Goal: Transaction & Acquisition: Book appointment/travel/reservation

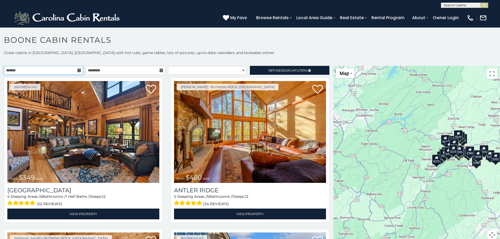
click at [64, 69] on input "text" at bounding box center [43, 70] width 79 height 9
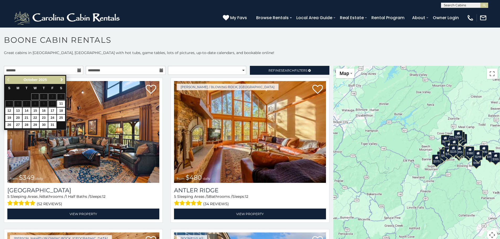
click at [62, 81] on span "Next" at bounding box center [62, 80] width 4 height 4
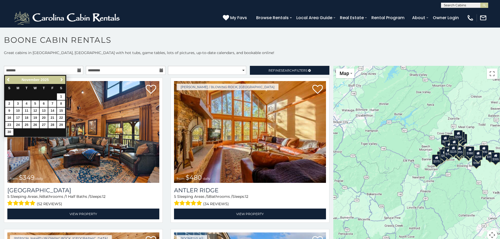
click at [62, 81] on span "Next" at bounding box center [62, 80] width 4 height 4
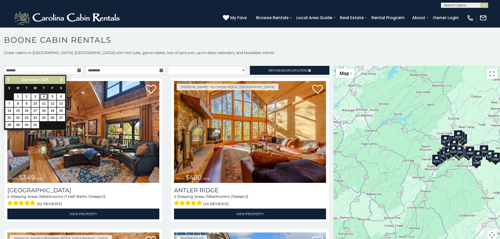
click at [44, 97] on link "4" at bounding box center [44, 96] width 8 height 7
type input "**********"
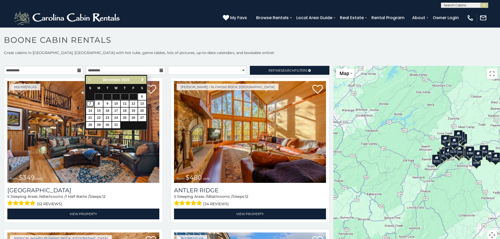
click at [91, 103] on link "7" at bounding box center [90, 104] width 8 height 7
type input "**********"
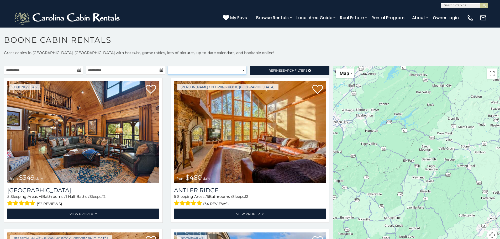
click at [224, 70] on select "**********" at bounding box center [207, 70] width 78 height 9
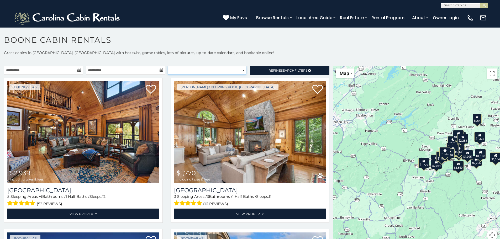
select select "**********"
click at [168, 66] on select "**********" at bounding box center [207, 70] width 78 height 9
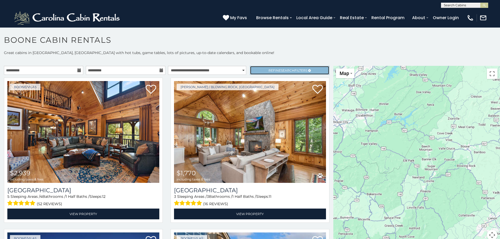
click at [281, 72] on span "Search" at bounding box center [288, 71] width 14 height 4
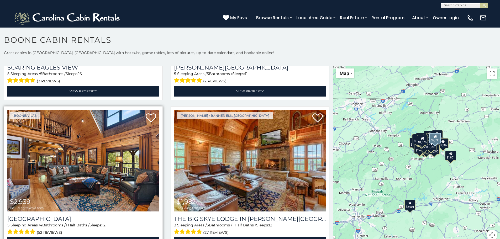
scroll to position [604, 0]
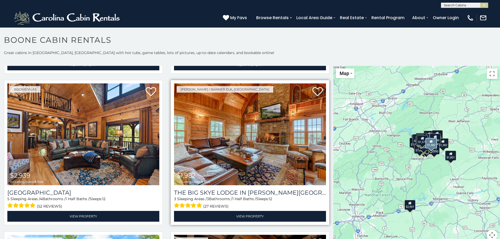
click at [242, 161] on img at bounding box center [250, 134] width 152 height 102
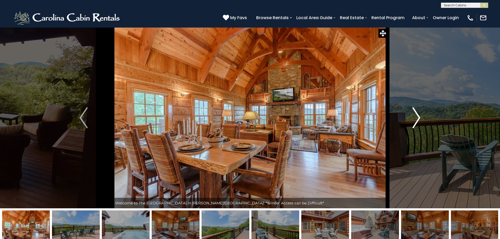
click at [419, 117] on img "Next" at bounding box center [416, 117] width 8 height 21
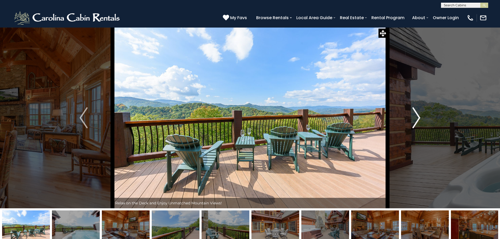
click at [419, 116] on img "Next" at bounding box center [416, 117] width 8 height 21
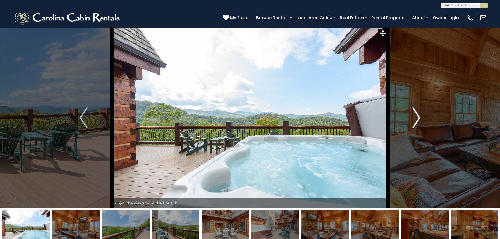
click at [419, 116] on img "Next" at bounding box center [416, 117] width 8 height 21
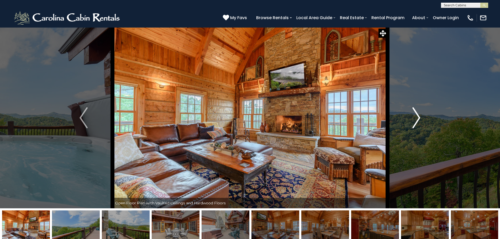
click at [419, 116] on img "Next" at bounding box center [416, 117] width 8 height 21
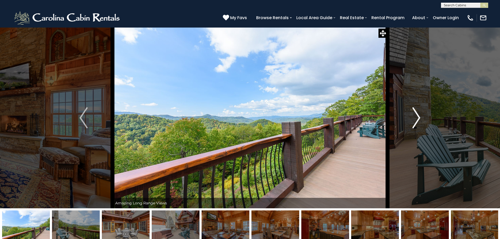
click at [419, 116] on img "Next" at bounding box center [416, 117] width 8 height 21
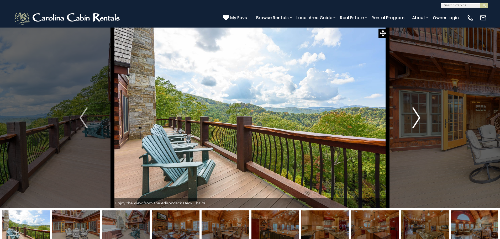
click at [419, 116] on img "Next" at bounding box center [416, 117] width 8 height 21
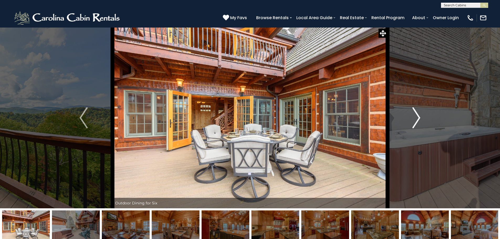
click at [419, 116] on img "Next" at bounding box center [416, 117] width 8 height 21
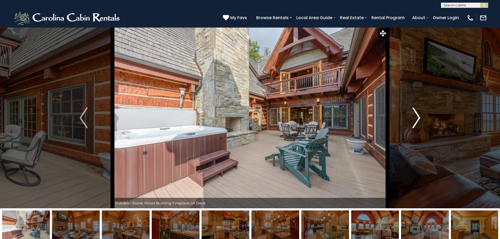
click at [419, 116] on img "Next" at bounding box center [416, 117] width 8 height 21
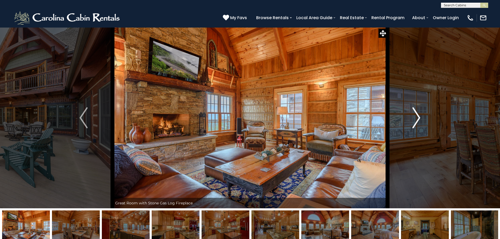
click at [419, 116] on img "Next" at bounding box center [416, 117] width 8 height 21
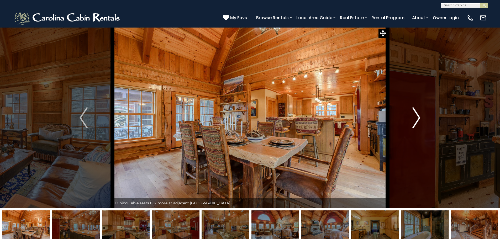
click at [419, 116] on img "Next" at bounding box center [416, 117] width 8 height 21
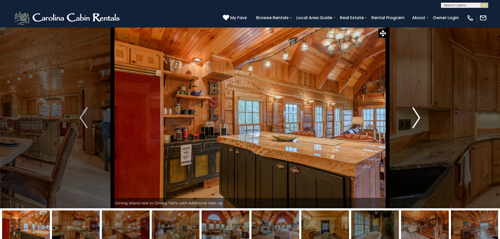
click at [419, 116] on img "Next" at bounding box center [416, 117] width 8 height 21
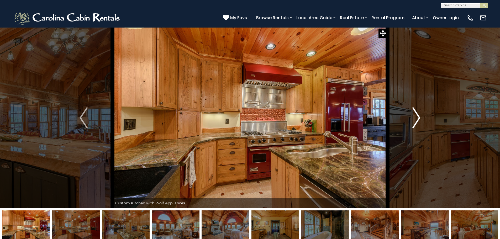
click at [419, 116] on img "Next" at bounding box center [416, 117] width 8 height 21
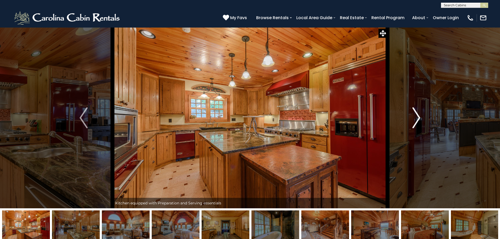
click at [419, 116] on img "Next" at bounding box center [416, 117] width 8 height 21
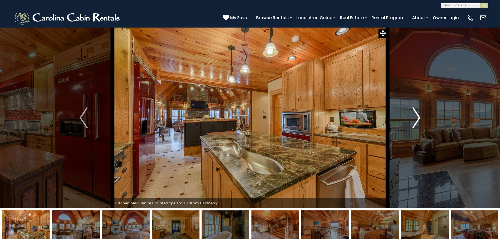
click at [419, 116] on img "Next" at bounding box center [416, 117] width 8 height 21
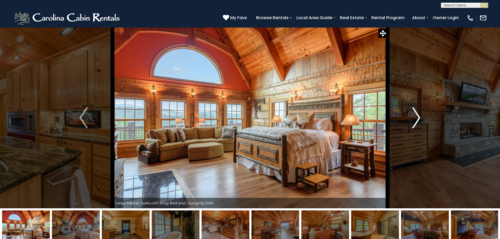
click at [419, 116] on img "Next" at bounding box center [416, 117] width 8 height 21
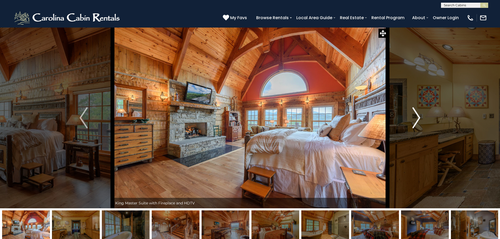
click at [419, 116] on img "Next" at bounding box center [416, 117] width 8 height 21
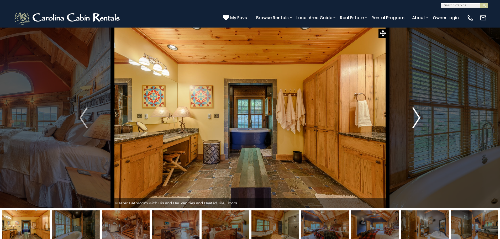
click at [419, 116] on img "Next" at bounding box center [416, 117] width 8 height 21
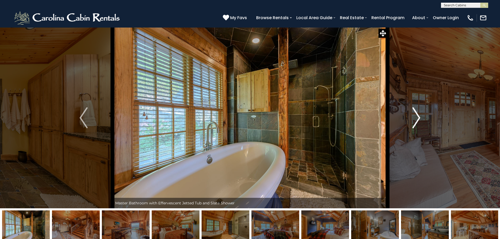
click at [419, 116] on img "Next" at bounding box center [416, 117] width 8 height 21
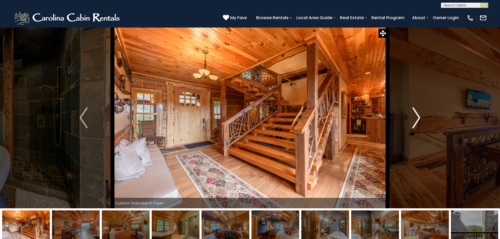
click at [419, 116] on img "Next" at bounding box center [416, 117] width 8 height 21
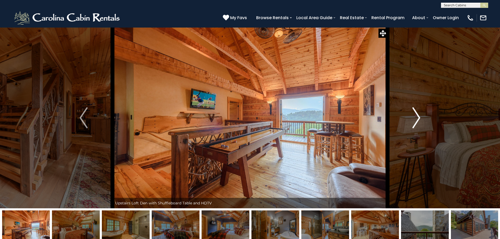
click at [419, 116] on img "Next" at bounding box center [416, 117] width 8 height 21
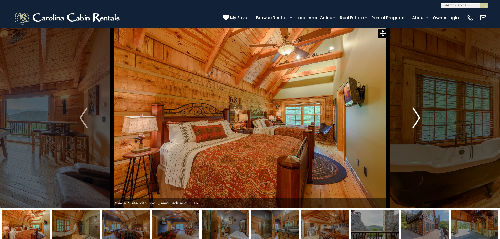
click at [419, 116] on img "Next" at bounding box center [416, 117] width 8 height 21
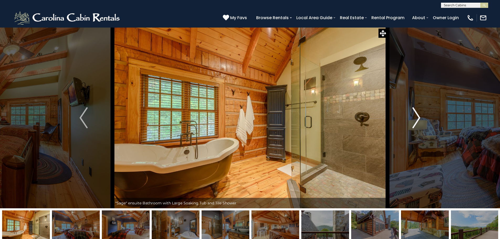
click at [419, 116] on img "Next" at bounding box center [416, 117] width 8 height 21
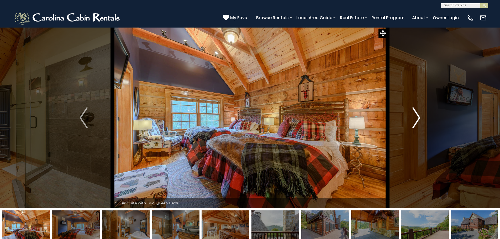
click at [419, 116] on img "Next" at bounding box center [416, 117] width 8 height 21
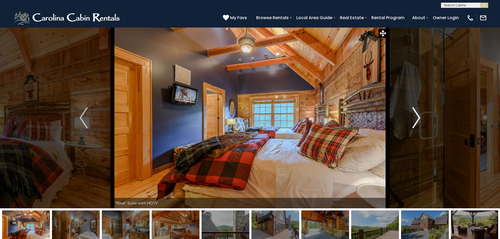
click at [419, 116] on img "Next" at bounding box center [416, 117] width 8 height 21
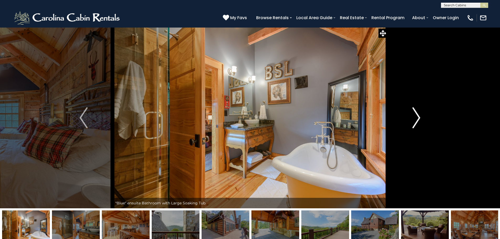
click at [419, 116] on img "Next" at bounding box center [416, 117] width 8 height 21
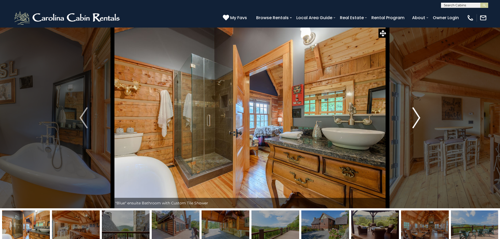
click at [419, 116] on img "Next" at bounding box center [416, 117] width 8 height 21
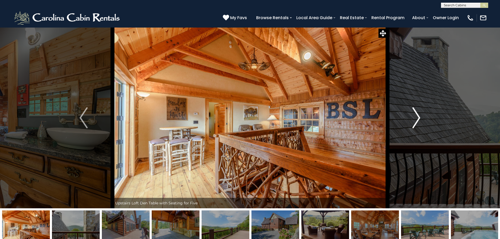
click at [419, 116] on img "Next" at bounding box center [416, 117] width 8 height 21
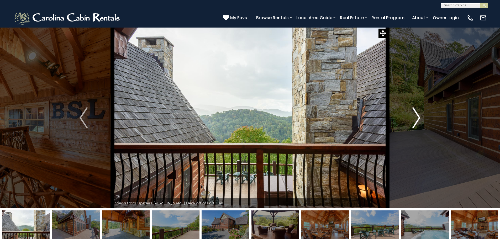
click at [419, 116] on img "Next" at bounding box center [416, 117] width 8 height 21
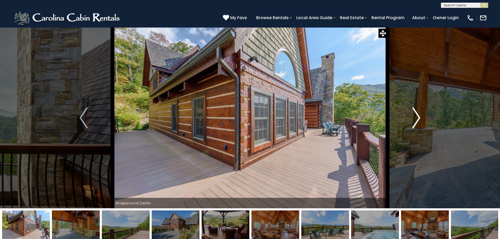
click at [419, 116] on img "Next" at bounding box center [416, 117] width 8 height 21
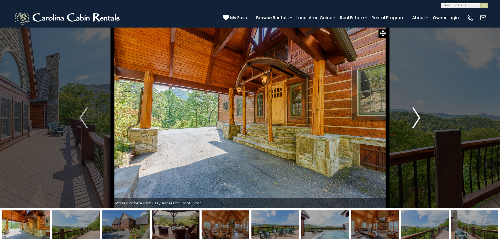
click at [419, 116] on img "Next" at bounding box center [416, 117] width 8 height 21
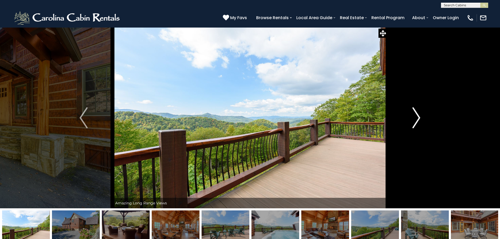
click at [419, 116] on img "Next" at bounding box center [416, 117] width 8 height 21
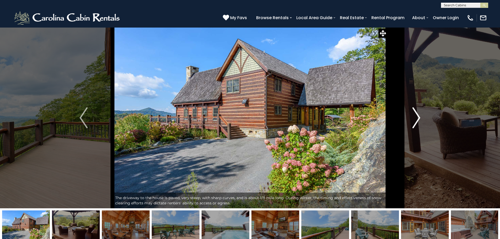
click at [419, 116] on img "Next" at bounding box center [416, 117] width 8 height 21
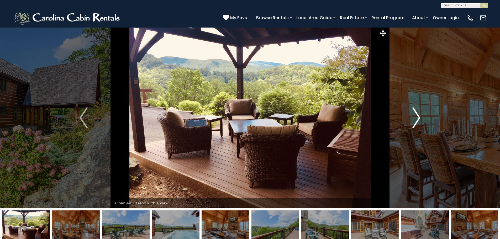
click at [419, 116] on img "Next" at bounding box center [416, 117] width 8 height 21
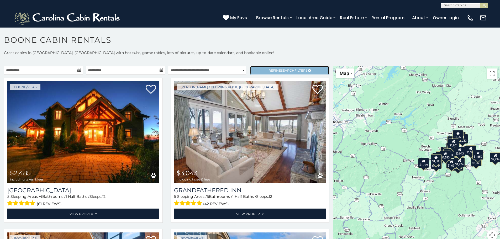
click at [269, 70] on span "Refine Search Filters" at bounding box center [288, 71] width 39 height 4
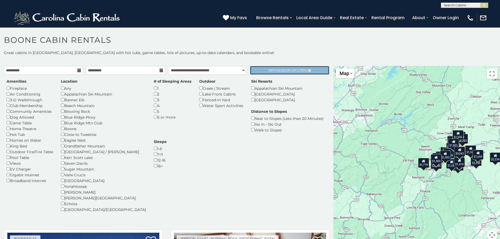
click at [269, 70] on span "Refine Search Filters" at bounding box center [288, 71] width 39 height 4
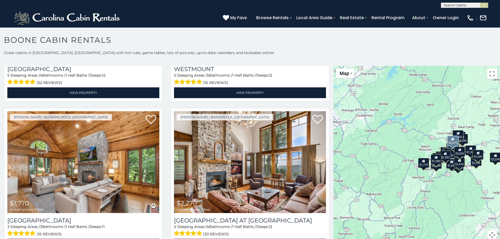
scroll to position [289, 0]
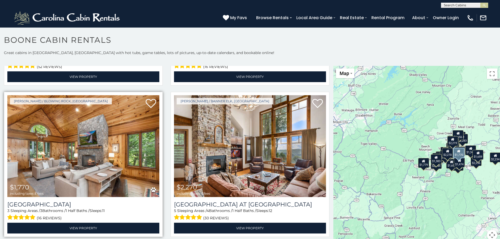
click at [100, 169] on img at bounding box center [83, 146] width 152 height 102
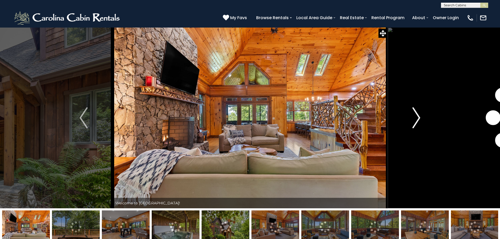
click at [419, 118] on img "Next" at bounding box center [416, 117] width 8 height 21
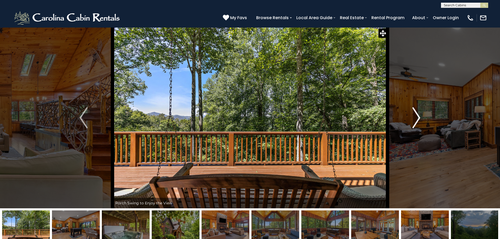
click at [416, 116] on img "Next" at bounding box center [416, 117] width 8 height 21
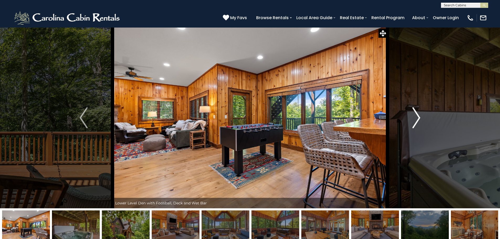
click at [416, 116] on img "Next" at bounding box center [416, 117] width 8 height 21
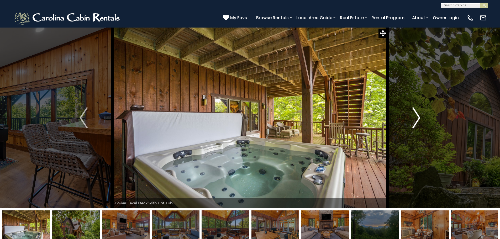
click at [416, 116] on img "Next" at bounding box center [416, 117] width 8 height 21
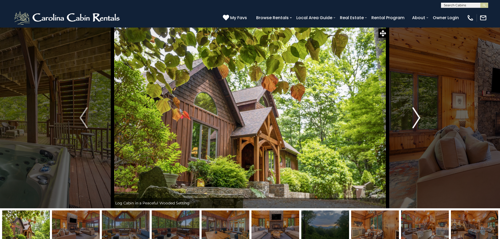
click at [416, 116] on img "Next" at bounding box center [416, 117] width 8 height 21
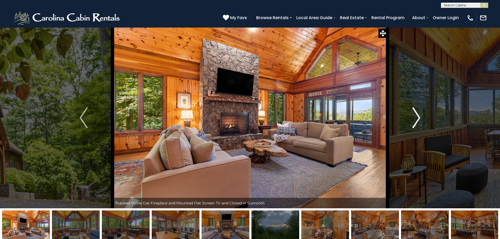
click at [416, 116] on img "Next" at bounding box center [416, 117] width 8 height 21
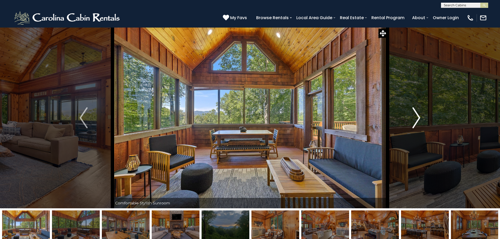
click at [416, 116] on img "Next" at bounding box center [416, 117] width 8 height 21
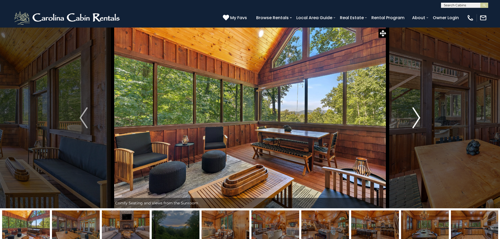
click at [416, 116] on img "Next" at bounding box center [416, 117] width 8 height 21
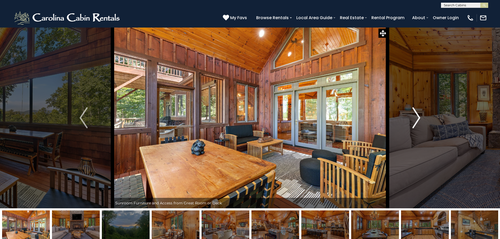
click at [416, 116] on img "Next" at bounding box center [416, 117] width 8 height 21
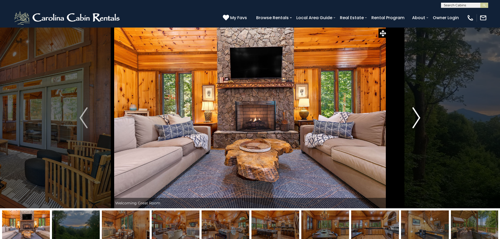
click at [416, 116] on img "Next" at bounding box center [416, 117] width 8 height 21
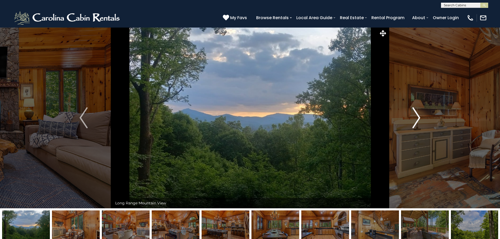
click at [416, 116] on img "Next" at bounding box center [416, 117] width 8 height 21
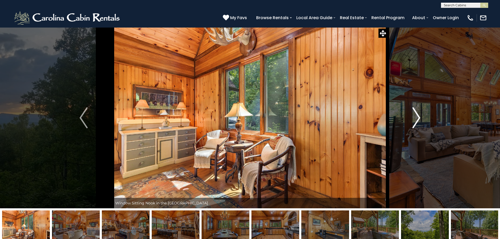
click at [416, 116] on img "Next" at bounding box center [416, 117] width 8 height 21
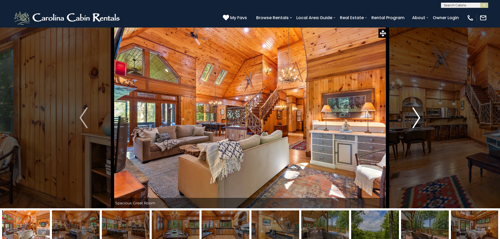
click at [416, 116] on img "Next" at bounding box center [416, 117] width 8 height 21
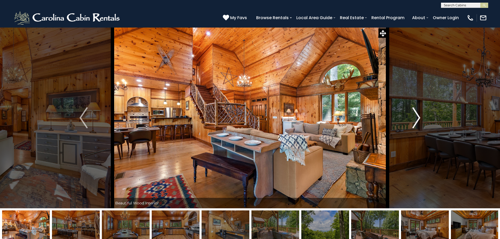
click at [416, 116] on img "Next" at bounding box center [416, 117] width 8 height 21
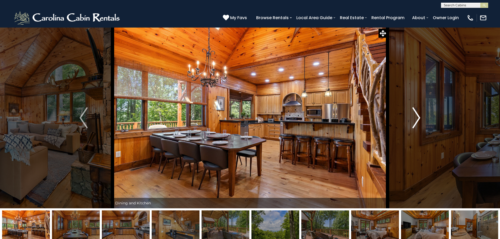
click at [416, 116] on img "Next" at bounding box center [416, 117] width 8 height 21
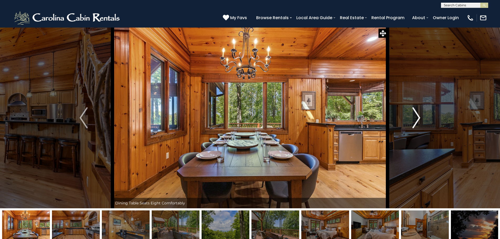
click at [416, 116] on img "Next" at bounding box center [416, 117] width 8 height 21
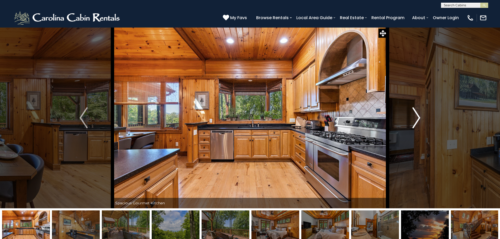
click at [416, 116] on img "Next" at bounding box center [416, 117] width 8 height 21
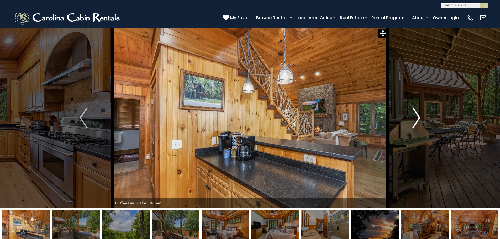
click at [416, 116] on img "Next" at bounding box center [416, 117] width 8 height 21
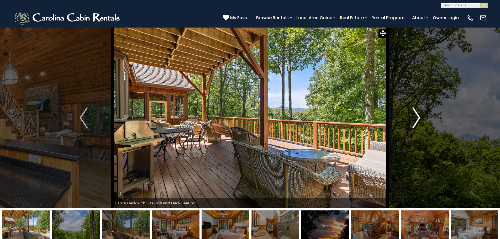
click at [416, 116] on img "Next" at bounding box center [416, 117] width 8 height 21
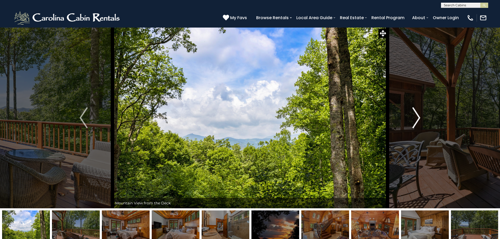
click at [417, 116] on img "Next" at bounding box center [416, 117] width 8 height 21
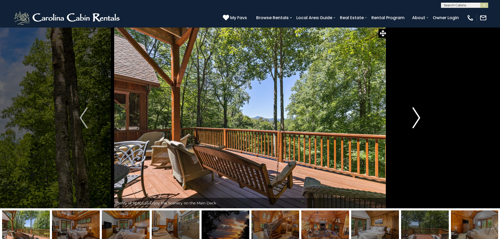
click at [417, 116] on img "Next" at bounding box center [416, 117] width 8 height 21
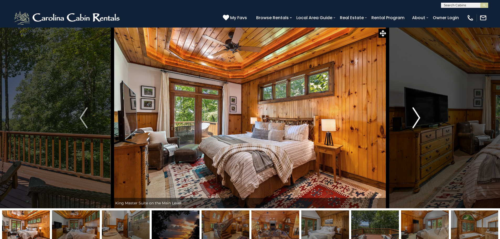
click at [417, 116] on img "Next" at bounding box center [416, 117] width 8 height 21
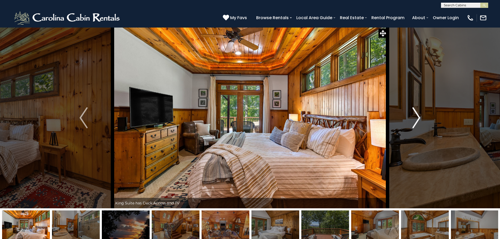
click at [417, 116] on img "Next" at bounding box center [416, 117] width 8 height 21
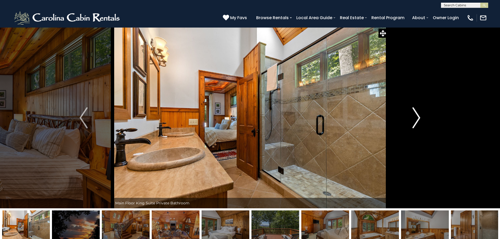
click at [417, 116] on img "Next" at bounding box center [416, 117] width 8 height 21
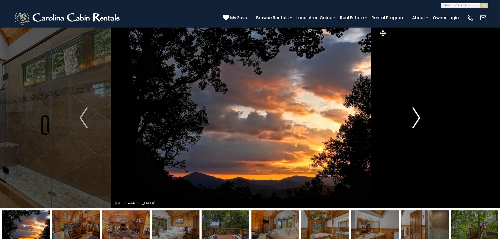
click at [417, 116] on img "Next" at bounding box center [416, 117] width 8 height 21
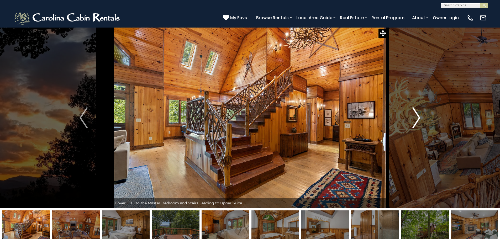
click at [417, 116] on img "Next" at bounding box center [416, 117] width 8 height 21
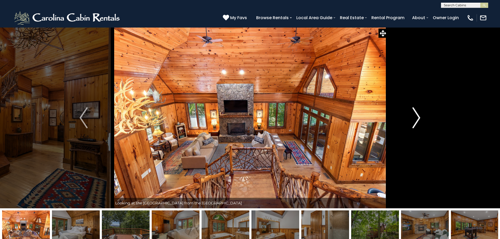
click at [417, 116] on img "Next" at bounding box center [416, 117] width 8 height 21
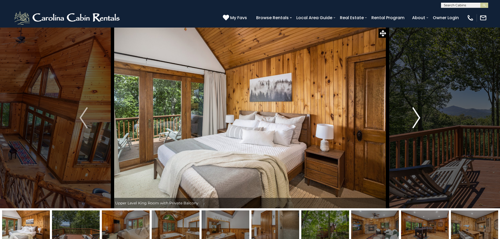
click at [417, 116] on img "Next" at bounding box center [416, 117] width 8 height 21
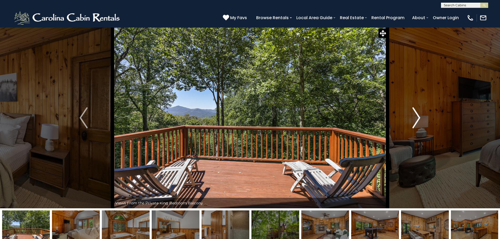
click at [417, 116] on img "Next" at bounding box center [416, 117] width 8 height 21
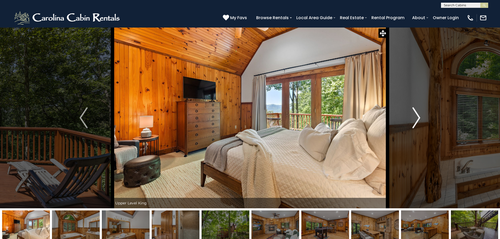
click at [417, 116] on img "Next" at bounding box center [416, 117] width 8 height 21
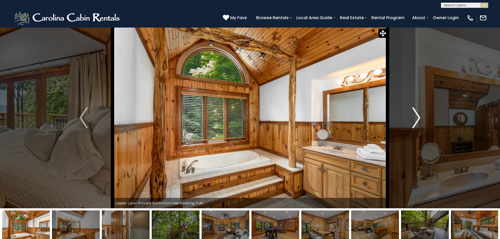
click at [417, 116] on img "Next" at bounding box center [416, 117] width 8 height 21
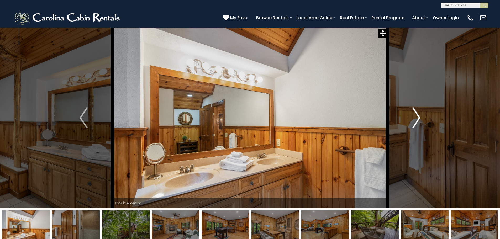
click at [417, 116] on img "Next" at bounding box center [416, 117] width 8 height 21
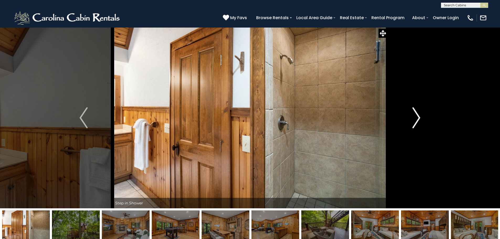
click at [417, 116] on img "Next" at bounding box center [416, 117] width 8 height 21
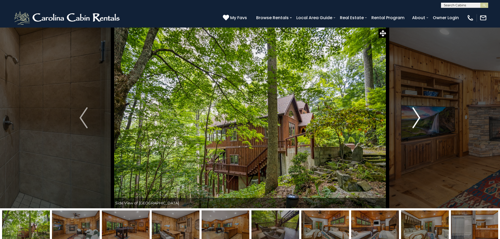
click at [417, 116] on img "Next" at bounding box center [416, 117] width 8 height 21
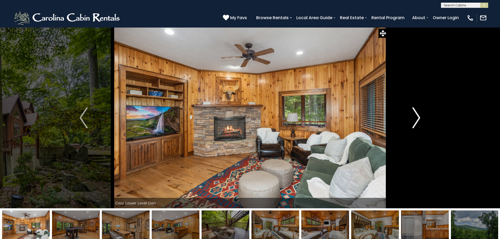
click at [417, 116] on img "Next" at bounding box center [416, 117] width 8 height 21
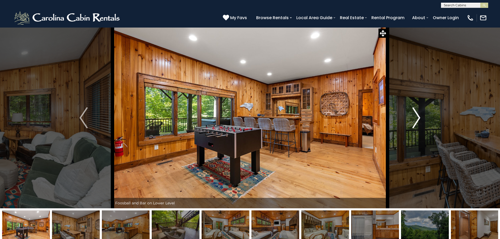
click at [417, 116] on img "Next" at bounding box center [416, 117] width 8 height 21
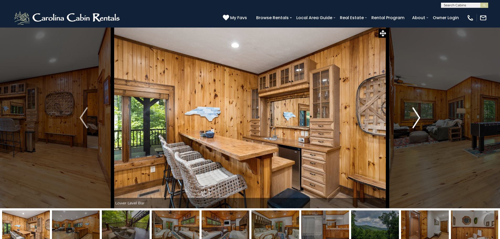
click at [417, 116] on img "Next" at bounding box center [416, 117] width 8 height 21
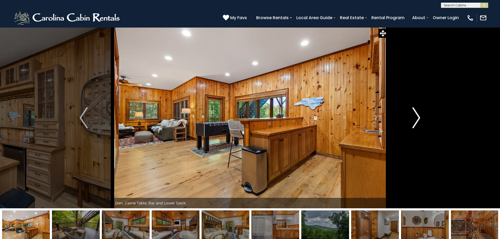
click at [417, 116] on img "Next" at bounding box center [416, 117] width 8 height 21
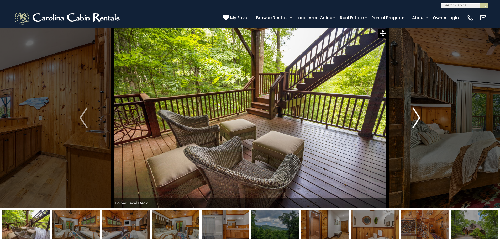
click at [417, 116] on img "Next" at bounding box center [416, 117] width 8 height 21
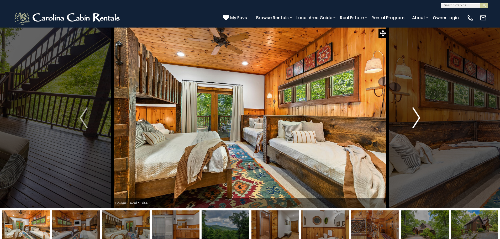
click at [417, 116] on img "Next" at bounding box center [416, 117] width 8 height 21
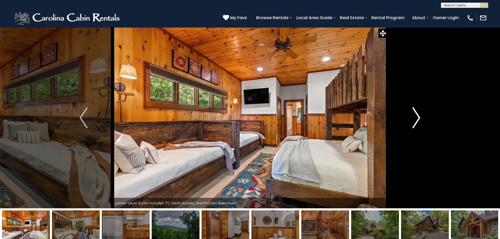
click at [417, 116] on img "Next" at bounding box center [416, 117] width 8 height 21
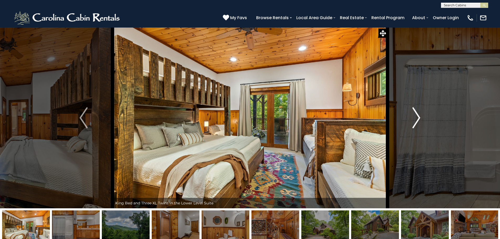
click at [417, 116] on img "Next" at bounding box center [416, 117] width 8 height 21
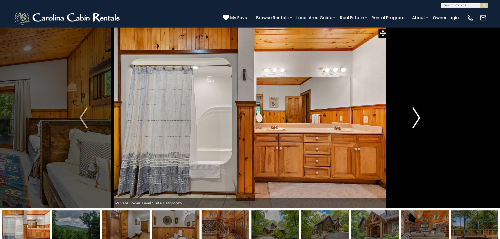
click at [417, 116] on img "Next" at bounding box center [416, 117] width 8 height 21
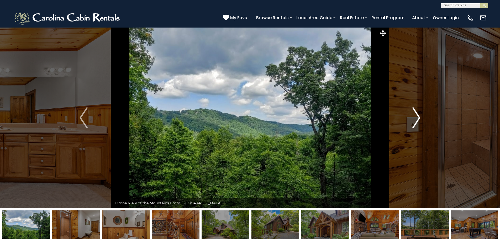
click at [417, 116] on img "Next" at bounding box center [416, 117] width 8 height 21
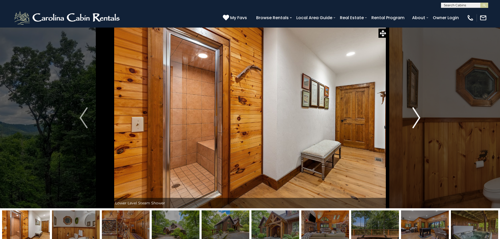
click at [417, 116] on img "Next" at bounding box center [416, 117] width 8 height 21
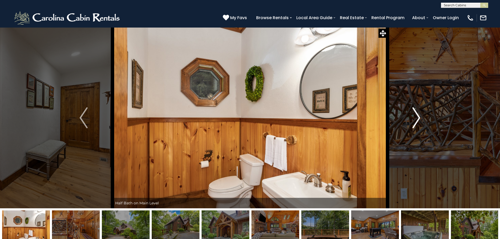
click at [417, 116] on img "Next" at bounding box center [416, 117] width 8 height 21
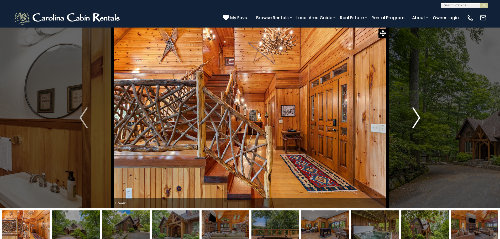
click at [417, 116] on img "Next" at bounding box center [416, 117] width 8 height 21
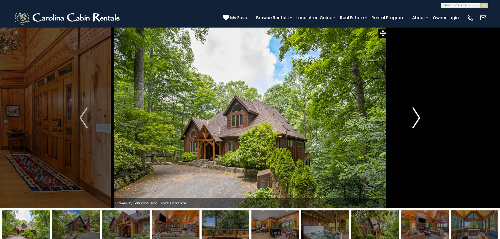
click at [417, 116] on img "Next" at bounding box center [416, 117] width 8 height 21
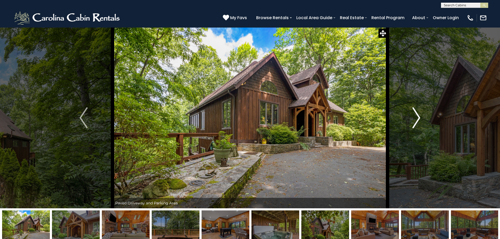
click at [417, 116] on img "Next" at bounding box center [416, 117] width 8 height 21
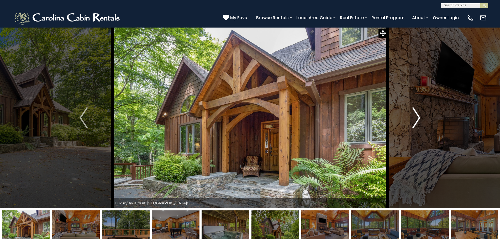
click at [417, 116] on img "Next" at bounding box center [416, 117] width 8 height 21
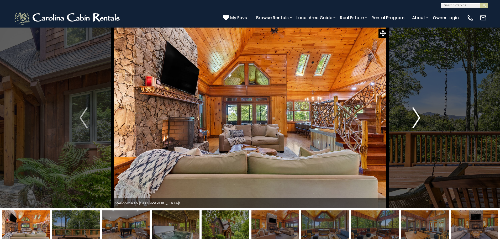
click at [417, 116] on img "Next" at bounding box center [416, 117] width 8 height 21
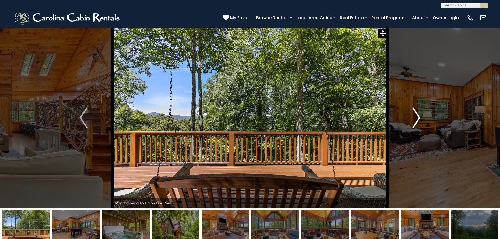
click at [417, 116] on img "Next" at bounding box center [416, 117] width 8 height 21
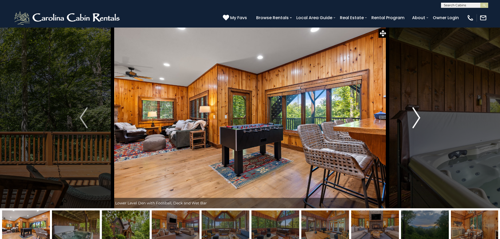
click at [417, 116] on img "Next" at bounding box center [416, 117] width 8 height 21
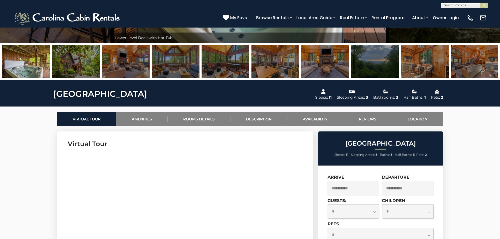
scroll to position [210, 0]
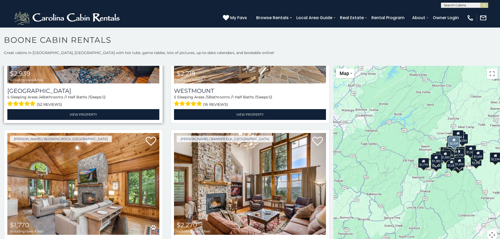
scroll to position [315, 0]
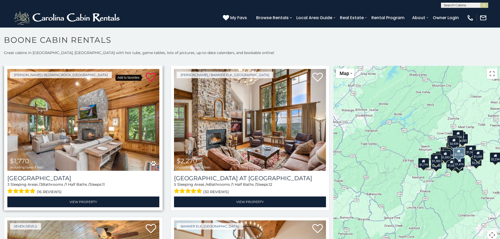
click at [149, 73] on icon at bounding box center [151, 77] width 11 height 11
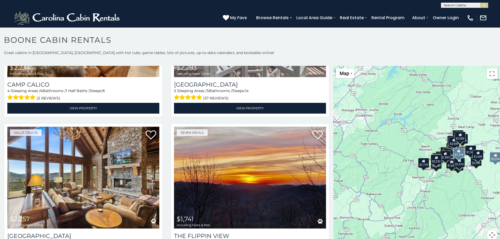
scroll to position [919, 0]
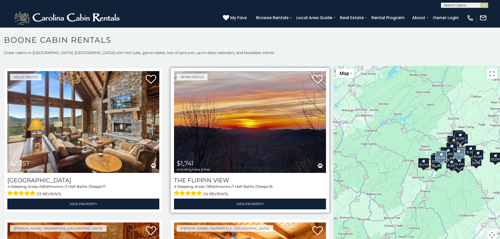
click at [242, 136] on img at bounding box center [250, 122] width 152 height 102
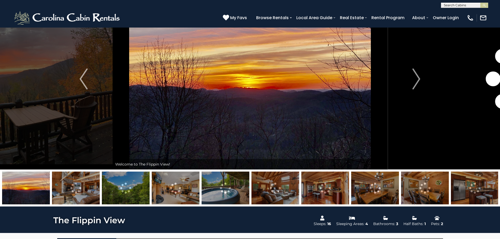
scroll to position [26, 0]
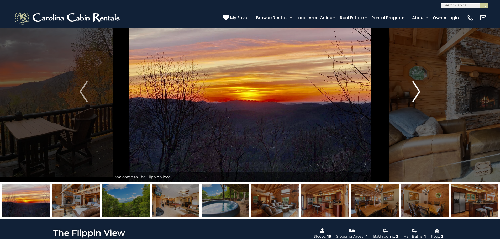
click at [417, 92] on img "Next" at bounding box center [416, 91] width 8 height 21
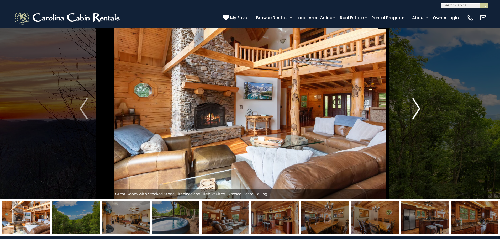
scroll to position [0, 0]
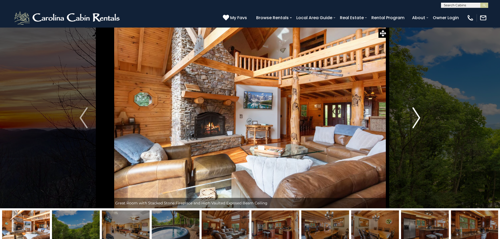
click at [418, 114] on img "Next" at bounding box center [416, 117] width 8 height 21
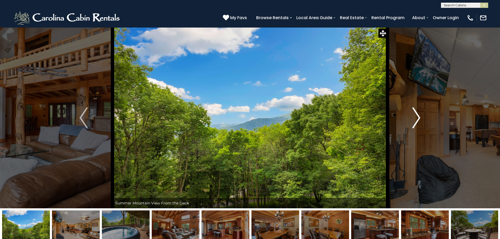
click at [418, 114] on img "Next" at bounding box center [416, 117] width 8 height 21
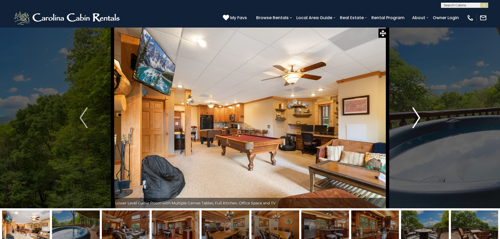
click at [418, 114] on img "Next" at bounding box center [416, 117] width 8 height 21
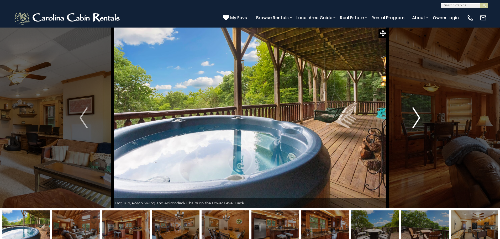
click at [418, 114] on img "Next" at bounding box center [416, 117] width 8 height 21
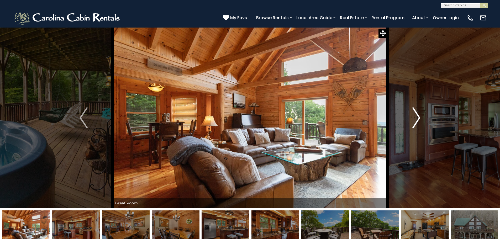
click at [418, 114] on img "Next" at bounding box center [416, 117] width 8 height 21
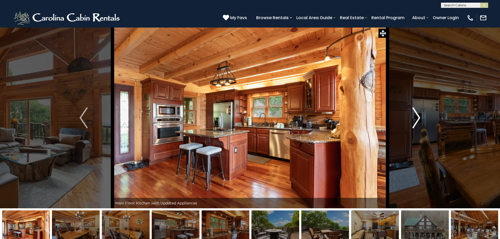
click at [418, 114] on img "Next" at bounding box center [416, 117] width 8 height 21
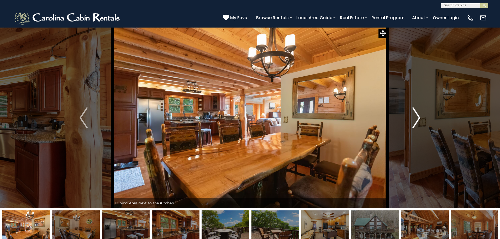
click at [418, 114] on img "Next" at bounding box center [416, 117] width 8 height 21
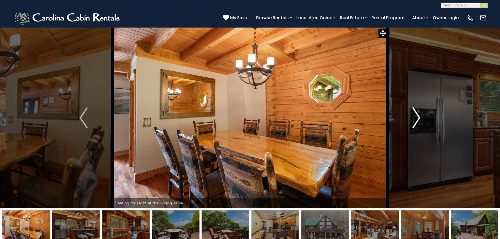
click at [418, 114] on img "Next" at bounding box center [416, 117] width 8 height 21
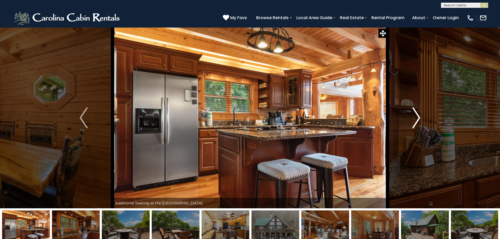
click at [418, 114] on img "Next" at bounding box center [416, 117] width 8 height 21
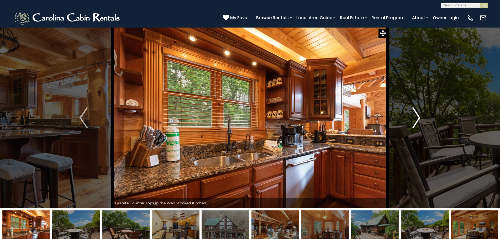
click at [418, 114] on img "Next" at bounding box center [416, 117] width 8 height 21
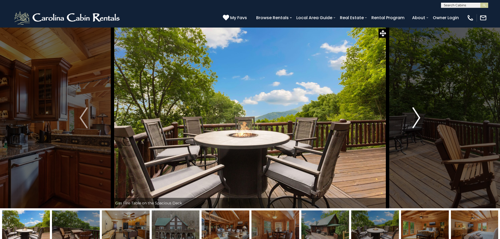
click at [418, 114] on img "Next" at bounding box center [416, 117] width 8 height 21
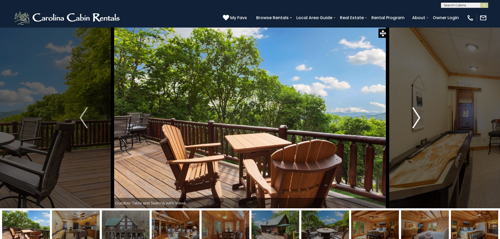
click at [418, 114] on img "Next" at bounding box center [416, 117] width 8 height 21
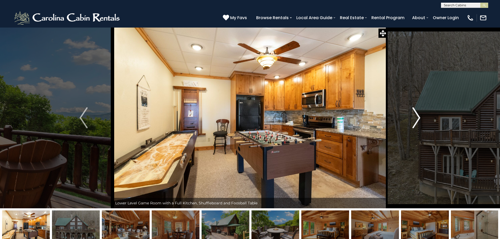
click at [418, 114] on img "Next" at bounding box center [416, 117] width 8 height 21
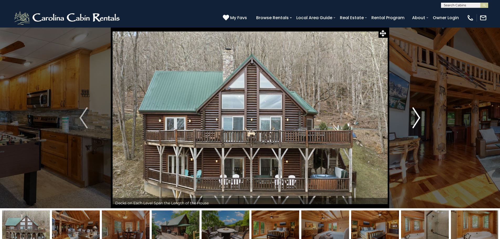
click at [418, 114] on img "Next" at bounding box center [416, 117] width 8 height 21
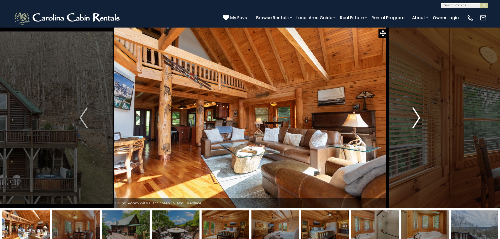
click at [418, 114] on img "Next" at bounding box center [416, 117] width 8 height 21
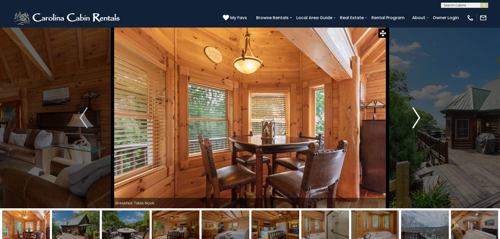
click at [418, 114] on img "Next" at bounding box center [416, 117] width 8 height 21
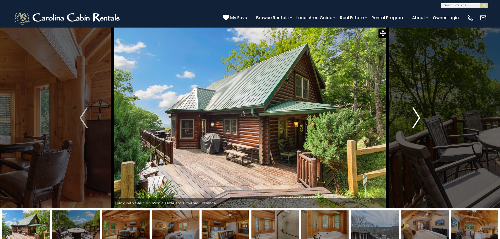
click at [418, 114] on img "Next" at bounding box center [416, 117] width 8 height 21
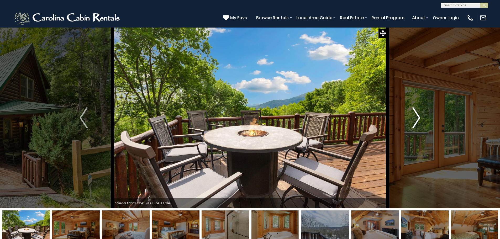
click at [418, 114] on img "Next" at bounding box center [416, 117] width 8 height 21
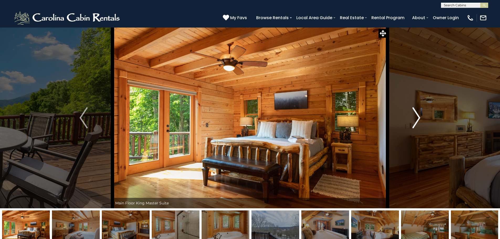
click at [418, 114] on img "Next" at bounding box center [416, 117] width 8 height 21
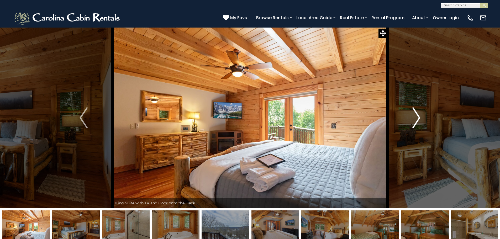
click at [418, 114] on img "Next" at bounding box center [416, 117] width 8 height 21
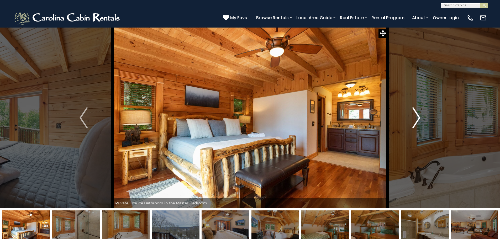
click at [418, 114] on img "Next" at bounding box center [416, 117] width 8 height 21
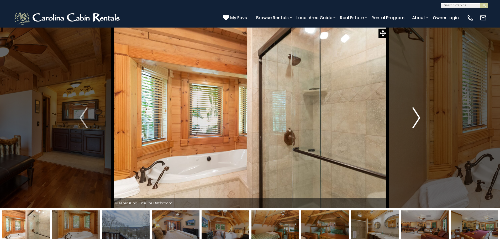
click at [418, 114] on img "Next" at bounding box center [416, 117] width 8 height 21
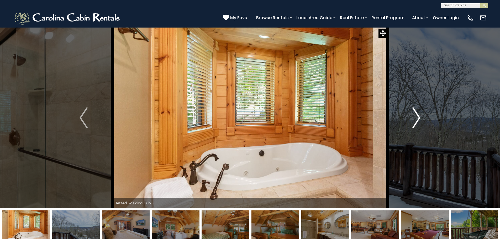
click at [418, 114] on img "Next" at bounding box center [416, 117] width 8 height 21
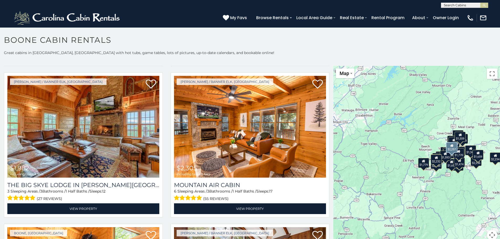
scroll to position [1076, 0]
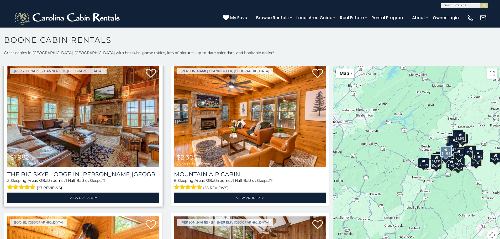
click at [70, 117] on img at bounding box center [83, 116] width 152 height 102
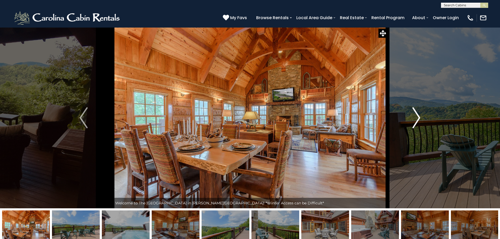
click at [416, 116] on img "Next" at bounding box center [416, 117] width 8 height 21
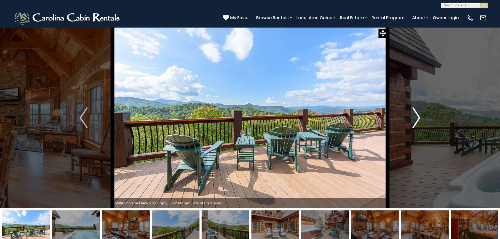
click at [416, 116] on img "Next" at bounding box center [416, 117] width 8 height 21
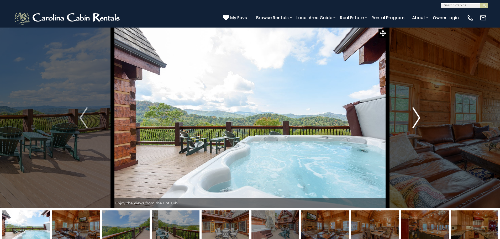
click at [416, 116] on img "Next" at bounding box center [416, 117] width 8 height 21
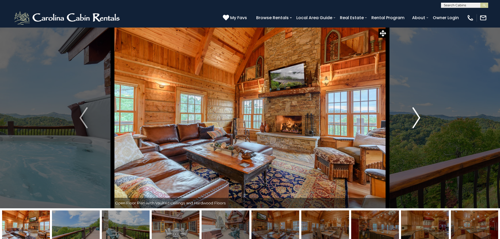
click at [416, 116] on img "Next" at bounding box center [416, 117] width 8 height 21
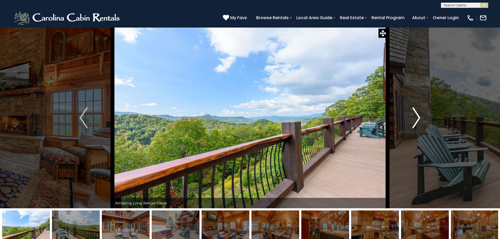
click at [416, 116] on img "Next" at bounding box center [416, 117] width 8 height 21
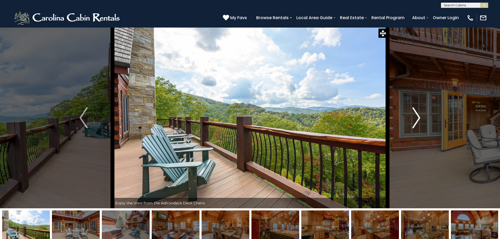
click at [416, 116] on img "Next" at bounding box center [416, 117] width 8 height 21
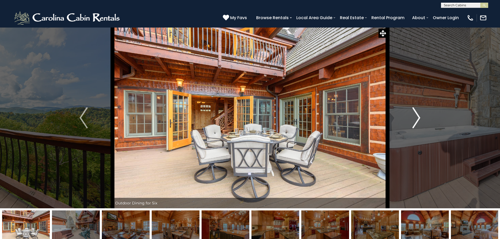
click at [416, 116] on img "Next" at bounding box center [416, 117] width 8 height 21
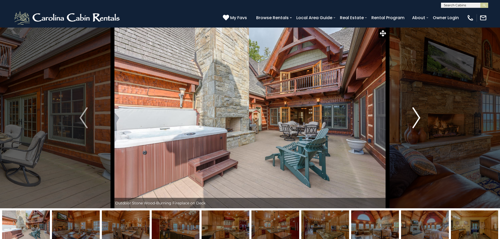
click at [416, 116] on img "Next" at bounding box center [416, 117] width 8 height 21
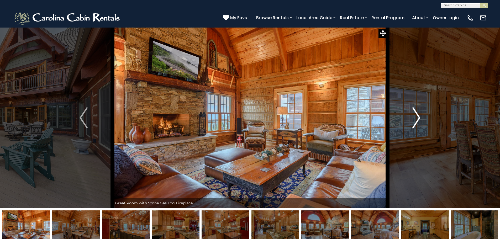
click at [416, 116] on img "Next" at bounding box center [416, 117] width 8 height 21
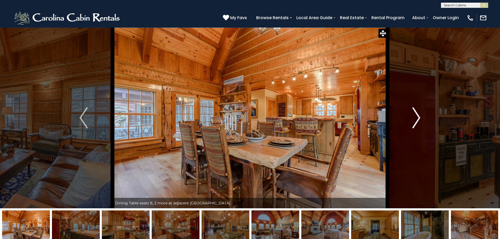
click at [416, 116] on img "Next" at bounding box center [416, 117] width 8 height 21
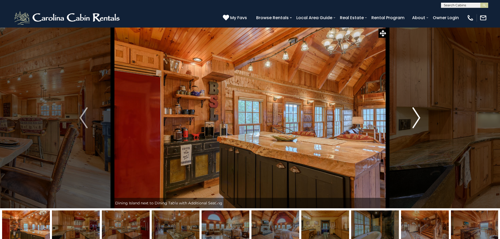
click at [416, 116] on img "Next" at bounding box center [416, 117] width 8 height 21
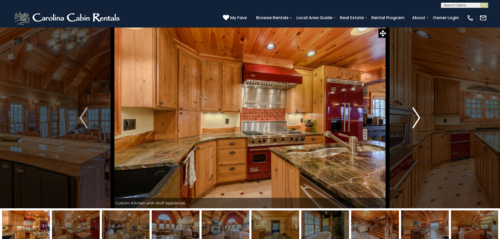
click at [416, 116] on img "Next" at bounding box center [416, 117] width 8 height 21
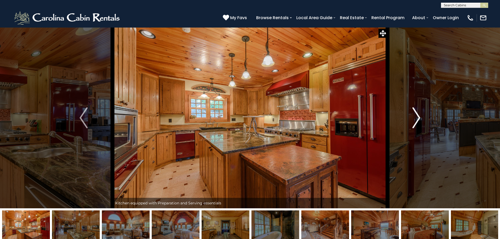
click at [416, 116] on img "Next" at bounding box center [416, 117] width 8 height 21
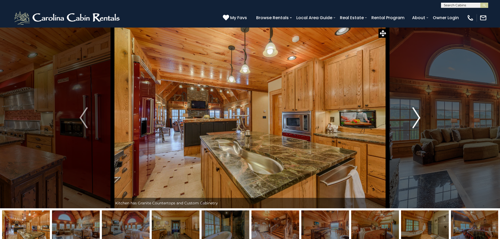
click at [416, 116] on img "Next" at bounding box center [416, 117] width 8 height 21
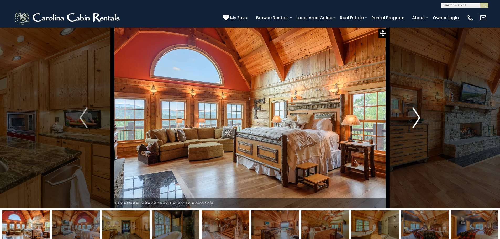
click at [416, 116] on img "Next" at bounding box center [416, 117] width 8 height 21
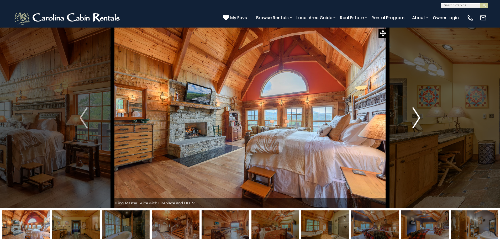
click at [416, 116] on img "Next" at bounding box center [416, 117] width 8 height 21
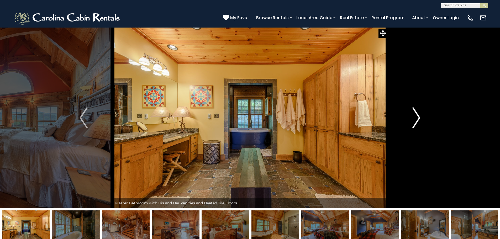
click at [416, 116] on img "Next" at bounding box center [416, 117] width 8 height 21
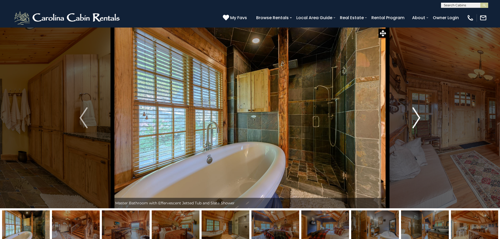
click at [416, 116] on img "Next" at bounding box center [416, 117] width 8 height 21
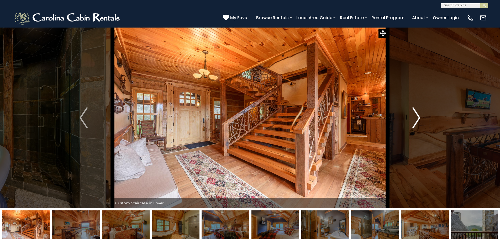
click at [416, 116] on img "Next" at bounding box center [416, 117] width 8 height 21
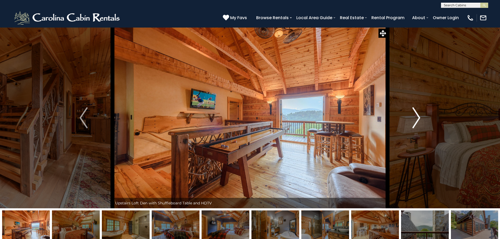
click at [416, 116] on img "Next" at bounding box center [416, 117] width 8 height 21
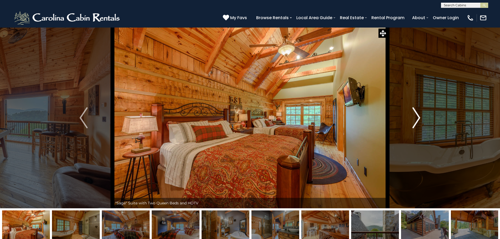
click at [416, 116] on img "Next" at bounding box center [416, 117] width 8 height 21
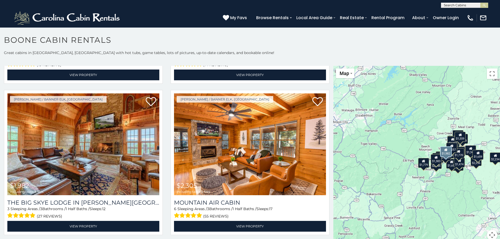
scroll to position [1050, 0]
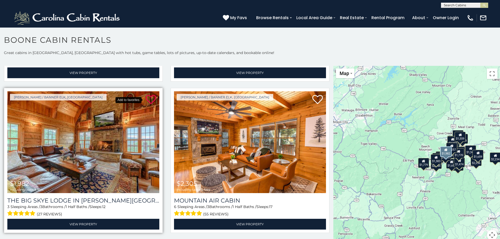
click at [148, 95] on icon at bounding box center [151, 100] width 11 height 11
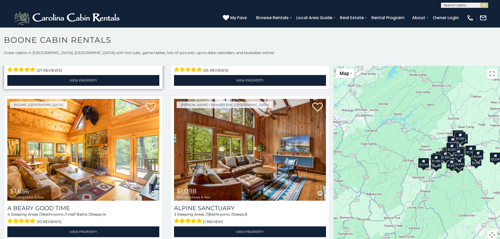
scroll to position [1208, 0]
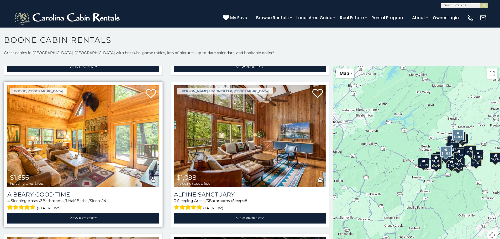
click at [85, 132] on img at bounding box center [83, 136] width 152 height 102
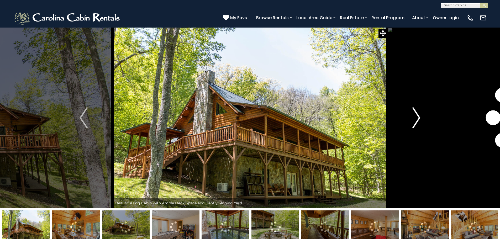
click at [420, 115] on img "Next" at bounding box center [416, 117] width 8 height 21
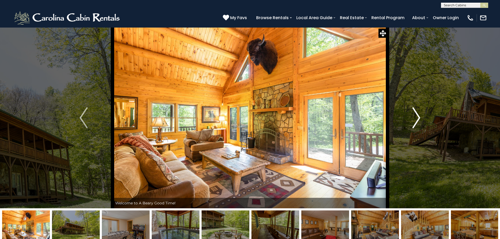
click at [420, 115] on img "Next" at bounding box center [416, 117] width 8 height 21
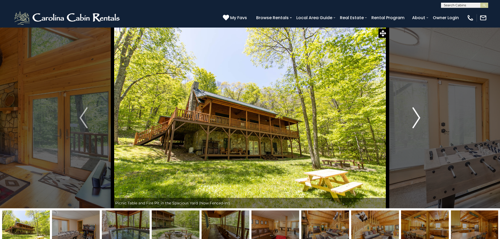
click at [420, 115] on img "Next" at bounding box center [416, 117] width 8 height 21
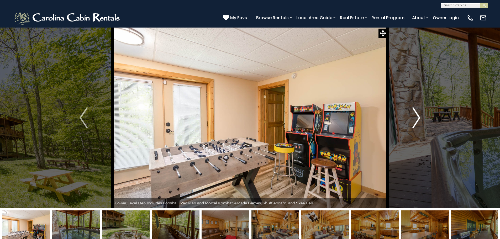
click at [420, 115] on img "Next" at bounding box center [416, 117] width 8 height 21
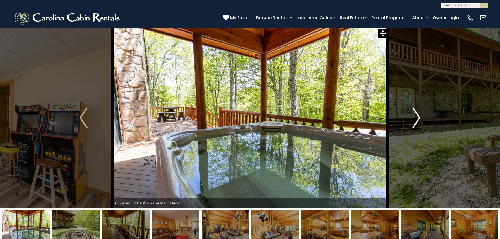
click at [420, 115] on img "Next" at bounding box center [416, 117] width 8 height 21
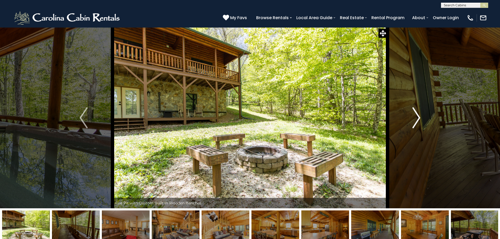
click at [420, 115] on img "Next" at bounding box center [416, 117] width 8 height 21
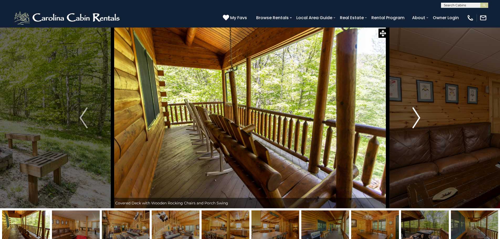
click at [420, 115] on img "Next" at bounding box center [416, 117] width 8 height 21
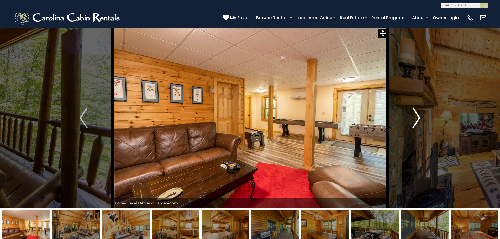
click at [420, 115] on img "Next" at bounding box center [416, 117] width 8 height 21
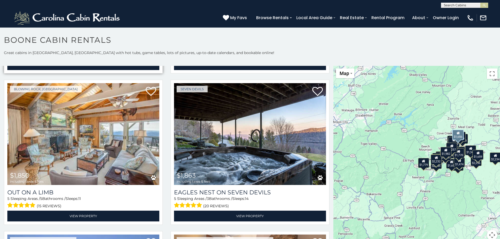
scroll to position [1365, 0]
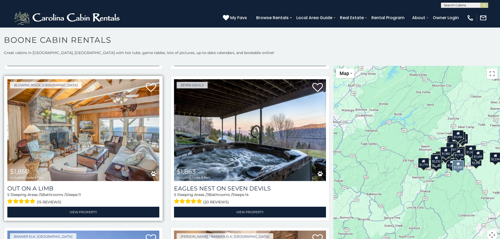
click at [81, 122] on img at bounding box center [83, 130] width 152 height 102
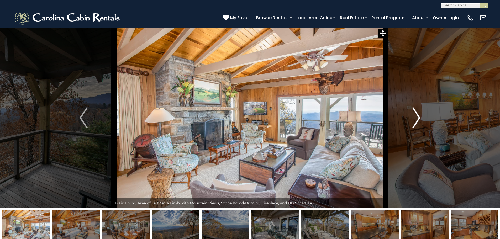
click at [416, 111] on img "Next" at bounding box center [416, 117] width 8 height 21
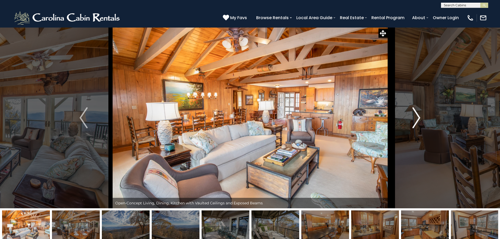
click at [416, 111] on img "Next" at bounding box center [416, 117] width 8 height 21
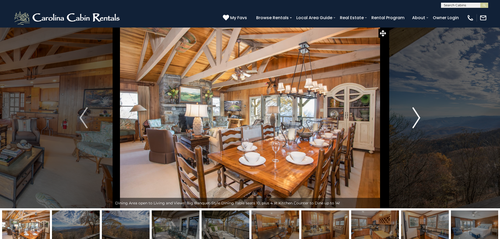
click at [416, 111] on img "Next" at bounding box center [416, 117] width 8 height 21
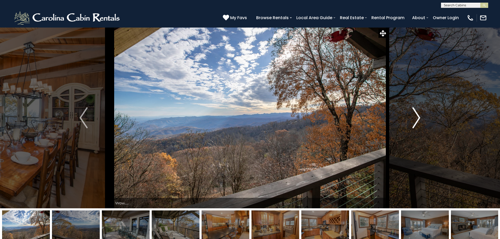
click at [416, 111] on img "Next" at bounding box center [416, 117] width 8 height 21
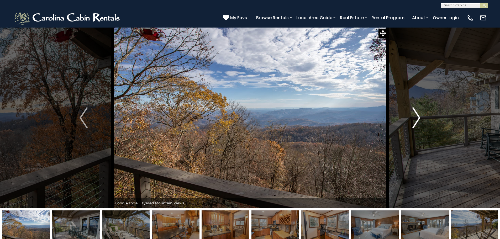
click at [416, 111] on img "Next" at bounding box center [416, 117] width 8 height 21
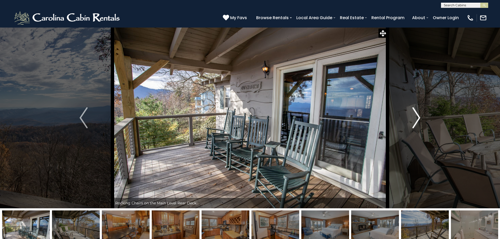
click at [416, 111] on img "Next" at bounding box center [416, 117] width 8 height 21
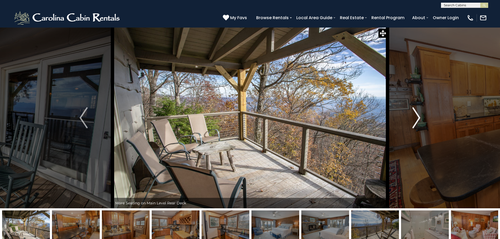
click at [416, 111] on img "Next" at bounding box center [416, 117] width 8 height 21
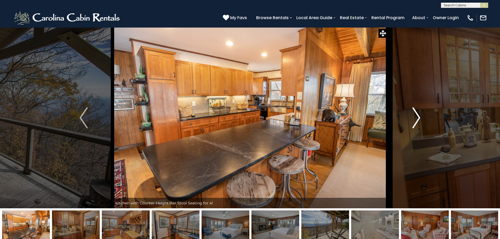
click at [416, 111] on img "Next" at bounding box center [416, 117] width 8 height 21
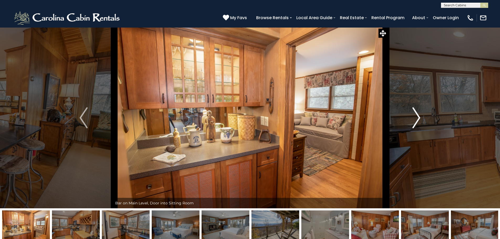
click at [416, 111] on img "Next" at bounding box center [416, 117] width 8 height 21
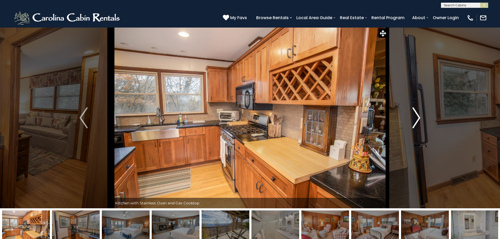
click at [416, 111] on img "Next" at bounding box center [416, 117] width 8 height 21
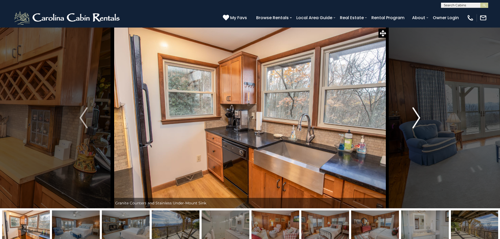
click at [416, 111] on img "Next" at bounding box center [416, 117] width 8 height 21
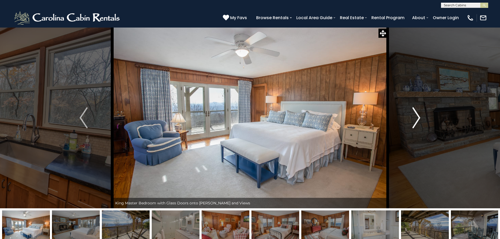
click at [416, 111] on img "Next" at bounding box center [416, 117] width 8 height 21
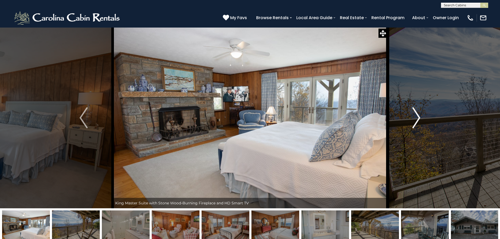
click at [416, 111] on img "Next" at bounding box center [416, 117] width 8 height 21
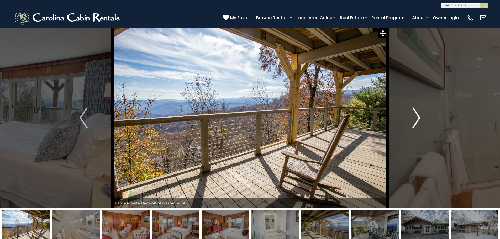
click at [416, 111] on img "Next" at bounding box center [416, 117] width 8 height 21
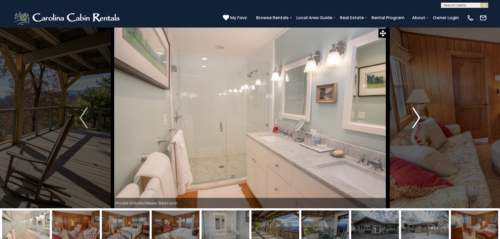
click at [416, 111] on img "Next" at bounding box center [416, 117] width 8 height 21
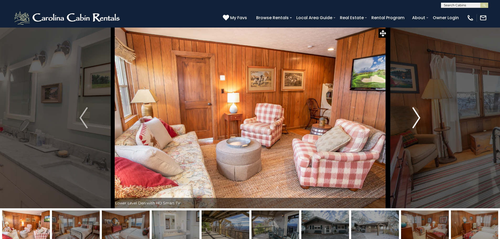
click at [416, 111] on img "Next" at bounding box center [416, 117] width 8 height 21
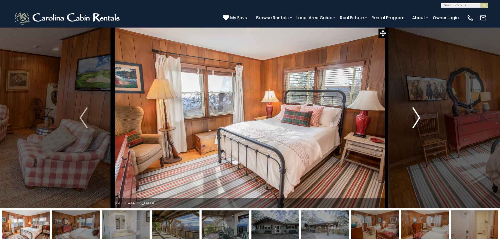
click at [416, 111] on img "Next" at bounding box center [416, 117] width 8 height 21
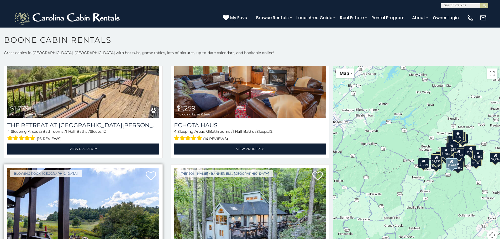
scroll to position [1523, 0]
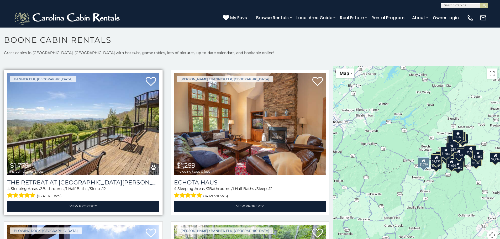
click at [82, 121] on img at bounding box center [83, 124] width 152 height 102
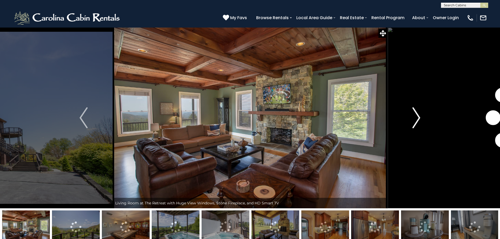
click at [419, 117] on img "Next" at bounding box center [416, 117] width 8 height 21
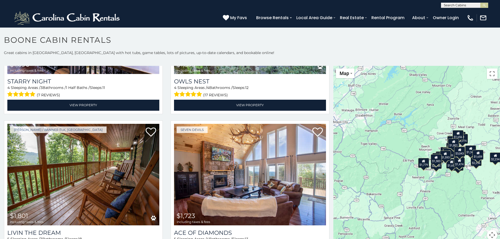
scroll to position [1786, 0]
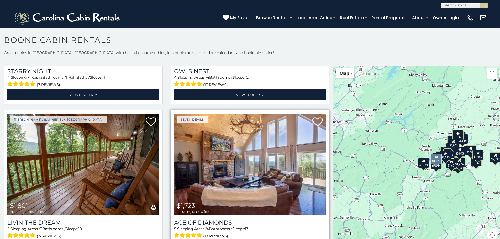
click at [240, 175] on img at bounding box center [250, 165] width 152 height 102
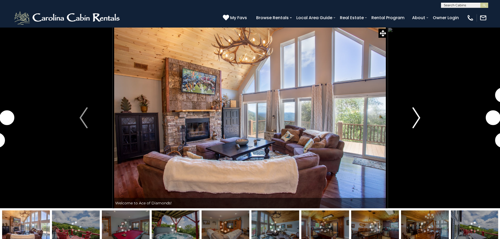
click at [420, 114] on img "Next" at bounding box center [416, 117] width 8 height 21
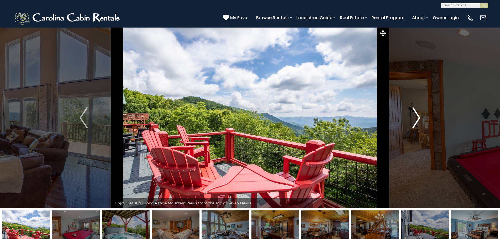
click at [420, 114] on img "Next" at bounding box center [416, 117] width 8 height 21
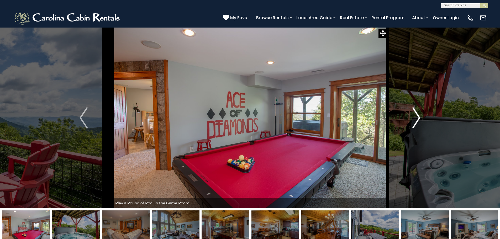
click at [420, 114] on img "Next" at bounding box center [416, 117] width 8 height 21
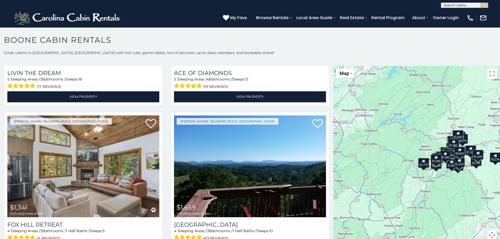
scroll to position [1956, 0]
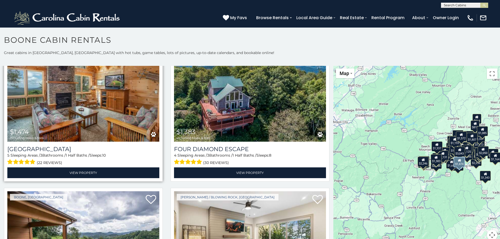
scroll to position [2158, 0]
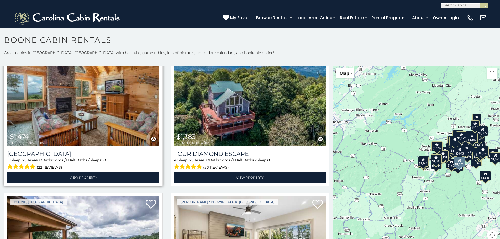
click at [96, 102] on img at bounding box center [83, 96] width 152 height 102
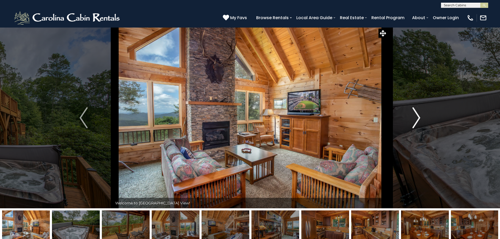
click at [416, 116] on img "Next" at bounding box center [416, 117] width 8 height 21
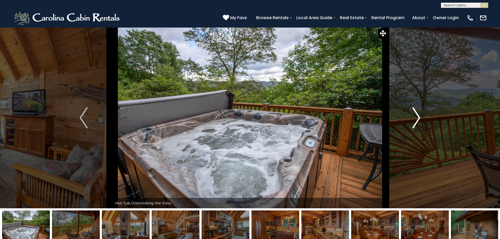
click at [416, 116] on img "Next" at bounding box center [416, 117] width 8 height 21
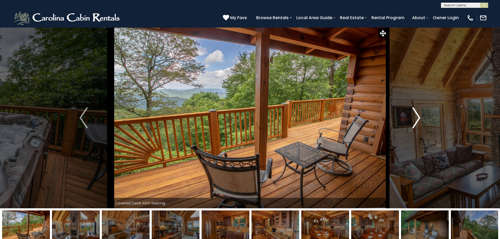
click at [416, 116] on img "Next" at bounding box center [416, 117] width 8 height 21
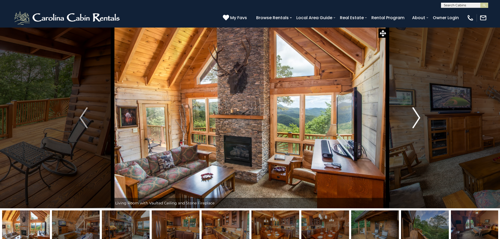
click at [416, 116] on img "Next" at bounding box center [416, 117] width 8 height 21
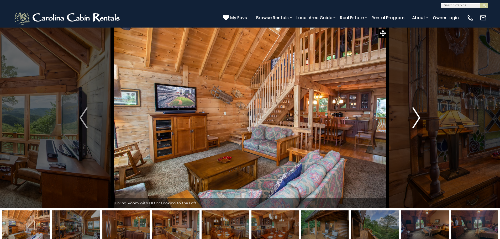
click at [416, 116] on img "Next" at bounding box center [416, 117] width 8 height 21
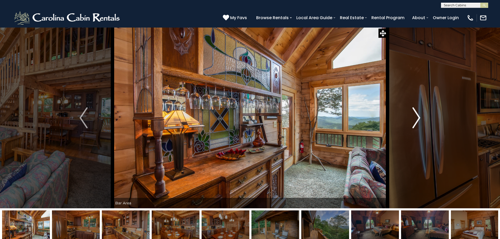
click at [416, 116] on img "Next" at bounding box center [416, 117] width 8 height 21
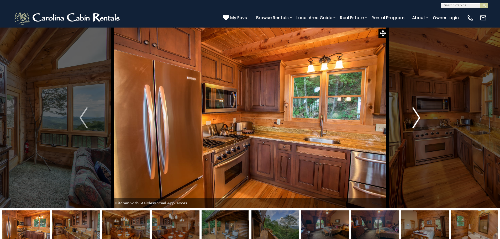
click at [416, 116] on img "Next" at bounding box center [416, 117] width 8 height 21
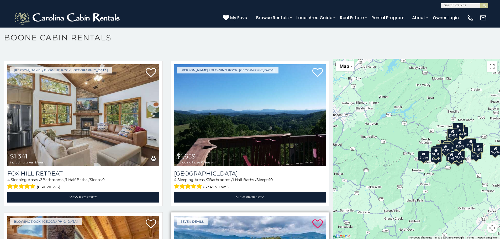
scroll to position [3, 0]
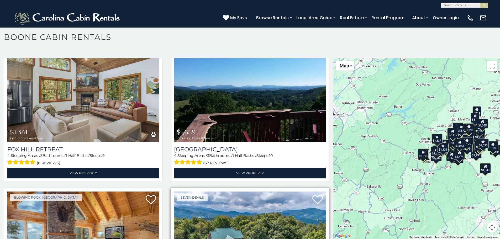
scroll to position [1976, 0]
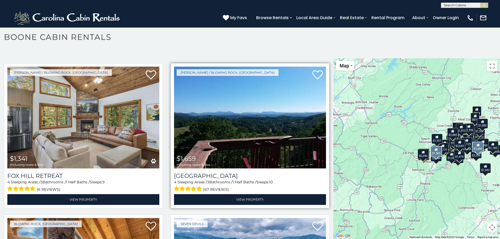
click at [245, 122] on img at bounding box center [250, 118] width 152 height 102
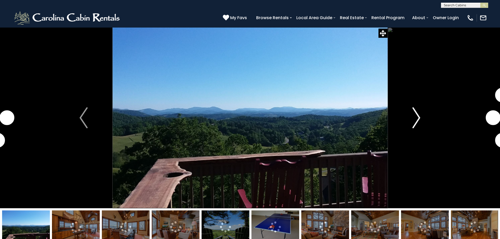
click at [417, 116] on img "Next" at bounding box center [416, 117] width 8 height 21
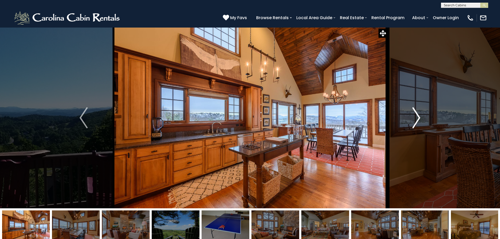
click at [417, 116] on img "Next" at bounding box center [416, 117] width 8 height 21
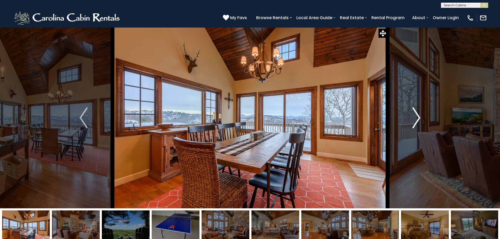
click at [417, 116] on img "Next" at bounding box center [416, 117] width 8 height 21
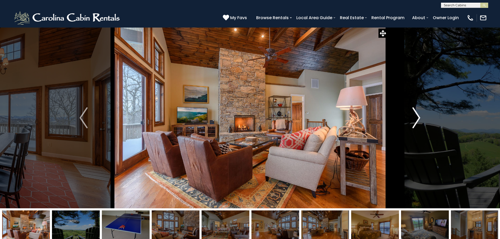
click at [417, 116] on img "Next" at bounding box center [416, 117] width 8 height 21
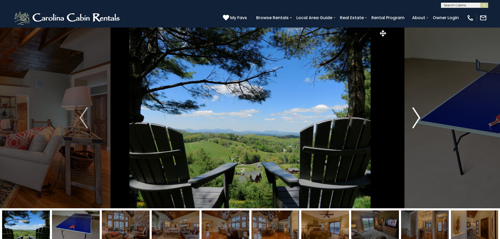
click at [417, 116] on img "Next" at bounding box center [416, 117] width 8 height 21
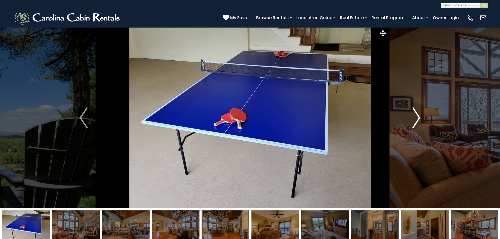
click at [417, 116] on img "Next" at bounding box center [416, 117] width 8 height 21
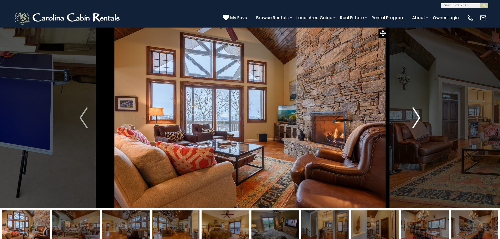
click at [417, 116] on img "Next" at bounding box center [416, 117] width 8 height 21
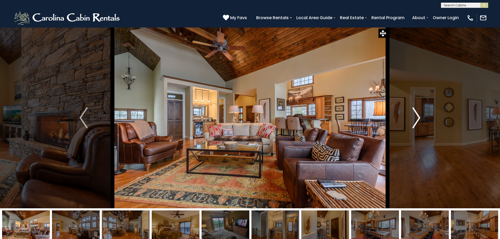
click at [417, 116] on img "Next" at bounding box center [416, 117] width 8 height 21
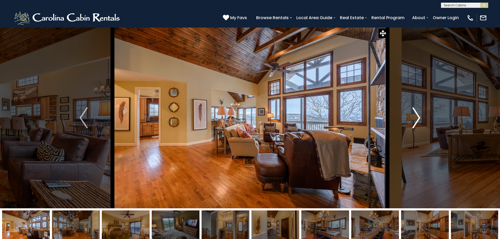
click at [417, 116] on img "Next" at bounding box center [416, 117] width 8 height 21
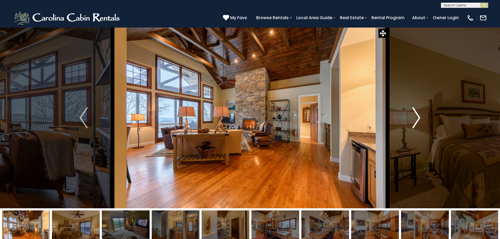
click at [417, 116] on img "Next" at bounding box center [416, 117] width 8 height 21
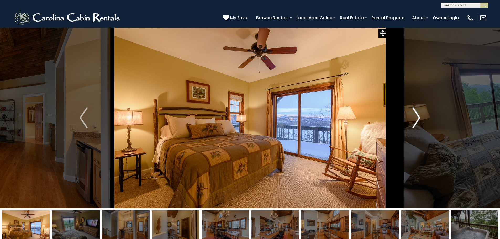
click at [417, 116] on img "Next" at bounding box center [416, 117] width 8 height 21
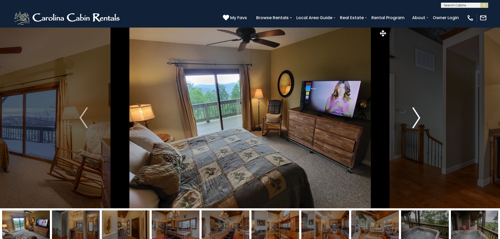
click at [417, 116] on img "Next" at bounding box center [416, 117] width 8 height 21
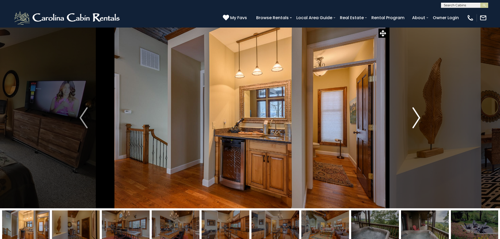
click at [417, 116] on img "Next" at bounding box center [416, 117] width 8 height 21
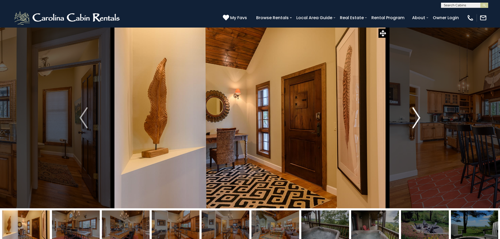
click at [417, 116] on img "Next" at bounding box center [416, 117] width 8 height 21
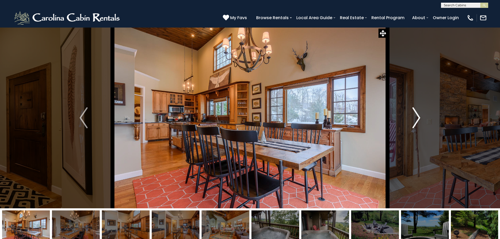
click at [417, 116] on img "Next" at bounding box center [416, 117] width 8 height 21
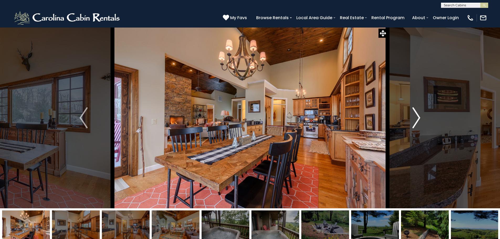
click at [417, 116] on img "Next" at bounding box center [416, 117] width 8 height 21
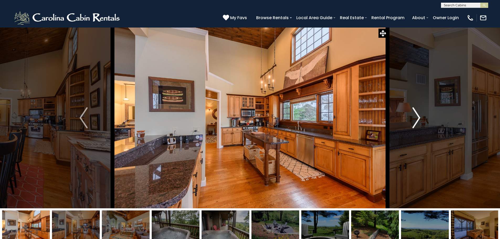
click at [417, 116] on img "Next" at bounding box center [416, 117] width 8 height 21
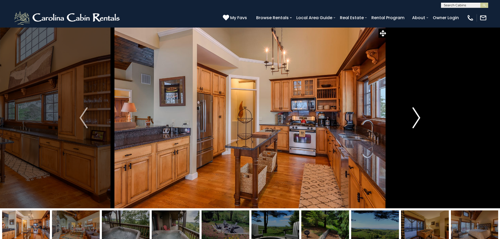
click at [417, 116] on img "Next" at bounding box center [416, 117] width 8 height 21
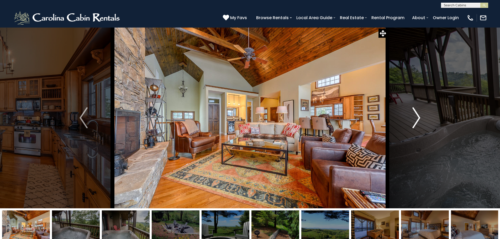
click at [417, 116] on img "Next" at bounding box center [416, 117] width 8 height 21
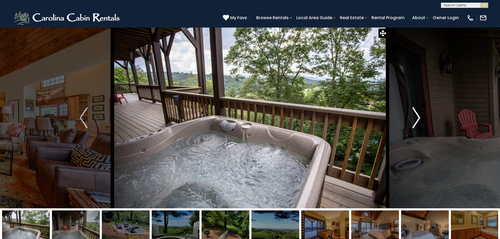
click at [417, 116] on img "Next" at bounding box center [416, 117] width 8 height 21
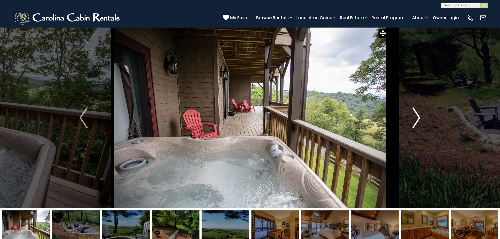
click at [417, 116] on img "Next" at bounding box center [416, 117] width 8 height 21
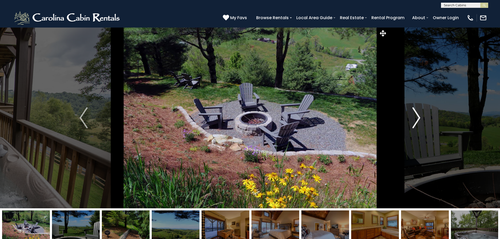
click at [417, 116] on img "Next" at bounding box center [416, 117] width 8 height 21
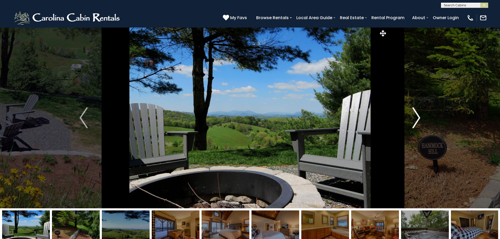
click at [417, 116] on img "Next" at bounding box center [416, 117] width 8 height 21
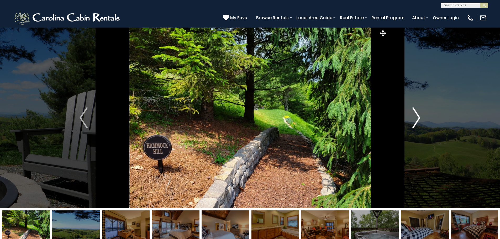
click at [417, 116] on img "Next" at bounding box center [416, 117] width 8 height 21
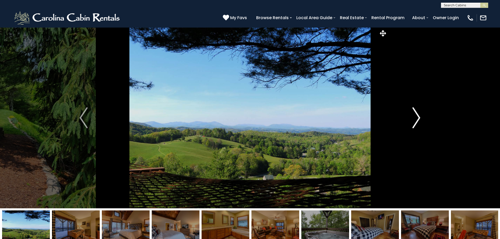
click at [417, 116] on img "Next" at bounding box center [416, 117] width 8 height 21
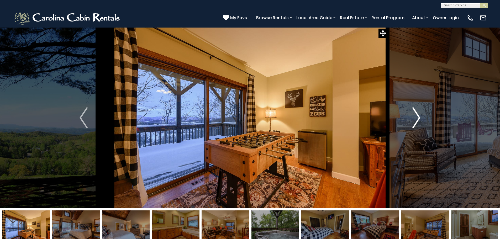
click at [417, 116] on img "Next" at bounding box center [416, 117] width 8 height 21
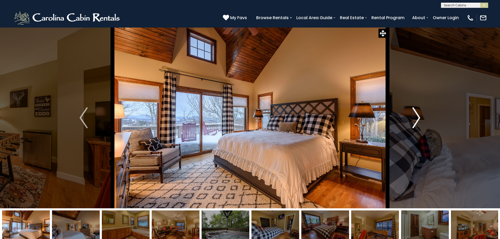
click at [417, 116] on img "Next" at bounding box center [416, 117] width 8 height 21
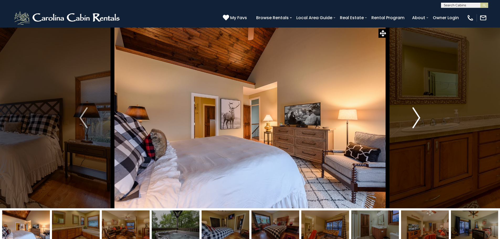
click at [417, 116] on img "Next" at bounding box center [416, 117] width 8 height 21
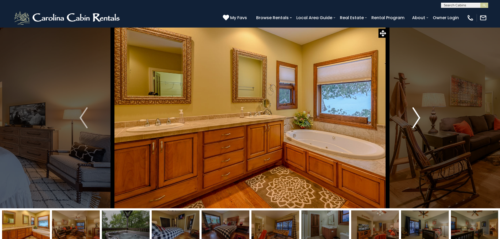
click at [417, 116] on img "Next" at bounding box center [416, 117] width 8 height 21
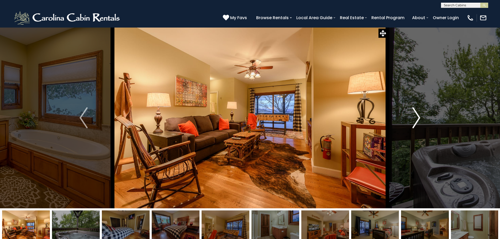
click at [417, 116] on img "Next" at bounding box center [416, 117] width 8 height 21
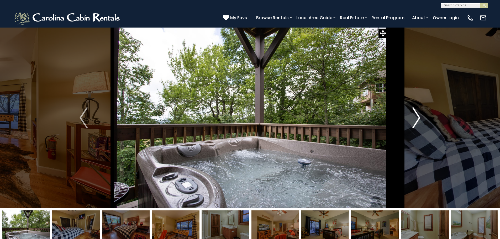
click at [417, 116] on img "Next" at bounding box center [416, 117] width 8 height 21
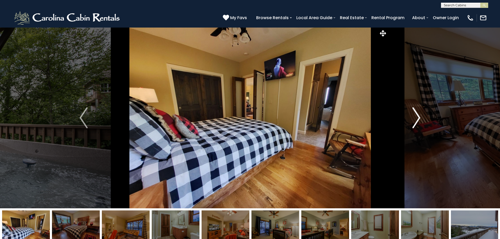
click at [417, 116] on img "Next" at bounding box center [416, 117] width 8 height 21
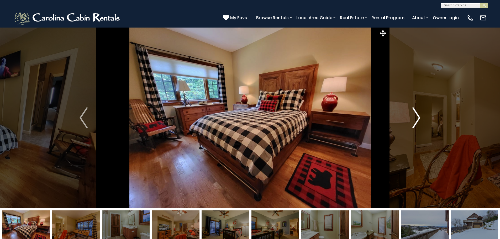
click at [417, 116] on img "Next" at bounding box center [416, 117] width 8 height 21
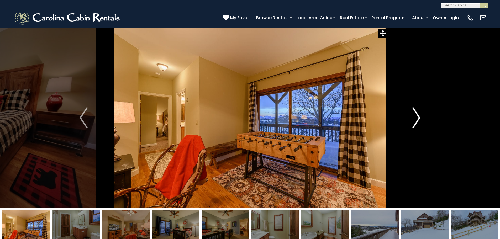
click at [417, 116] on img "Next" at bounding box center [416, 117] width 8 height 21
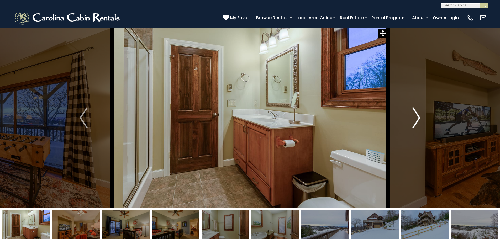
click at [417, 116] on img "Next" at bounding box center [416, 117] width 8 height 21
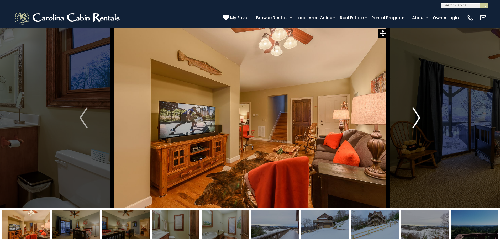
click at [417, 116] on img "Next" at bounding box center [416, 117] width 8 height 21
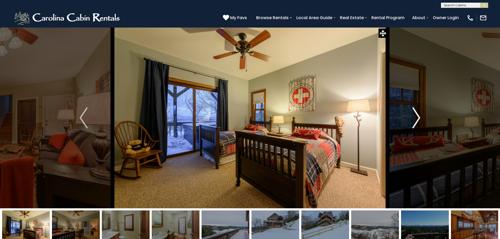
click at [417, 116] on img "Next" at bounding box center [416, 117] width 8 height 21
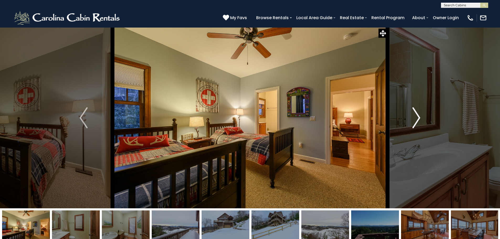
click at [417, 116] on img "Next" at bounding box center [416, 117] width 8 height 21
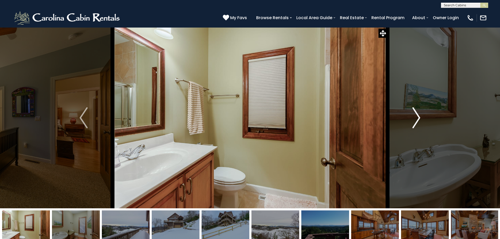
click at [417, 116] on img "Next" at bounding box center [416, 117] width 8 height 21
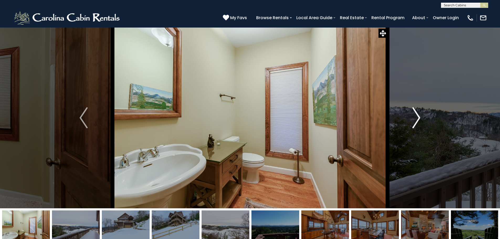
click at [417, 116] on img "Next" at bounding box center [416, 117] width 8 height 21
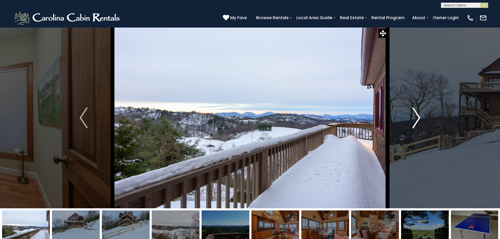
click at [417, 116] on img "Next" at bounding box center [416, 117] width 8 height 21
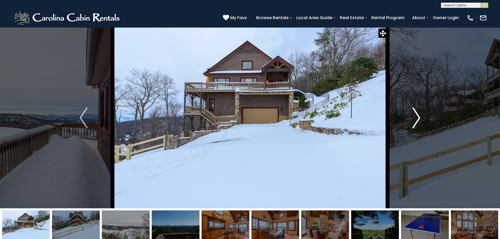
click at [417, 116] on img "Next" at bounding box center [416, 117] width 8 height 21
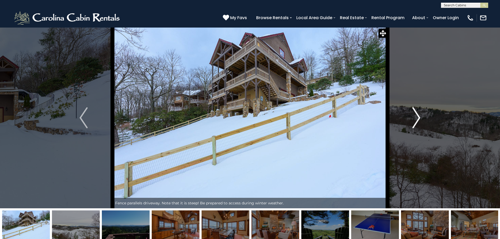
click at [417, 116] on img "Next" at bounding box center [416, 117] width 8 height 21
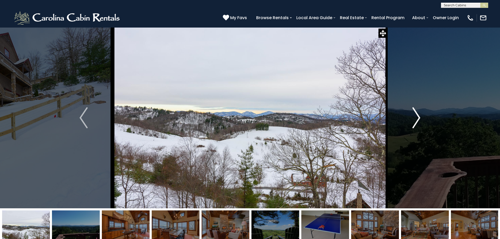
click at [417, 116] on img "Next" at bounding box center [416, 117] width 8 height 21
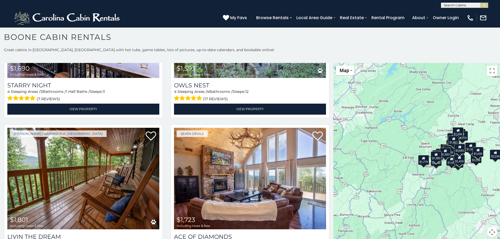
scroll to position [1786, 0]
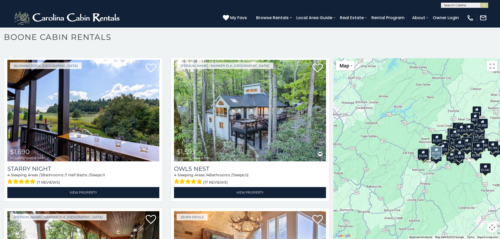
scroll to position [1635, 0]
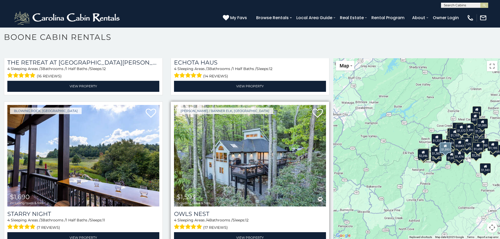
click at [249, 158] on img at bounding box center [250, 156] width 152 height 102
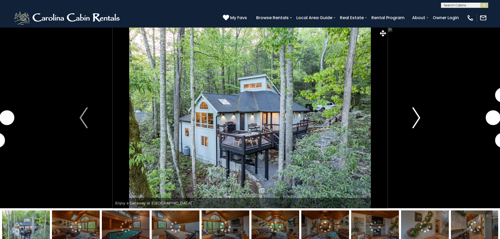
click at [416, 117] on img "Next" at bounding box center [416, 117] width 8 height 21
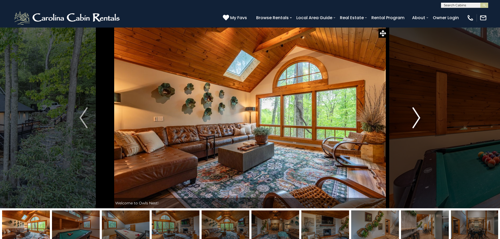
click at [416, 117] on img "Next" at bounding box center [416, 117] width 8 height 21
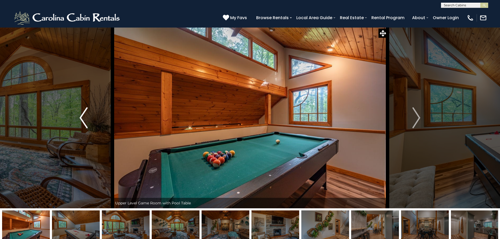
click at [88, 124] on button "Previous" at bounding box center [84, 117] width 58 height 181
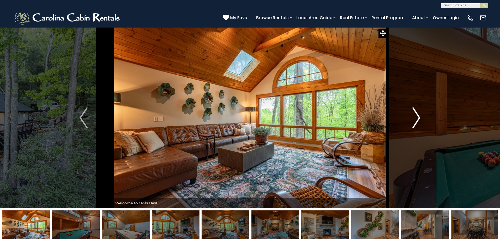
click at [417, 115] on img "Next" at bounding box center [416, 117] width 8 height 21
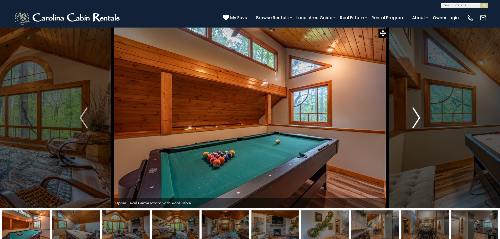
click at [417, 115] on img "Next" at bounding box center [416, 117] width 8 height 21
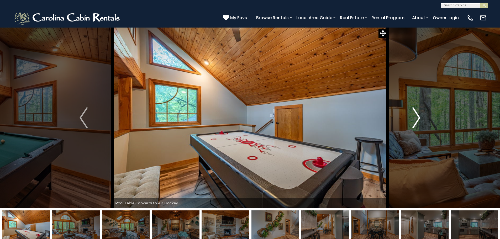
click at [417, 115] on img "Next" at bounding box center [416, 117] width 8 height 21
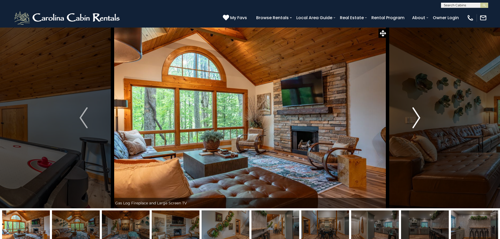
click at [417, 115] on img "Next" at bounding box center [416, 117] width 8 height 21
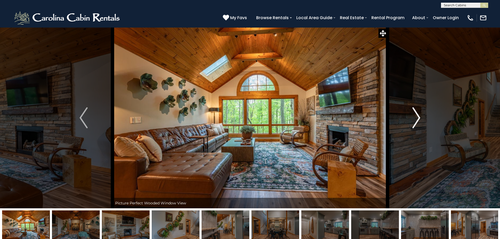
click at [417, 115] on img "Next" at bounding box center [416, 117] width 8 height 21
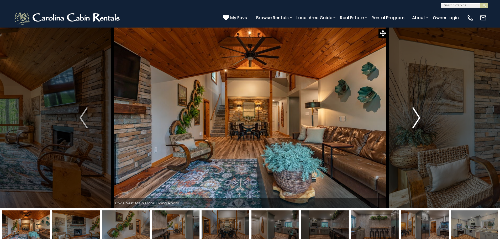
click at [417, 115] on img "Next" at bounding box center [416, 117] width 8 height 21
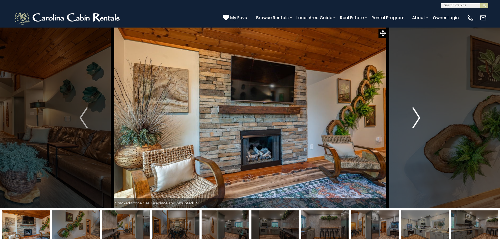
click at [417, 115] on img "Next" at bounding box center [416, 117] width 8 height 21
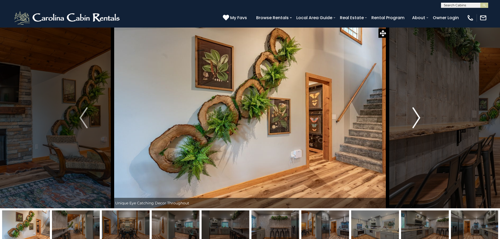
click at [417, 115] on img "Next" at bounding box center [416, 117] width 8 height 21
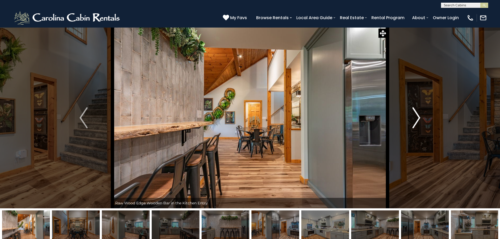
click at [417, 115] on img "Next" at bounding box center [416, 117] width 8 height 21
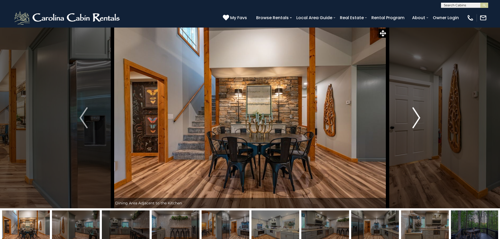
click at [417, 115] on img "Next" at bounding box center [416, 117] width 8 height 21
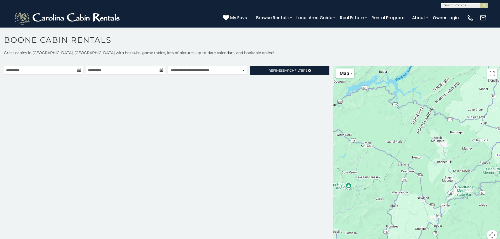
scroll to position [3, 0]
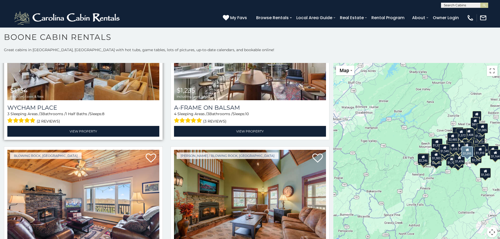
scroll to position [2410, 0]
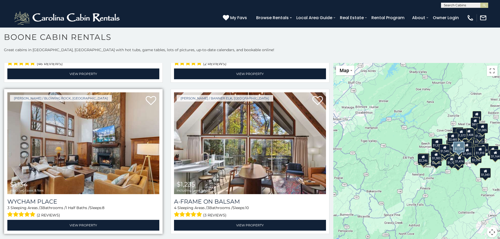
click at [102, 157] on img at bounding box center [83, 143] width 152 height 102
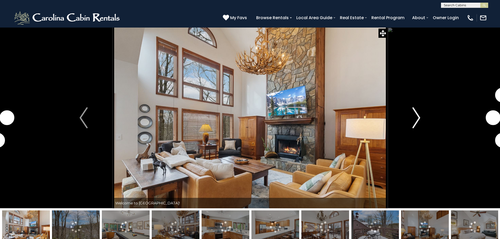
click at [419, 114] on img "Next" at bounding box center [416, 117] width 8 height 21
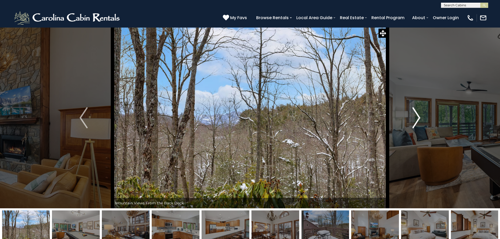
click at [419, 114] on img "Next" at bounding box center [416, 117] width 8 height 21
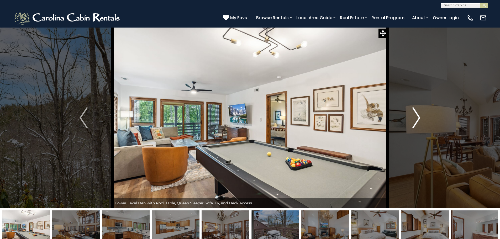
click at [419, 114] on img "Next" at bounding box center [416, 117] width 8 height 21
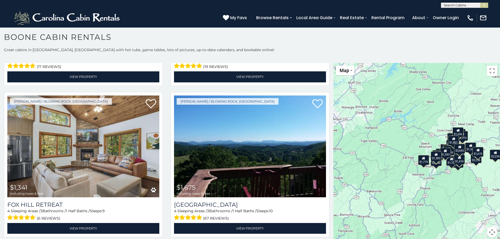
scroll to position [2081, 0]
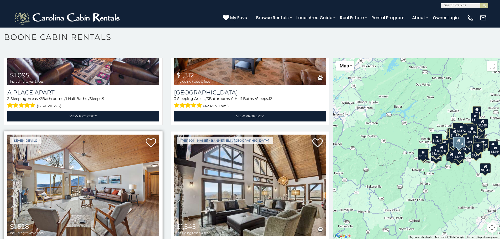
scroll to position [2685, 0]
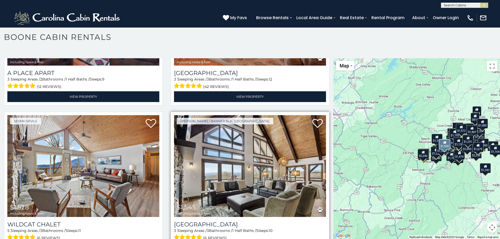
click at [227, 126] on img at bounding box center [250, 166] width 152 height 102
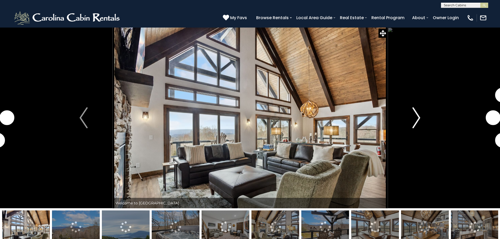
click at [416, 116] on img "Next" at bounding box center [416, 117] width 8 height 21
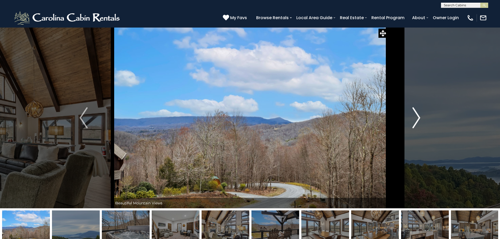
click at [416, 116] on img "Next" at bounding box center [416, 117] width 8 height 21
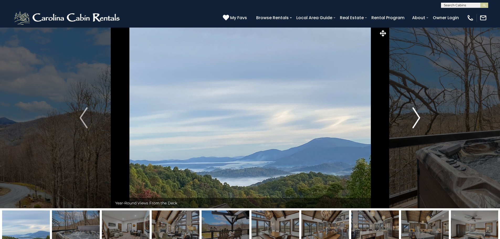
click at [416, 116] on img "Next" at bounding box center [416, 117] width 8 height 21
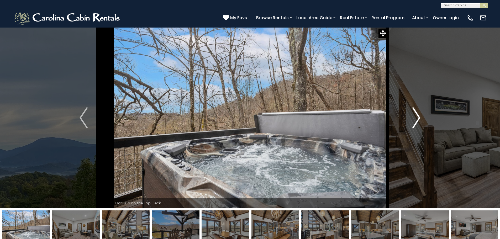
click at [416, 116] on img "Next" at bounding box center [416, 117] width 8 height 21
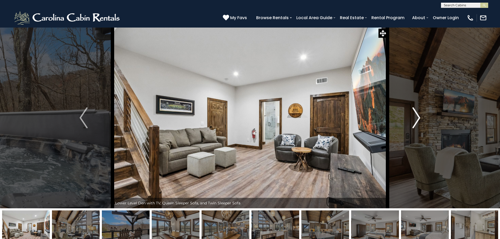
click at [418, 115] on img "Next" at bounding box center [416, 117] width 8 height 21
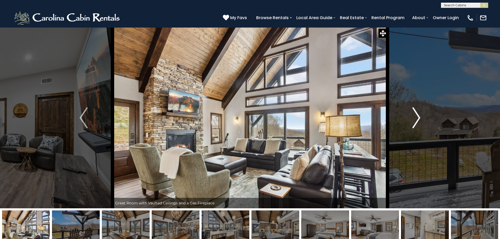
click at [418, 115] on img "Next" at bounding box center [416, 117] width 8 height 21
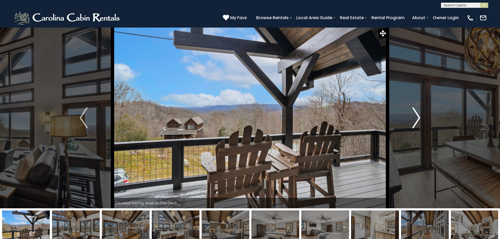
click at [418, 115] on img "Next" at bounding box center [416, 117] width 8 height 21
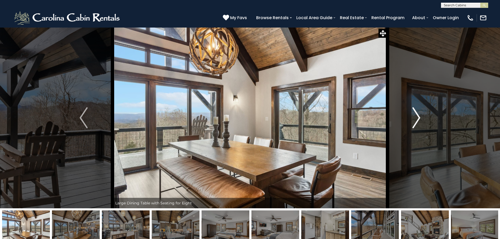
click at [418, 115] on img "Next" at bounding box center [416, 117] width 8 height 21
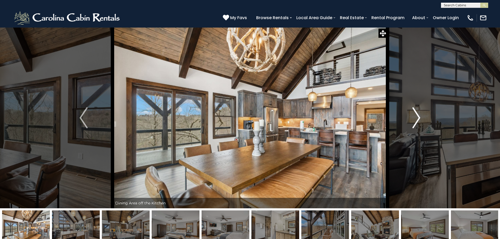
click at [418, 115] on img "Next" at bounding box center [416, 117] width 8 height 21
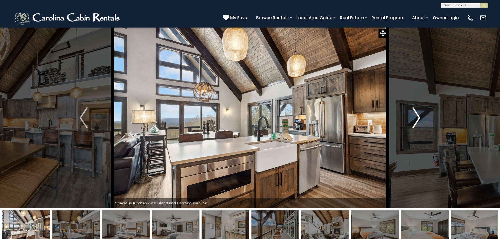
click at [418, 115] on img "Next" at bounding box center [416, 117] width 8 height 21
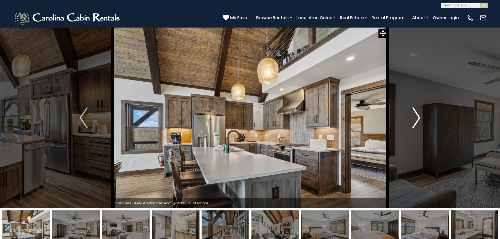
click at [418, 115] on img "Next" at bounding box center [416, 117] width 8 height 21
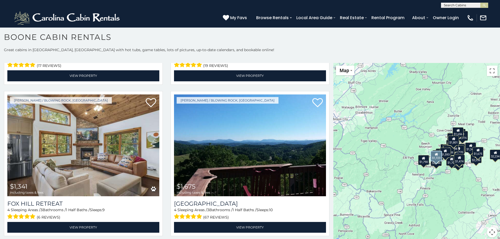
scroll to position [1957, 0]
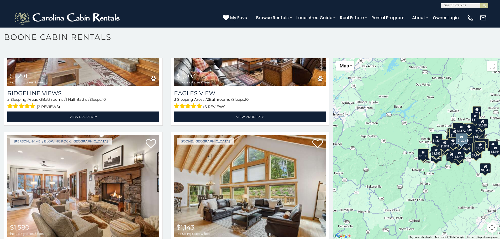
scroll to position [2974, 0]
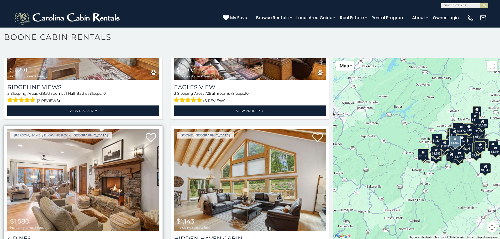
click at [81, 149] on img at bounding box center [83, 180] width 152 height 102
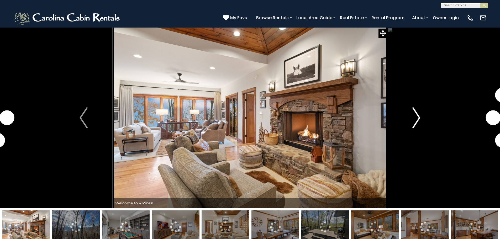
click at [419, 118] on img "Next" at bounding box center [416, 117] width 8 height 21
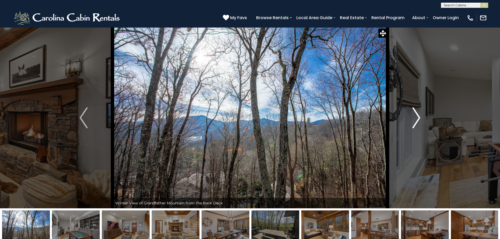
click at [419, 118] on img "Next" at bounding box center [416, 117] width 8 height 21
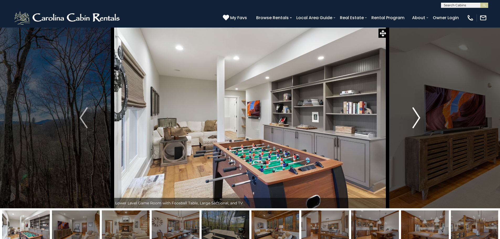
click at [419, 118] on img "Next" at bounding box center [416, 117] width 8 height 21
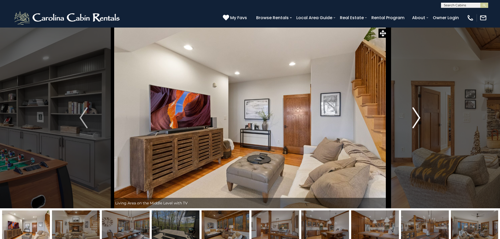
click at [419, 118] on img "Next" at bounding box center [416, 117] width 8 height 21
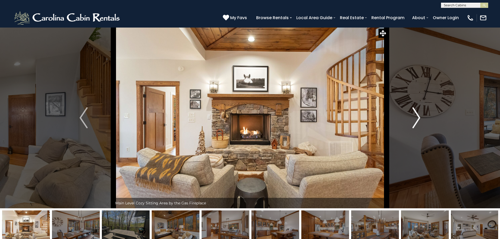
click at [419, 118] on img "Next" at bounding box center [416, 117] width 8 height 21
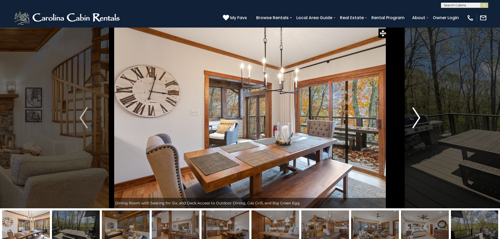
click at [419, 118] on img "Next" at bounding box center [416, 117] width 8 height 21
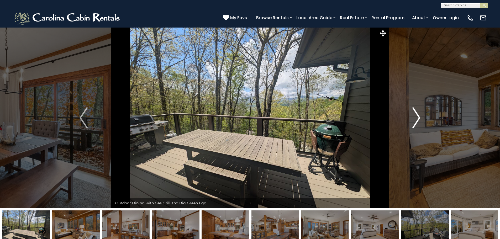
click at [419, 118] on img "Next" at bounding box center [416, 117] width 8 height 21
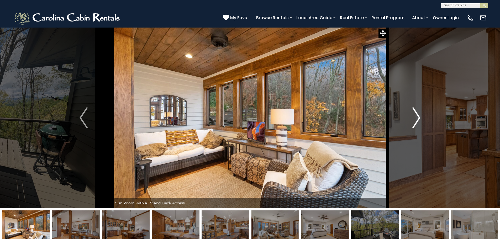
click at [419, 118] on img "Next" at bounding box center [416, 117] width 8 height 21
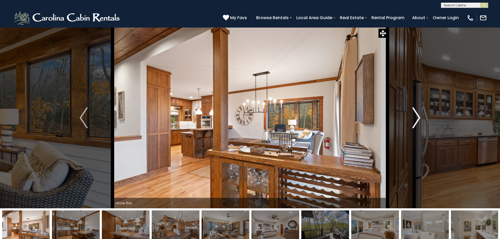
click at [419, 118] on img "Next" at bounding box center [416, 117] width 8 height 21
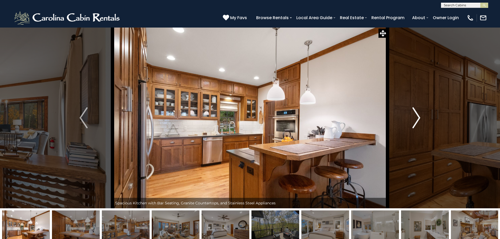
click at [419, 118] on img "Next" at bounding box center [416, 117] width 8 height 21
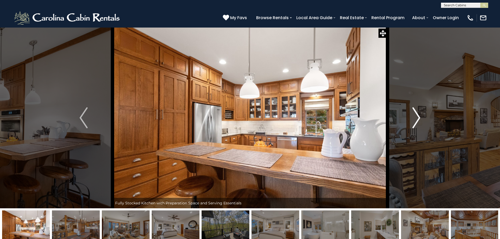
click at [419, 118] on img "Next" at bounding box center [416, 117] width 8 height 21
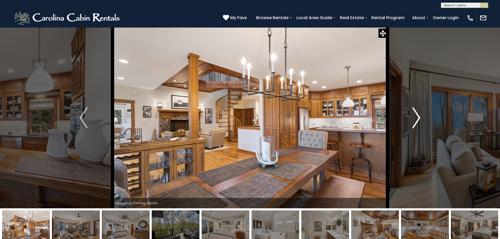
click at [419, 118] on img "Next" at bounding box center [416, 117] width 8 height 21
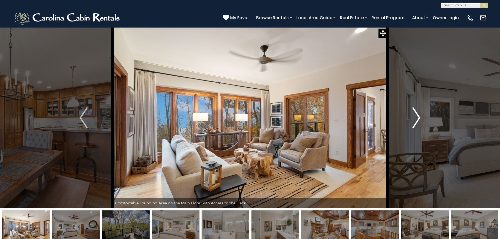
click at [419, 118] on img "Next" at bounding box center [416, 117] width 8 height 21
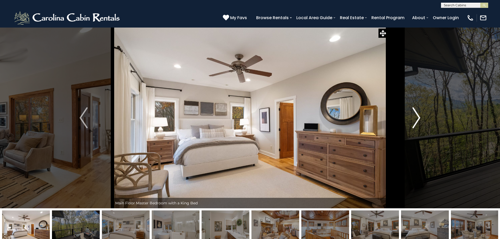
click at [419, 118] on img "Next" at bounding box center [416, 117] width 8 height 21
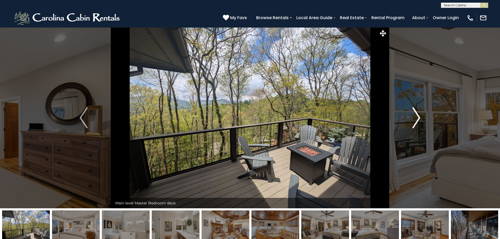
click at [419, 118] on img "Next" at bounding box center [416, 117] width 8 height 21
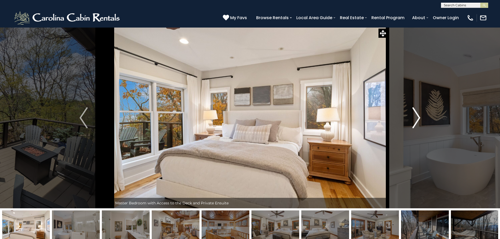
click at [419, 118] on img "Next" at bounding box center [416, 117] width 8 height 21
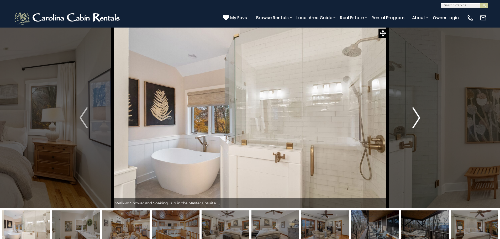
click at [419, 118] on img "Next" at bounding box center [416, 117] width 8 height 21
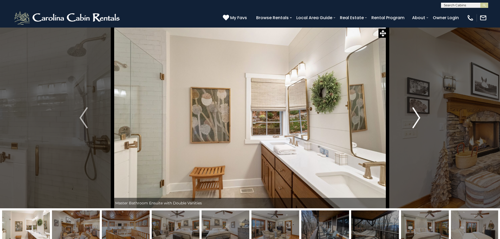
click at [419, 118] on img "Next" at bounding box center [416, 117] width 8 height 21
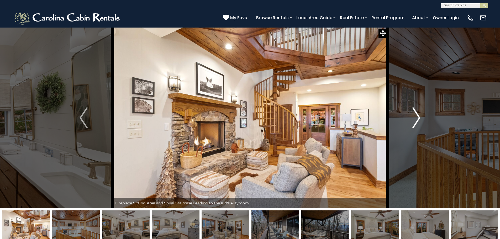
click at [419, 118] on img "Next" at bounding box center [416, 117] width 8 height 21
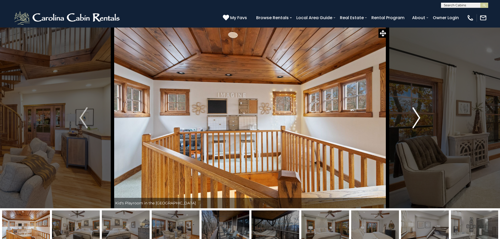
click at [419, 118] on img "Next" at bounding box center [416, 117] width 8 height 21
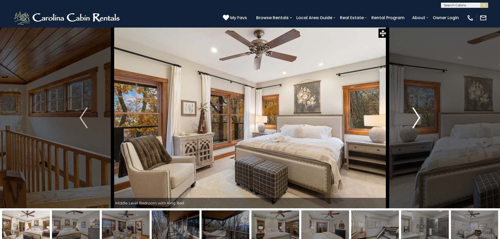
click at [419, 118] on img "Next" at bounding box center [416, 117] width 8 height 21
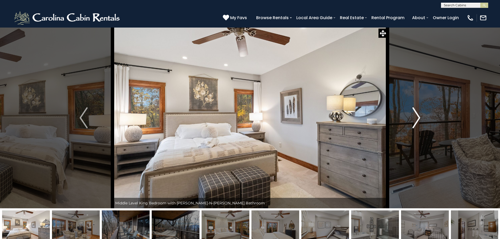
click at [419, 118] on img "Next" at bounding box center [416, 117] width 8 height 21
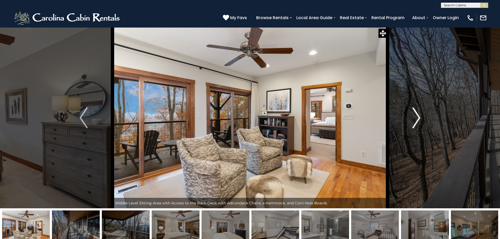
click at [419, 118] on img "Next" at bounding box center [416, 117] width 8 height 21
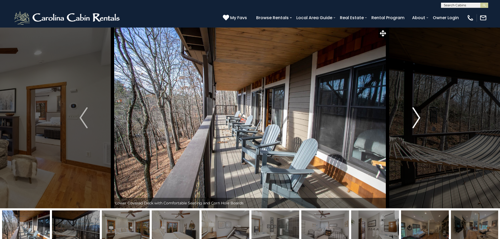
click at [419, 118] on img "Next" at bounding box center [416, 117] width 8 height 21
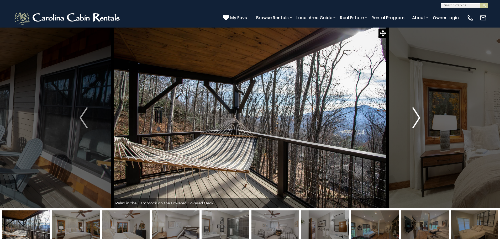
click at [419, 118] on img "Next" at bounding box center [416, 117] width 8 height 21
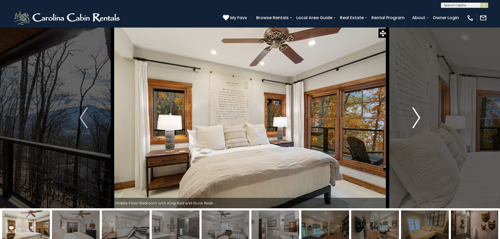
click at [419, 118] on img "Next" at bounding box center [416, 117] width 8 height 21
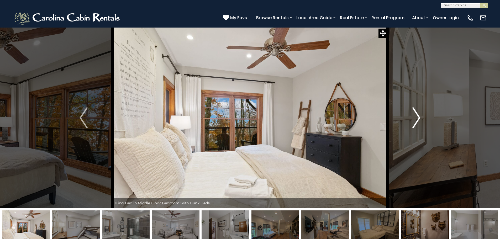
click at [419, 118] on img "Next" at bounding box center [416, 117] width 8 height 21
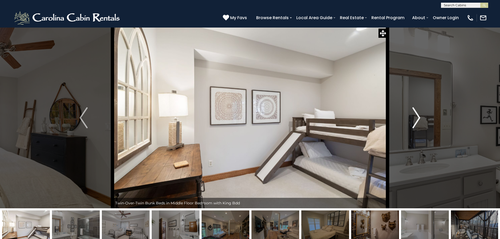
click at [419, 118] on img "Next" at bounding box center [416, 117] width 8 height 21
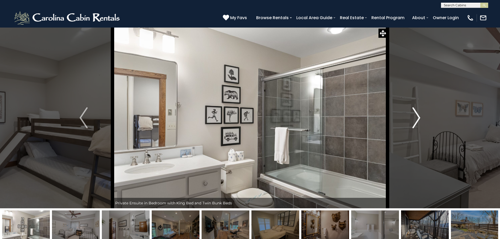
click at [419, 118] on img "Next" at bounding box center [416, 117] width 8 height 21
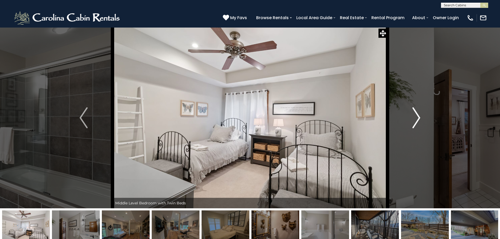
click at [419, 118] on img "Next" at bounding box center [416, 117] width 8 height 21
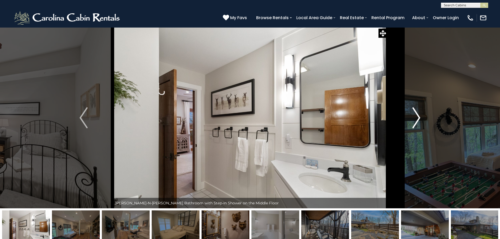
click at [419, 118] on img "Next" at bounding box center [416, 117] width 8 height 21
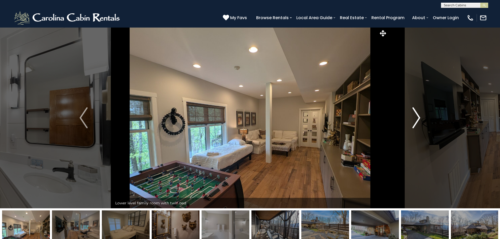
click at [419, 118] on img "Next" at bounding box center [416, 117] width 8 height 21
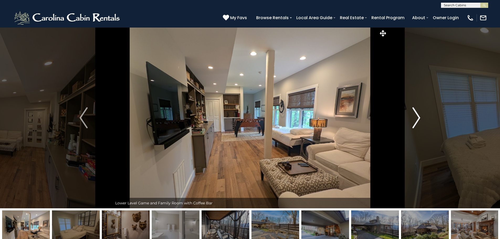
click at [419, 118] on img "Next" at bounding box center [416, 117] width 8 height 21
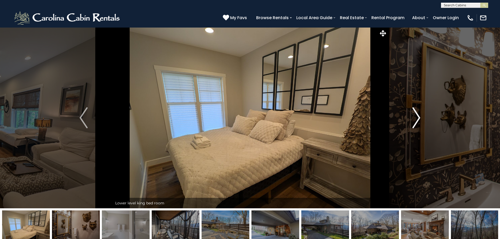
click at [419, 118] on img "Next" at bounding box center [416, 117] width 8 height 21
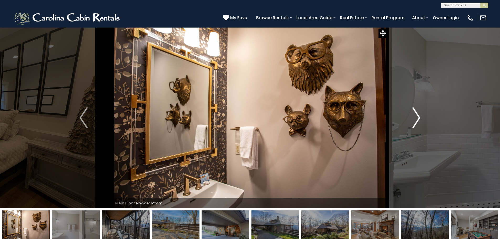
click at [419, 118] on img "Next" at bounding box center [416, 117] width 8 height 21
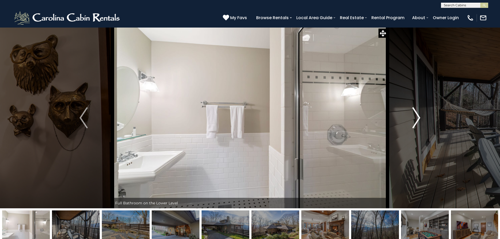
click at [419, 118] on img "Next" at bounding box center [416, 117] width 8 height 21
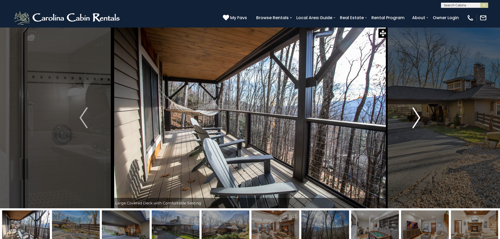
click at [419, 118] on img "Next" at bounding box center [416, 117] width 8 height 21
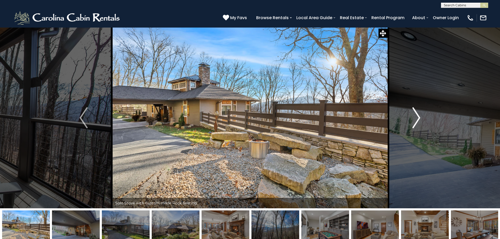
click at [419, 118] on img "Next" at bounding box center [416, 117] width 8 height 21
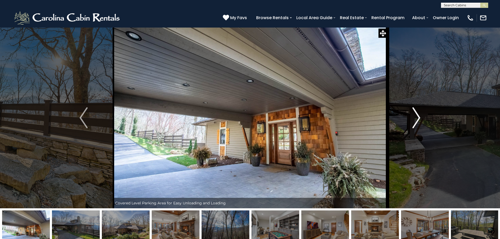
click at [419, 118] on img "Next" at bounding box center [416, 117] width 8 height 21
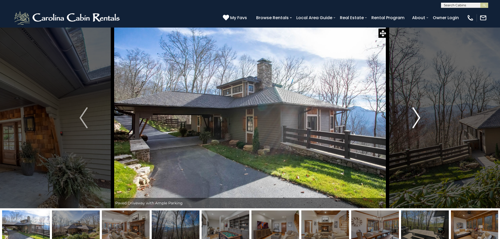
click at [419, 118] on img "Next" at bounding box center [416, 117] width 8 height 21
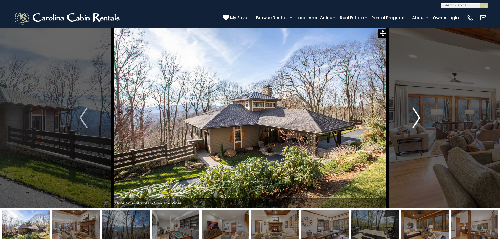
click at [419, 118] on img "Next" at bounding box center [416, 117] width 8 height 21
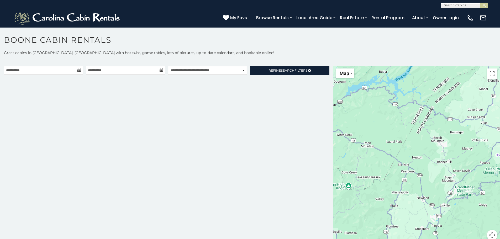
scroll to position [3, 0]
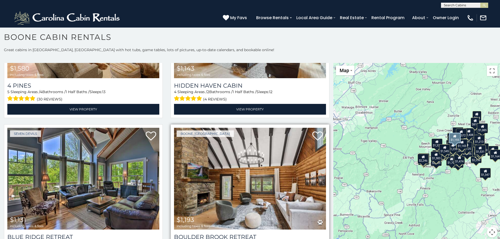
scroll to position [3132, 0]
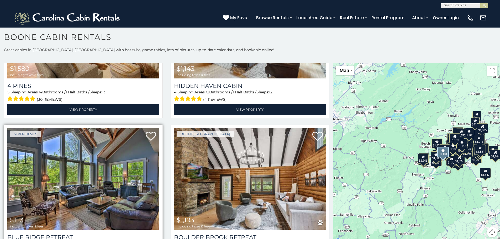
click at [64, 140] on img at bounding box center [83, 179] width 152 height 102
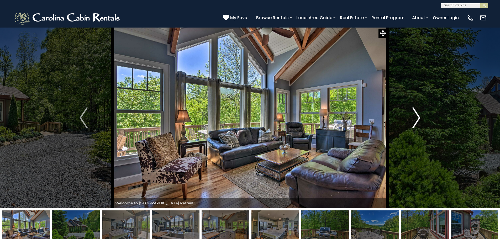
click at [419, 115] on img "Next" at bounding box center [416, 117] width 8 height 21
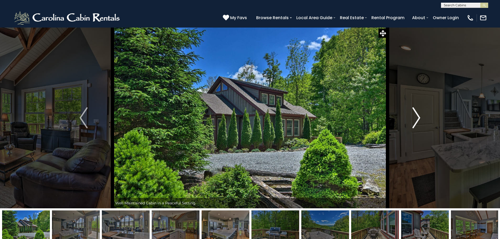
click at [419, 115] on img "Next" at bounding box center [416, 117] width 8 height 21
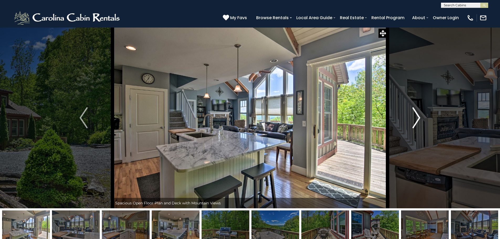
click at [419, 115] on img "Next" at bounding box center [416, 117] width 8 height 21
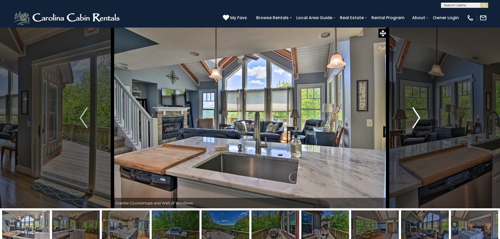
click at [419, 115] on img "Next" at bounding box center [416, 117] width 8 height 21
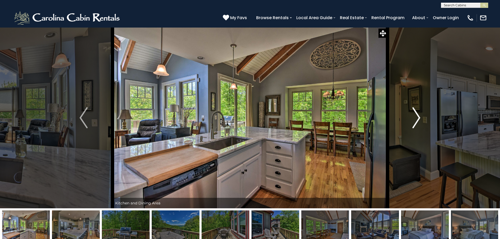
click at [419, 115] on img "Next" at bounding box center [416, 117] width 8 height 21
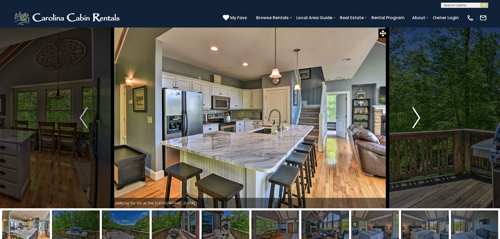
click at [419, 115] on img "Next" at bounding box center [416, 117] width 8 height 21
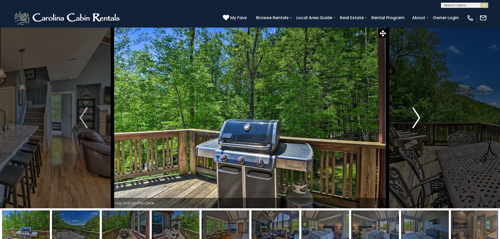
click at [419, 115] on img "Next" at bounding box center [416, 117] width 8 height 21
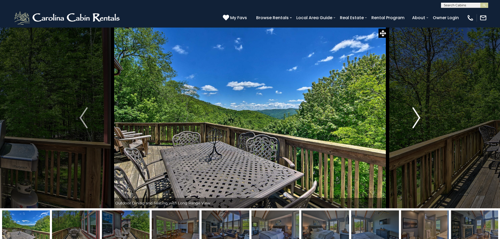
click at [419, 115] on img "Next" at bounding box center [416, 117] width 8 height 21
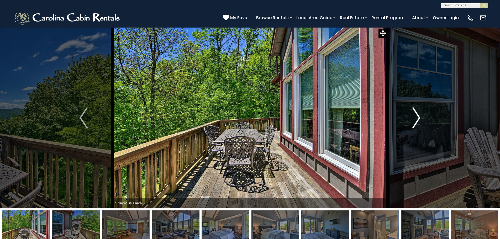
click at [419, 115] on img "Next" at bounding box center [416, 117] width 8 height 21
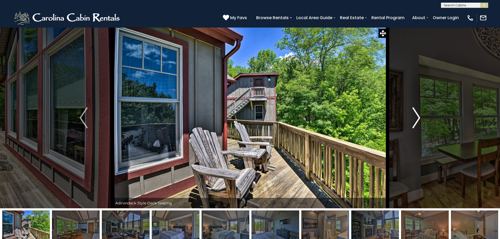
click at [419, 115] on img "Next" at bounding box center [416, 117] width 8 height 21
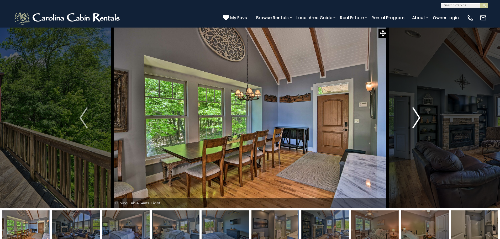
click at [419, 115] on img "Next" at bounding box center [416, 117] width 8 height 21
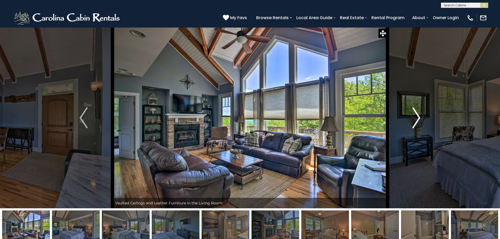
click at [419, 115] on img "Next" at bounding box center [416, 117] width 8 height 21
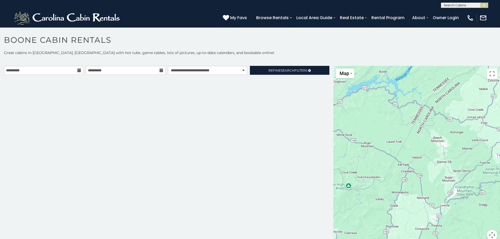
scroll to position [3, 0]
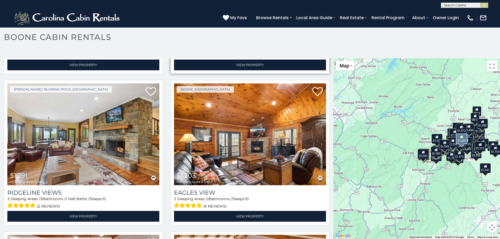
scroll to position [2869, 0]
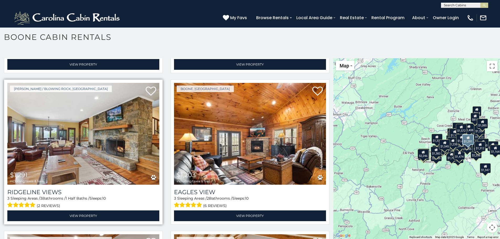
click at [79, 121] on img at bounding box center [83, 134] width 152 height 102
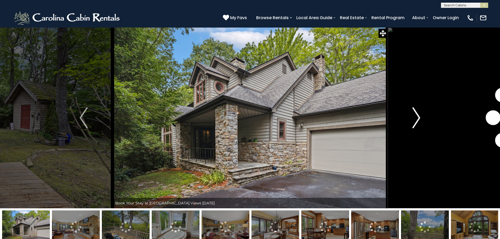
click at [419, 119] on img "Next" at bounding box center [416, 117] width 8 height 21
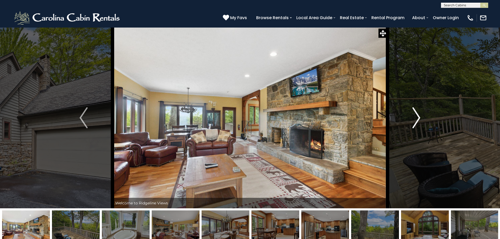
click at [416, 119] on img "Next" at bounding box center [416, 117] width 8 height 21
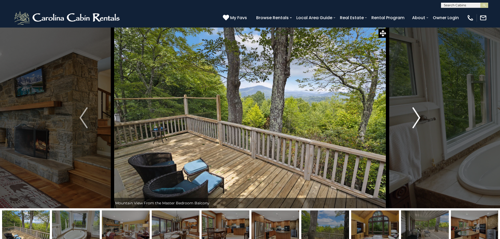
click at [416, 119] on img "Next" at bounding box center [416, 117] width 8 height 21
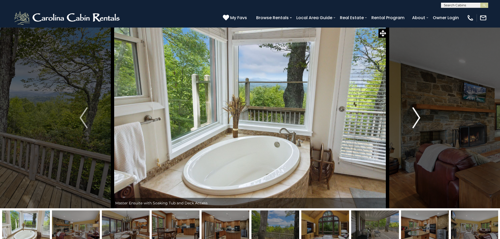
click at [416, 119] on img "Next" at bounding box center [416, 117] width 8 height 21
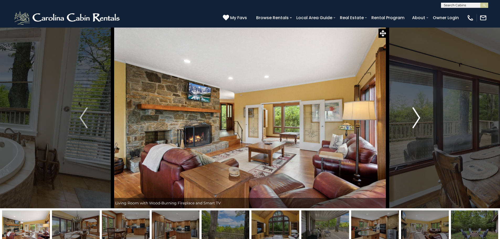
click at [416, 119] on img "Next" at bounding box center [416, 117] width 8 height 21
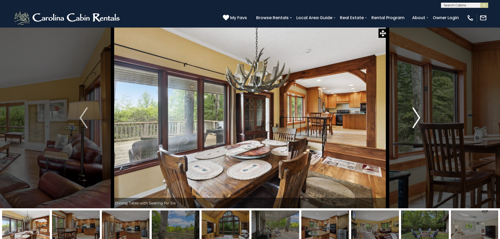
click at [416, 119] on img "Next" at bounding box center [416, 117] width 8 height 21
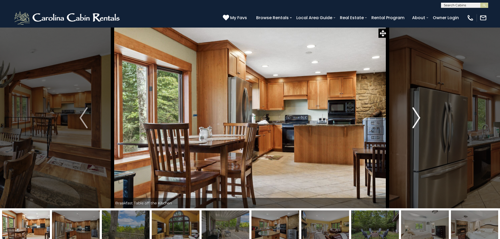
click at [416, 119] on img "Next" at bounding box center [416, 117] width 8 height 21
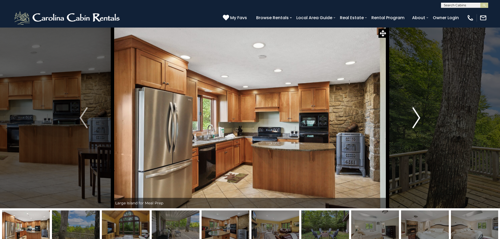
click at [416, 119] on img "Next" at bounding box center [416, 117] width 8 height 21
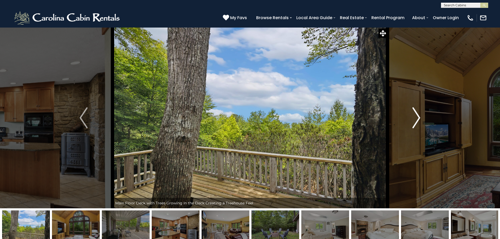
click at [416, 119] on img "Next" at bounding box center [416, 117] width 8 height 21
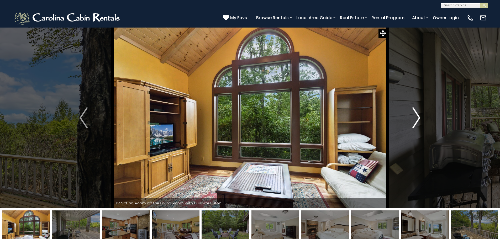
click at [416, 119] on img "Next" at bounding box center [416, 117] width 8 height 21
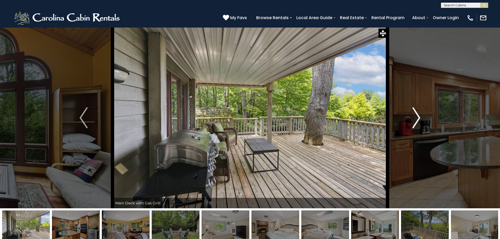
click at [416, 119] on img "Next" at bounding box center [416, 117] width 8 height 21
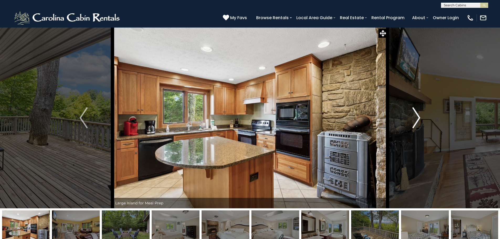
click at [416, 119] on img "Next" at bounding box center [416, 117] width 8 height 21
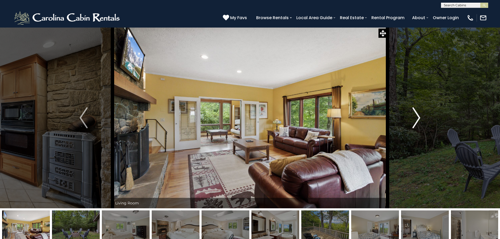
click at [416, 119] on img "Next" at bounding box center [416, 117] width 8 height 21
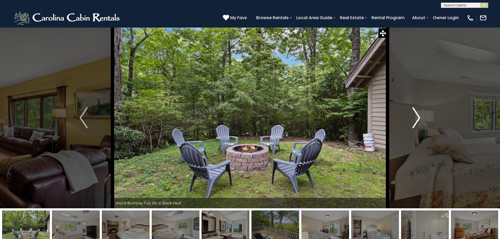
click at [416, 119] on img "Next" at bounding box center [416, 117] width 8 height 21
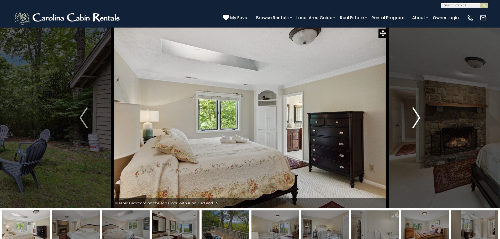
click at [416, 119] on img "Next" at bounding box center [416, 117] width 8 height 21
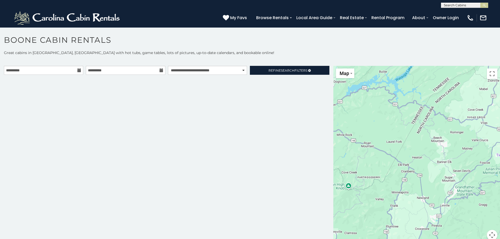
scroll to position [3, 0]
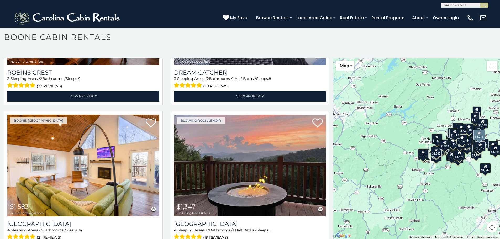
scroll to position [3447, 0]
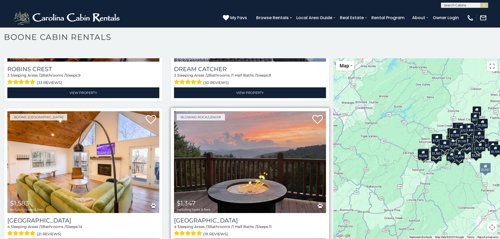
click at [242, 152] on img at bounding box center [250, 162] width 152 height 102
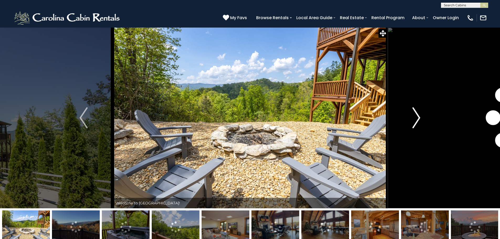
click at [419, 116] on img "Next" at bounding box center [416, 117] width 8 height 21
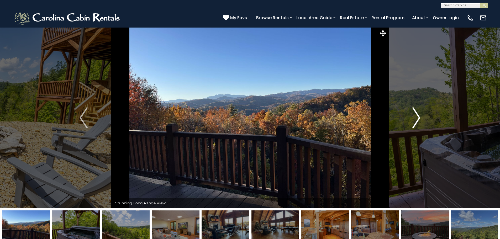
click at [418, 116] on img "Next" at bounding box center [416, 117] width 8 height 21
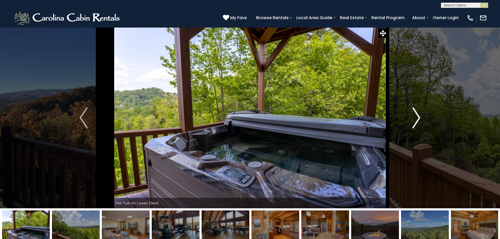
click at [418, 116] on img "Next" at bounding box center [416, 117] width 8 height 21
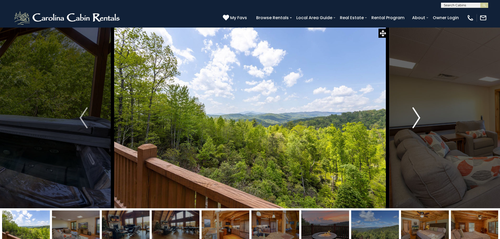
click at [418, 116] on img "Next" at bounding box center [416, 117] width 8 height 21
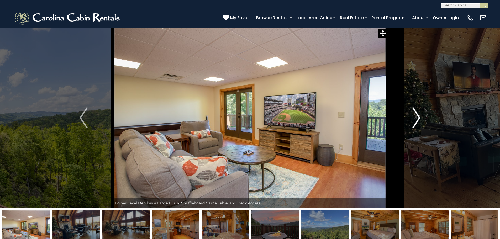
click at [418, 116] on img "Next" at bounding box center [416, 117] width 8 height 21
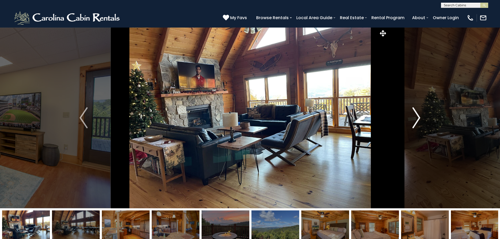
click at [418, 116] on img "Next" at bounding box center [416, 117] width 8 height 21
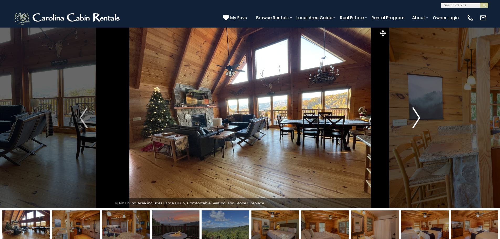
click at [418, 116] on img "Next" at bounding box center [416, 117] width 8 height 21
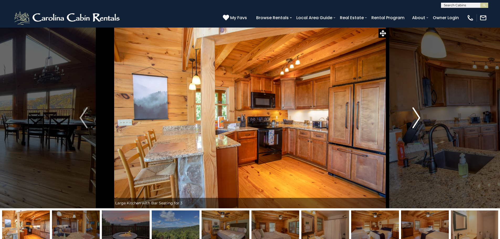
click at [418, 116] on img "Next" at bounding box center [416, 117] width 8 height 21
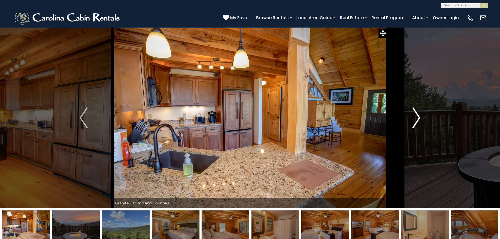
click at [418, 116] on img "Next" at bounding box center [416, 117] width 8 height 21
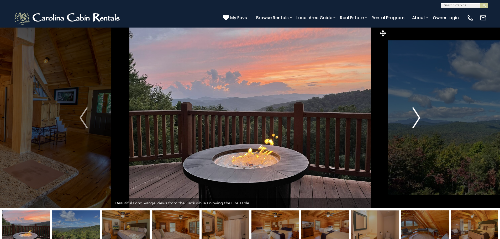
click at [418, 116] on img "Next" at bounding box center [416, 117] width 8 height 21
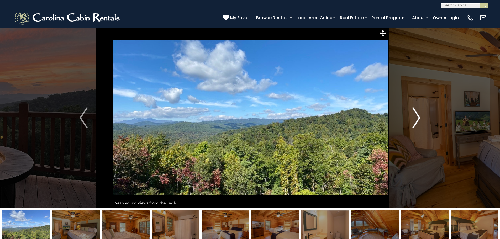
click at [418, 116] on img "Next" at bounding box center [416, 117] width 8 height 21
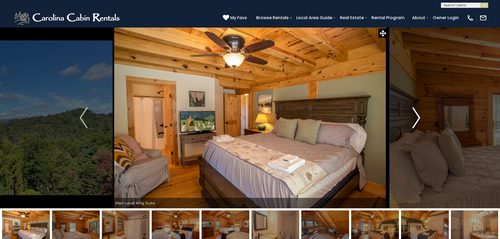
click at [418, 116] on img "Next" at bounding box center [416, 117] width 8 height 21
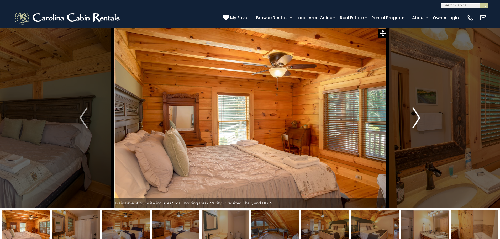
click at [418, 116] on img "Next" at bounding box center [416, 117] width 8 height 21
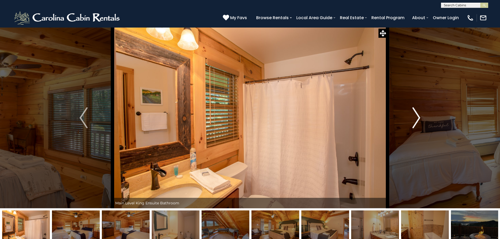
click at [418, 116] on img "Next" at bounding box center [416, 117] width 8 height 21
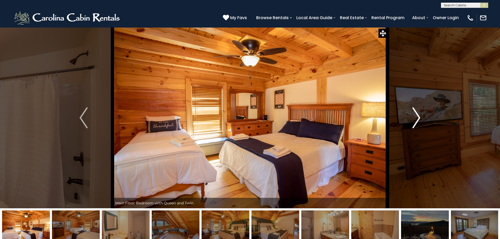
click at [418, 116] on img "Next" at bounding box center [416, 117] width 8 height 21
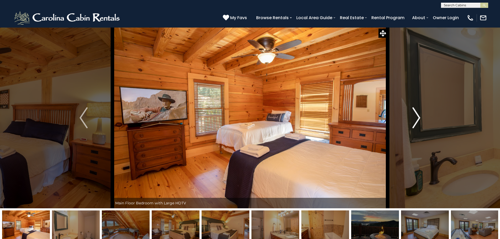
click at [418, 116] on img "Next" at bounding box center [416, 117] width 8 height 21
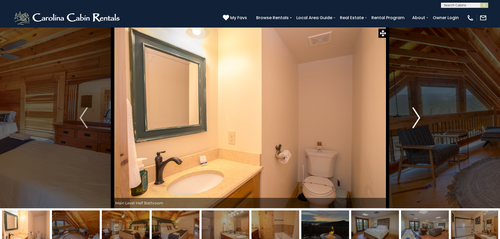
click at [418, 116] on img "Next" at bounding box center [416, 117] width 8 height 21
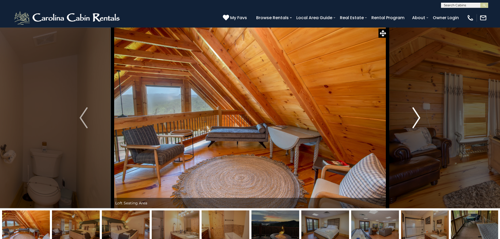
click at [418, 116] on img "Next" at bounding box center [416, 117] width 8 height 21
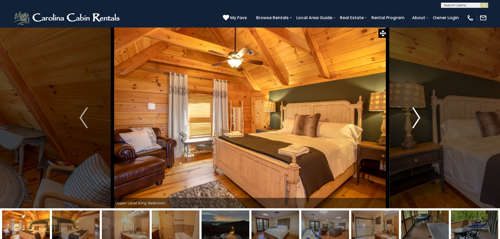
click at [418, 116] on img "Next" at bounding box center [416, 117] width 8 height 21
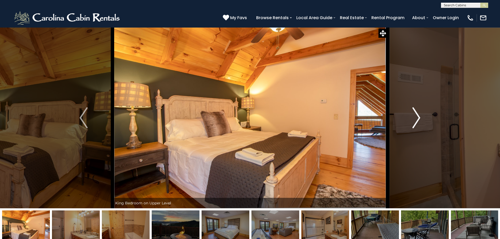
click at [418, 116] on img "Next" at bounding box center [416, 117] width 8 height 21
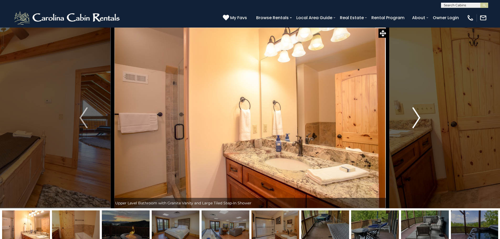
click at [418, 116] on img "Next" at bounding box center [416, 117] width 8 height 21
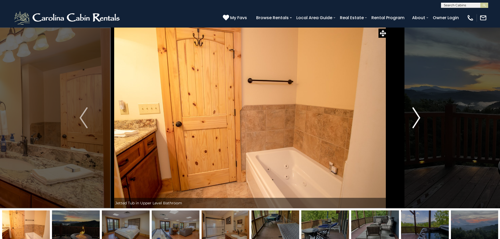
click at [418, 116] on img "Next" at bounding box center [416, 117] width 8 height 21
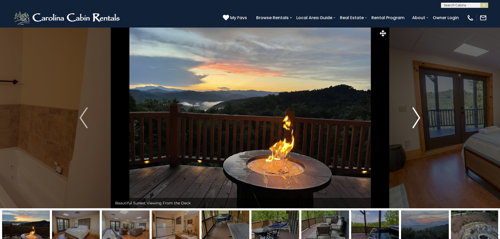
click at [418, 116] on img "Next" at bounding box center [416, 117] width 8 height 21
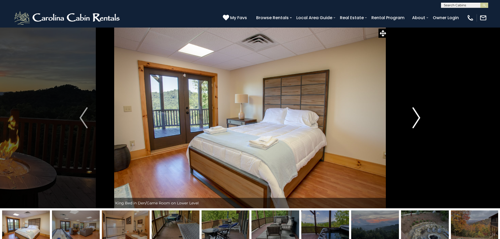
click at [418, 116] on img "Next" at bounding box center [416, 117] width 8 height 21
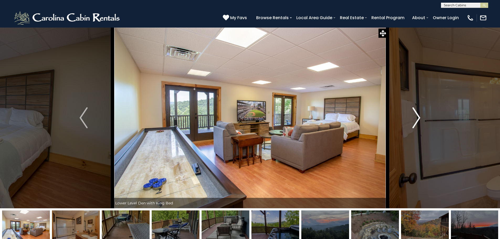
click at [418, 116] on img "Next" at bounding box center [416, 117] width 8 height 21
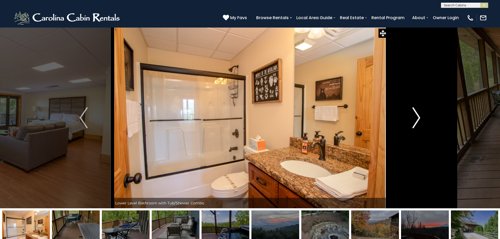
click at [418, 116] on img "Next" at bounding box center [416, 117] width 8 height 21
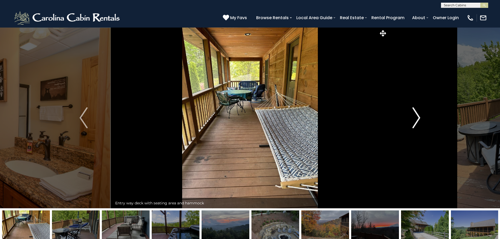
click at [418, 116] on img "Next" at bounding box center [416, 117] width 8 height 21
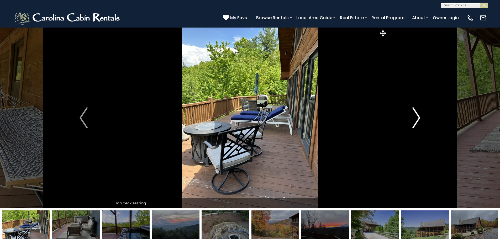
click at [418, 116] on img "Next" at bounding box center [416, 117] width 8 height 21
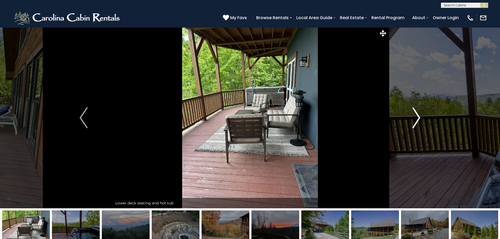
click at [418, 116] on img "Next" at bounding box center [416, 117] width 8 height 21
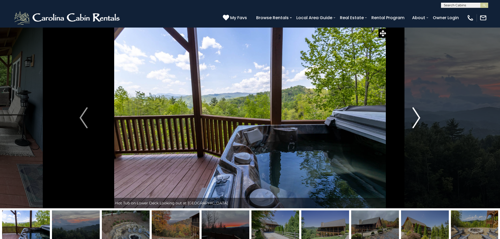
click at [418, 116] on img "Next" at bounding box center [416, 117] width 8 height 21
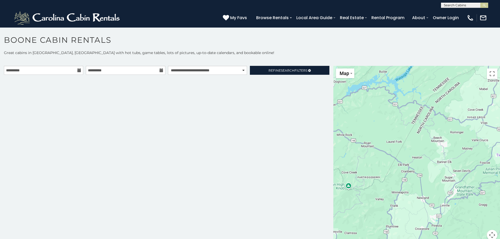
scroll to position [3, 0]
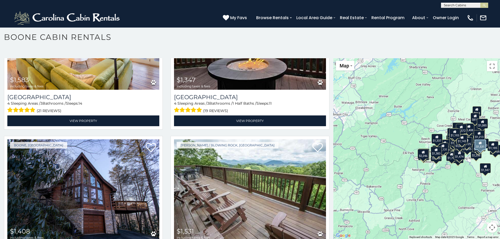
scroll to position [3578, 0]
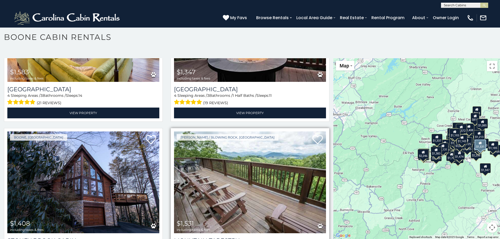
click at [267, 162] on img at bounding box center [250, 183] width 152 height 102
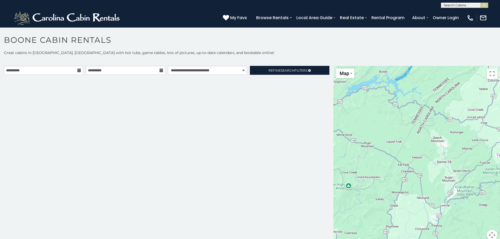
scroll to position [3, 0]
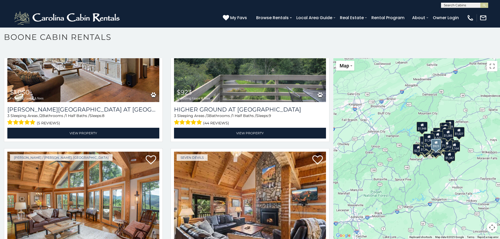
scroll to position [5232, 0]
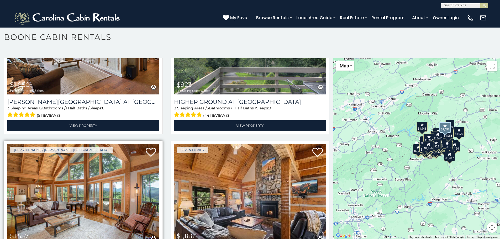
click at [104, 144] on img at bounding box center [83, 195] width 152 height 102
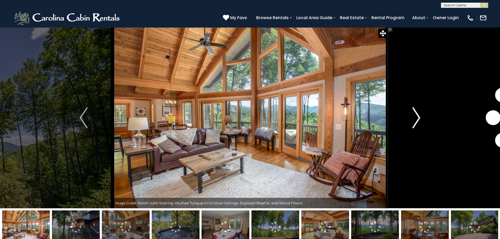
click at [419, 116] on img "Next" at bounding box center [416, 117] width 8 height 21
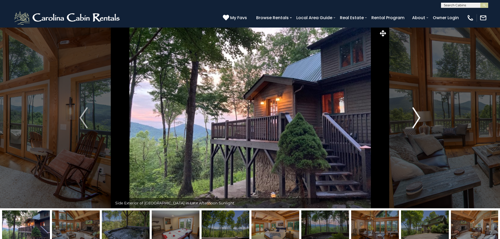
click at [419, 116] on img "Next" at bounding box center [416, 117] width 8 height 21
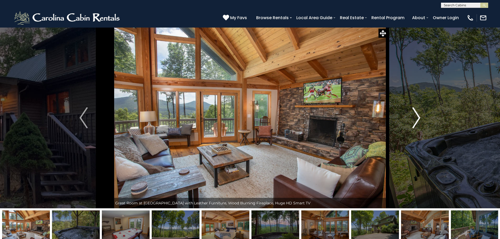
click at [419, 116] on img "Next" at bounding box center [416, 117] width 8 height 21
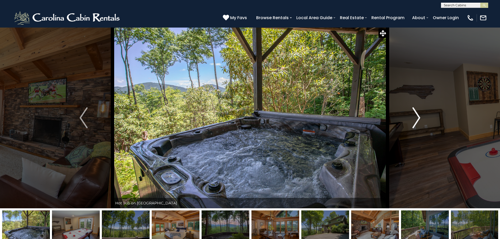
click at [419, 116] on img "Next" at bounding box center [416, 117] width 8 height 21
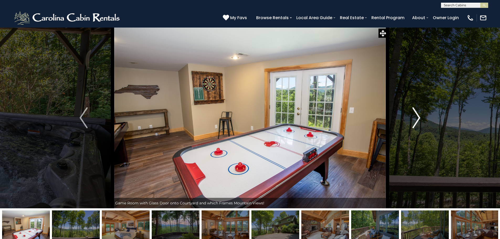
click at [419, 116] on img "Next" at bounding box center [416, 117] width 8 height 21
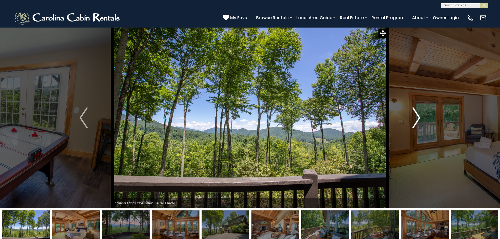
click at [419, 116] on img "Next" at bounding box center [416, 117] width 8 height 21
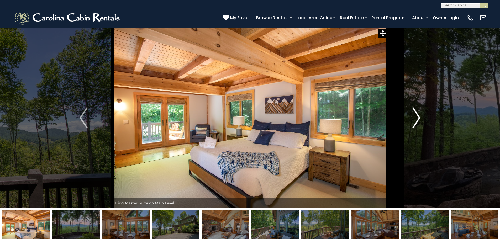
click at [419, 116] on img "Next" at bounding box center [416, 117] width 8 height 21
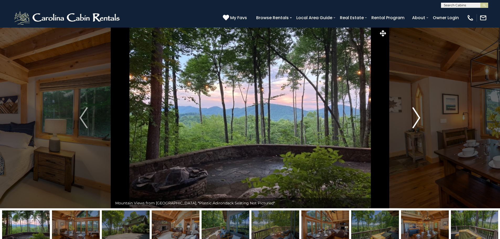
click at [419, 116] on img "Next" at bounding box center [416, 117] width 8 height 21
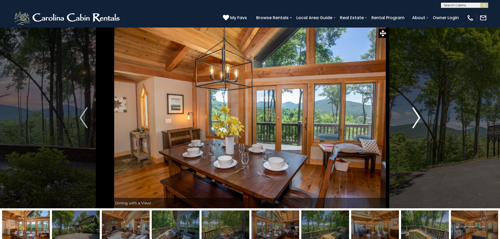
click at [419, 116] on img "Next" at bounding box center [416, 117] width 8 height 21
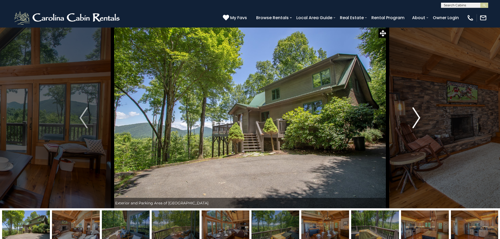
click at [419, 116] on img "Next" at bounding box center [416, 117] width 8 height 21
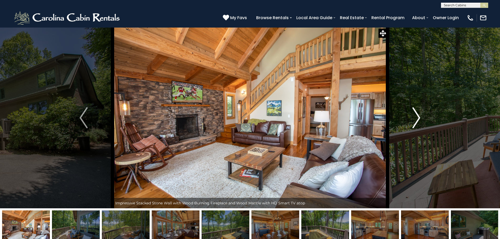
click at [419, 116] on img "Next" at bounding box center [416, 117] width 8 height 21
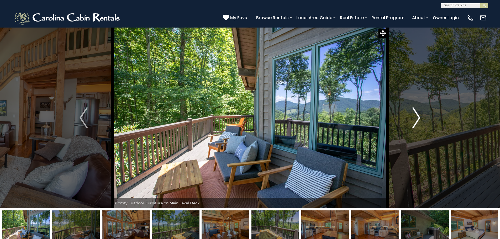
click at [419, 116] on img "Next" at bounding box center [416, 117] width 8 height 21
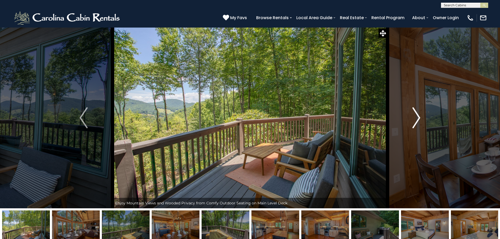
click at [419, 116] on img "Next" at bounding box center [416, 117] width 8 height 21
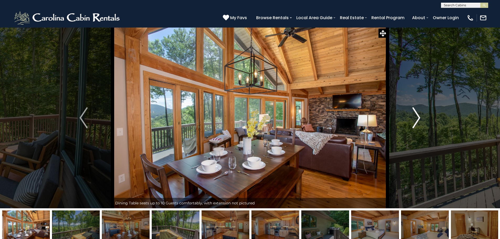
click at [419, 116] on img "Next" at bounding box center [416, 117] width 8 height 21
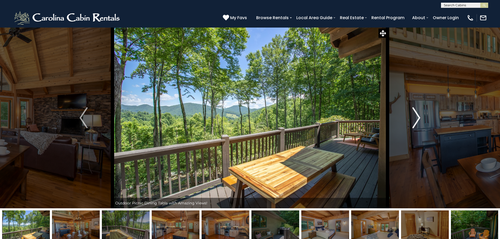
click at [419, 116] on img "Next" at bounding box center [416, 117] width 8 height 21
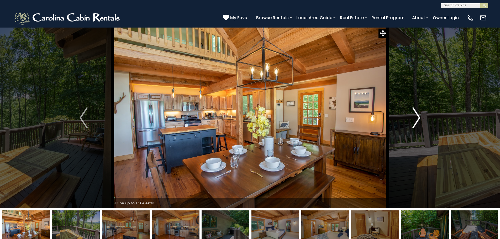
click at [419, 116] on img "Next" at bounding box center [416, 117] width 8 height 21
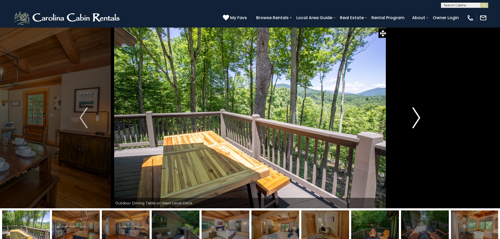
click at [419, 116] on img "Next" at bounding box center [416, 117] width 8 height 21
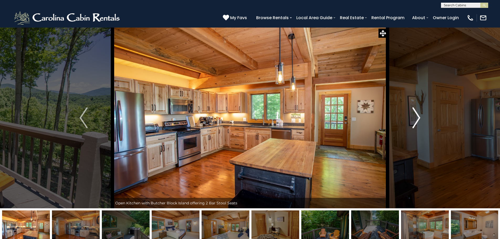
click at [419, 116] on img "Next" at bounding box center [416, 117] width 8 height 21
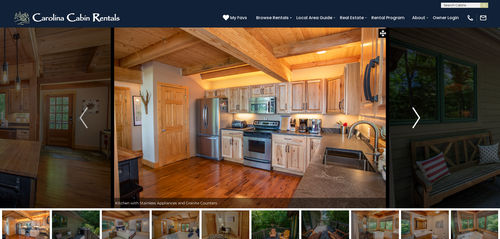
click at [419, 116] on img "Next" at bounding box center [416, 117] width 8 height 21
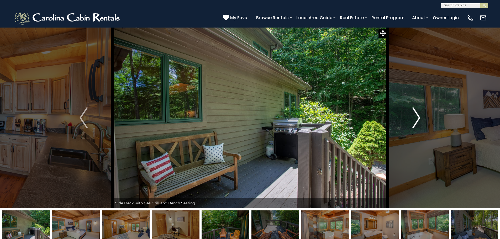
click at [419, 116] on img "Next" at bounding box center [416, 117] width 8 height 21
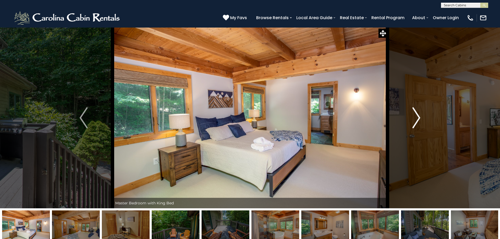
click at [419, 116] on img "Next" at bounding box center [416, 117] width 8 height 21
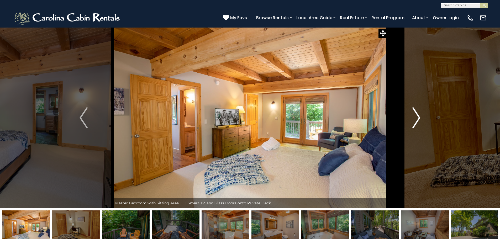
click at [419, 116] on img "Next" at bounding box center [416, 117] width 8 height 21
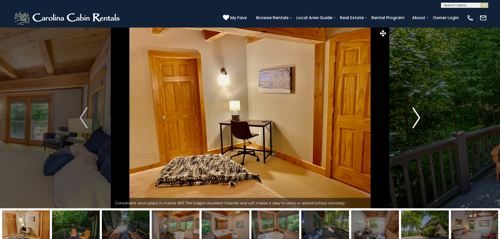
click at [419, 116] on img "Next" at bounding box center [416, 117] width 8 height 21
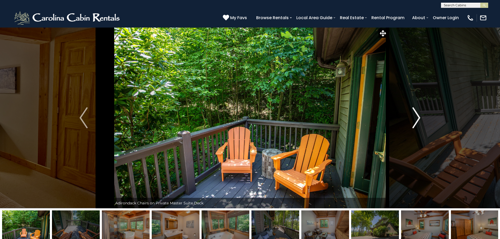
click at [419, 116] on img "Next" at bounding box center [416, 117] width 8 height 21
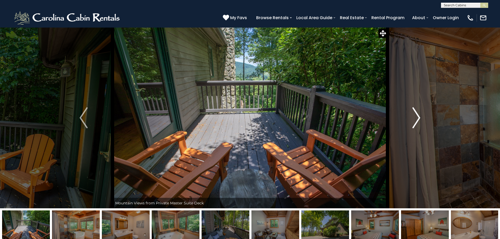
click at [419, 116] on img "Next" at bounding box center [416, 117] width 8 height 21
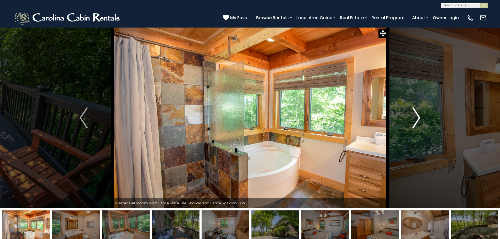
click at [419, 116] on img "Next" at bounding box center [416, 117] width 8 height 21
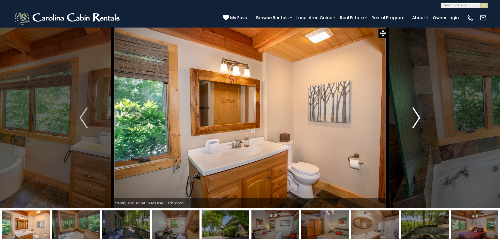
click at [419, 116] on img "Next" at bounding box center [416, 117] width 8 height 21
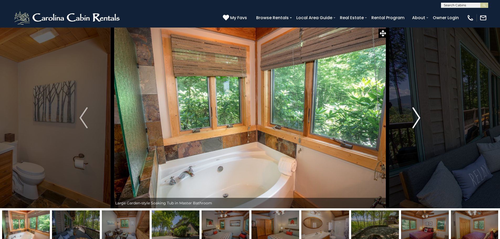
click at [419, 116] on img "Next" at bounding box center [416, 117] width 8 height 21
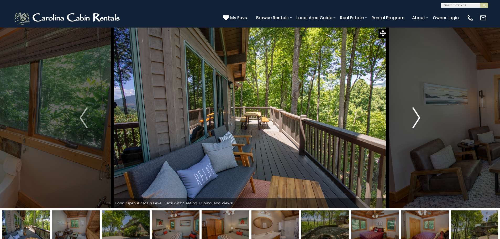
click at [419, 116] on img "Next" at bounding box center [416, 117] width 8 height 21
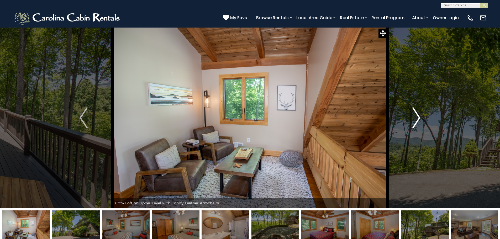
click at [419, 116] on img "Next" at bounding box center [416, 117] width 8 height 21
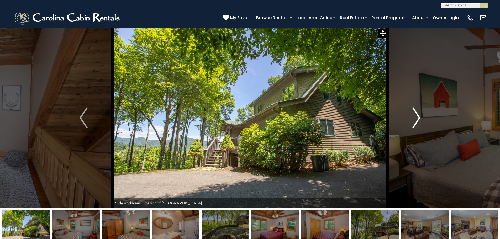
click at [419, 117] on img "Next" at bounding box center [416, 117] width 8 height 21
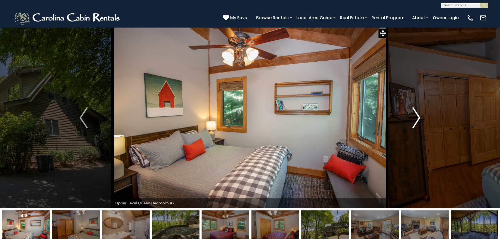
click at [419, 117] on img "Next" at bounding box center [416, 117] width 8 height 21
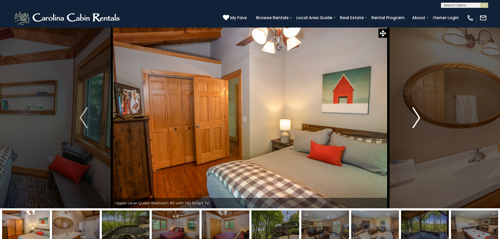
click at [419, 117] on img "Next" at bounding box center [416, 117] width 8 height 21
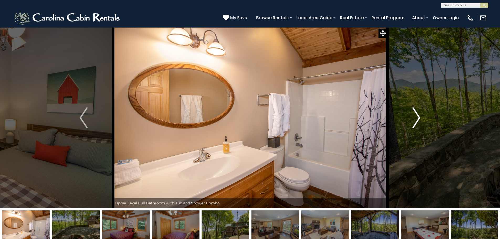
click at [419, 117] on img "Next" at bounding box center [416, 117] width 8 height 21
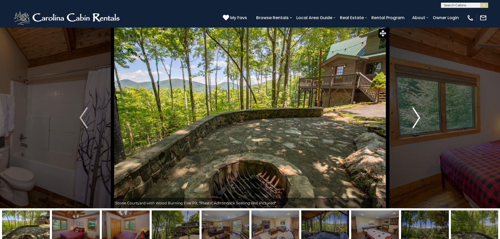
click at [419, 117] on img "Next" at bounding box center [416, 117] width 8 height 21
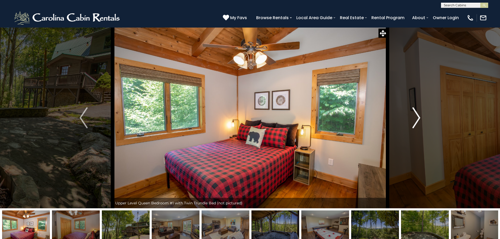
click at [419, 117] on img "Next" at bounding box center [416, 117] width 8 height 21
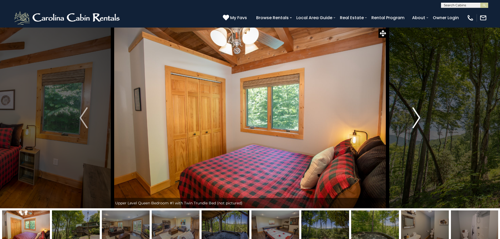
click at [419, 117] on img "Next" at bounding box center [416, 117] width 8 height 21
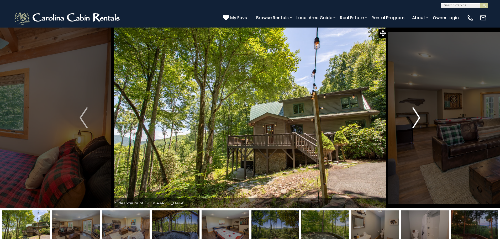
click at [419, 117] on img "Next" at bounding box center [416, 117] width 8 height 21
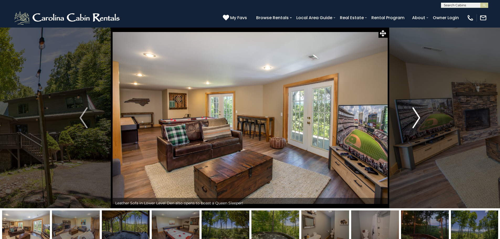
click at [419, 117] on img "Next" at bounding box center [416, 117] width 8 height 21
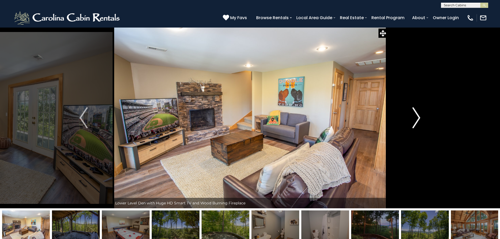
click at [419, 117] on img "Next" at bounding box center [416, 117] width 8 height 21
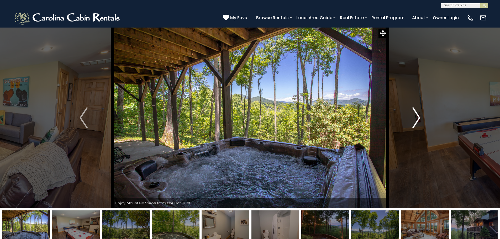
click at [419, 117] on img "Next" at bounding box center [416, 117] width 8 height 21
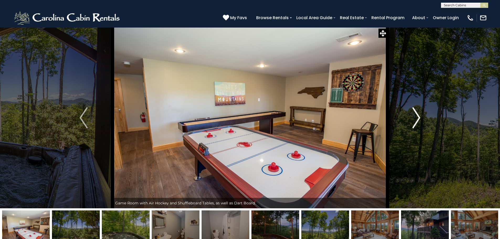
click at [419, 117] on img "Next" at bounding box center [416, 117] width 8 height 21
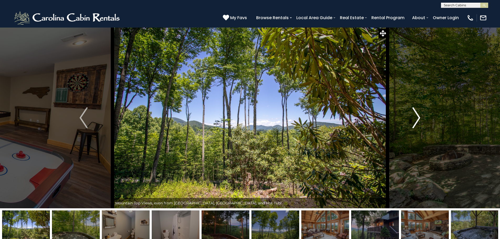
click at [419, 117] on img "Next" at bounding box center [416, 117] width 8 height 21
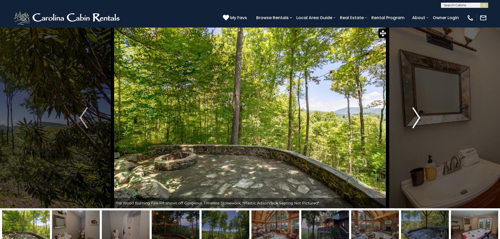
click at [419, 117] on img "Next" at bounding box center [416, 117] width 8 height 21
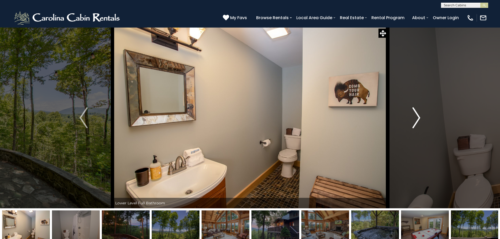
click at [419, 117] on img "Next" at bounding box center [416, 117] width 8 height 21
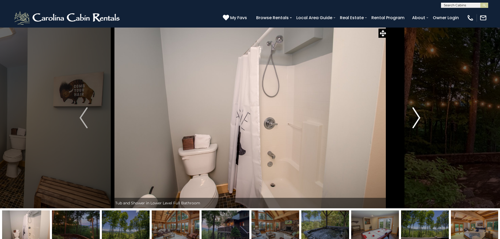
click at [419, 117] on img "Next" at bounding box center [416, 117] width 8 height 21
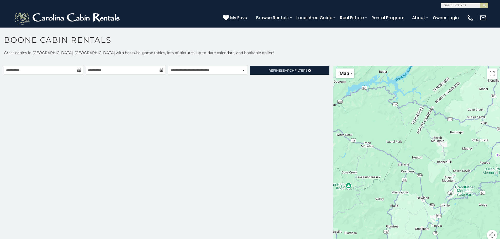
scroll to position [3, 0]
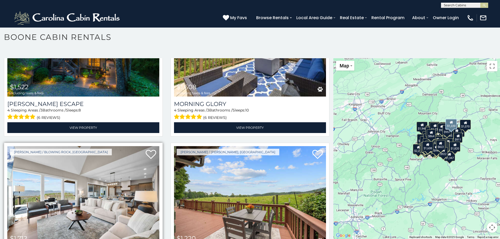
scroll to position [11136, 0]
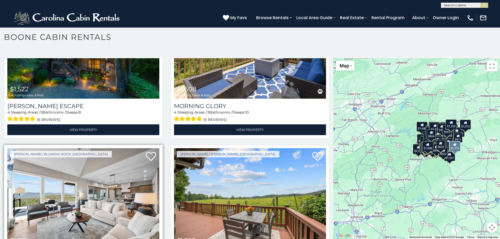
click at [93, 148] on img at bounding box center [83, 199] width 152 height 102
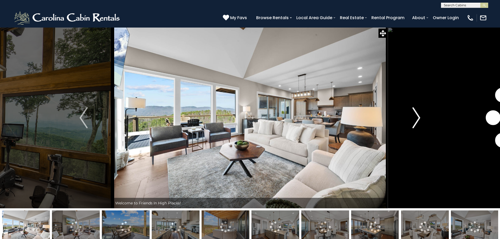
click at [418, 115] on img "Next" at bounding box center [416, 117] width 8 height 21
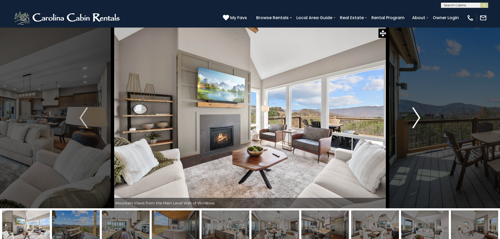
click at [418, 115] on img "Next" at bounding box center [416, 117] width 8 height 21
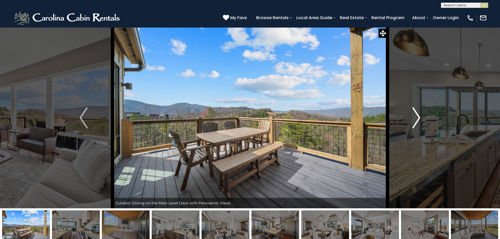
click at [418, 115] on img "Next" at bounding box center [416, 117] width 8 height 21
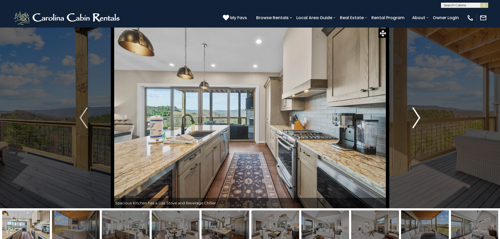
click at [418, 115] on img "Next" at bounding box center [416, 117] width 8 height 21
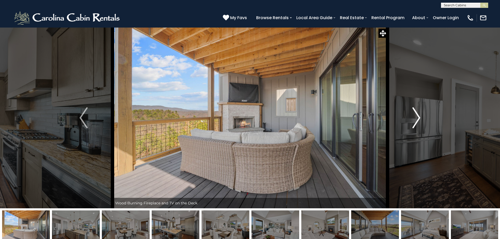
click at [418, 115] on img "Next" at bounding box center [416, 117] width 8 height 21
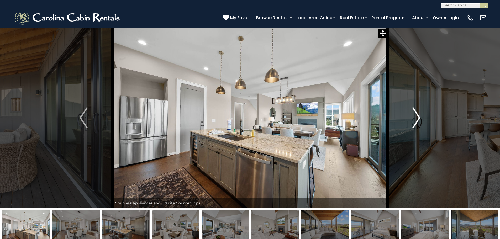
click at [418, 115] on img "Next" at bounding box center [416, 117] width 8 height 21
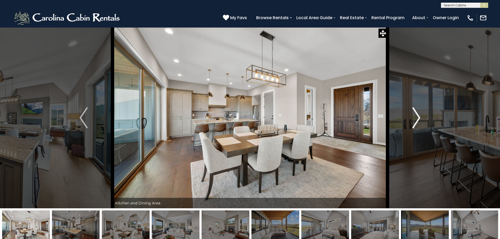
click at [418, 115] on img "Next" at bounding box center [416, 117] width 8 height 21
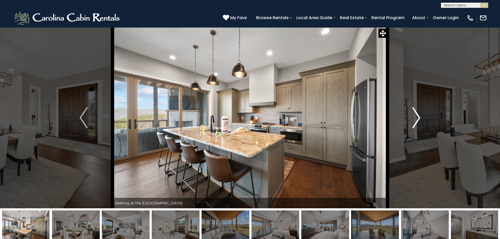
click at [418, 115] on img "Next" at bounding box center [416, 117] width 8 height 21
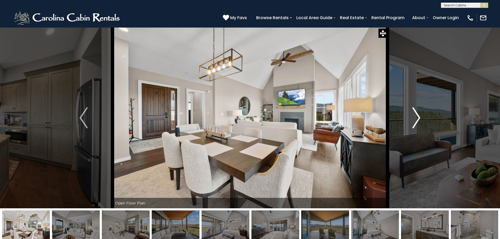
click at [418, 115] on img "Next" at bounding box center [416, 117] width 8 height 21
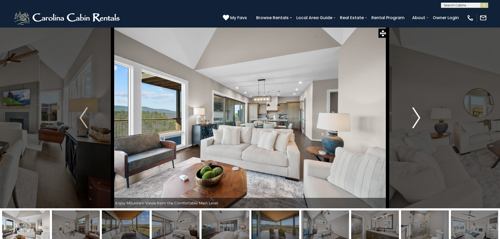
click at [418, 115] on img "Next" at bounding box center [416, 117] width 8 height 21
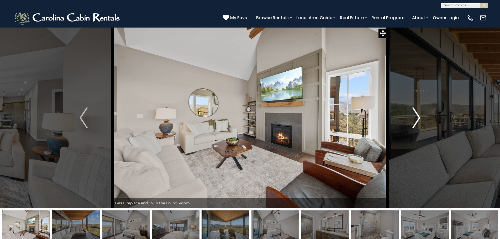
click at [418, 115] on img "Next" at bounding box center [416, 117] width 8 height 21
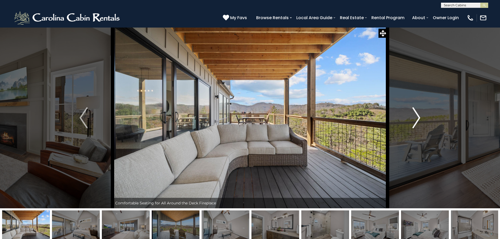
click at [418, 115] on img "Next" at bounding box center [416, 117] width 8 height 21
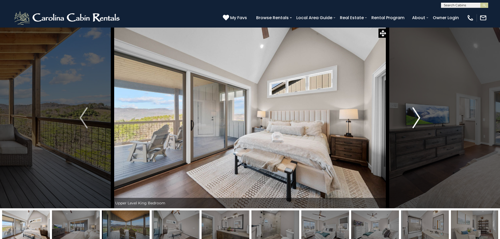
click at [418, 115] on img "Next" at bounding box center [416, 117] width 8 height 21
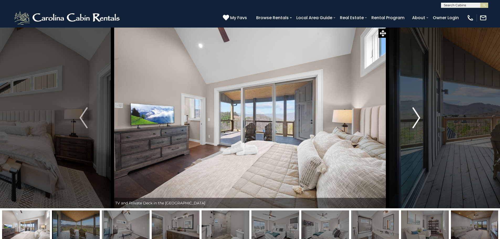
click at [418, 115] on img "Next" at bounding box center [416, 117] width 8 height 21
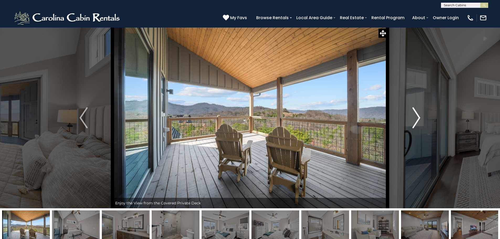
click at [418, 115] on img "Next" at bounding box center [416, 117] width 8 height 21
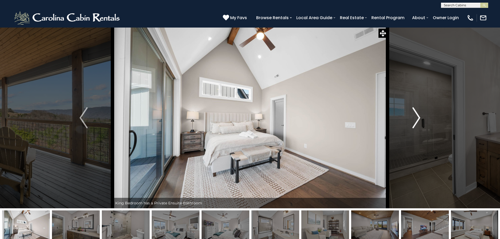
click at [418, 115] on img "Next" at bounding box center [416, 117] width 8 height 21
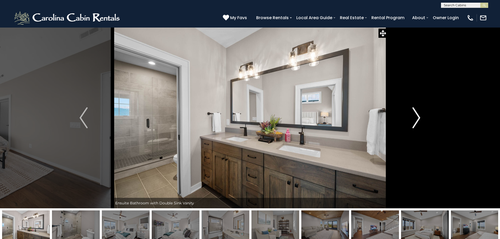
click at [418, 115] on img "Next" at bounding box center [416, 117] width 8 height 21
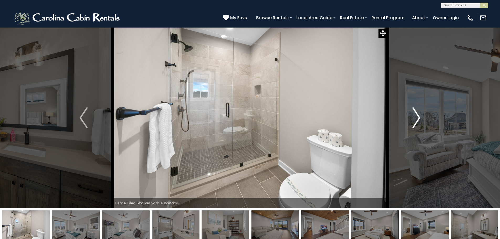
click at [418, 115] on img "Next" at bounding box center [416, 117] width 8 height 21
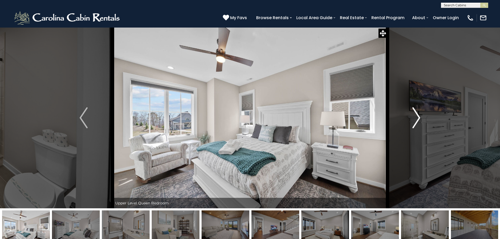
click at [418, 115] on img "Next" at bounding box center [416, 117] width 8 height 21
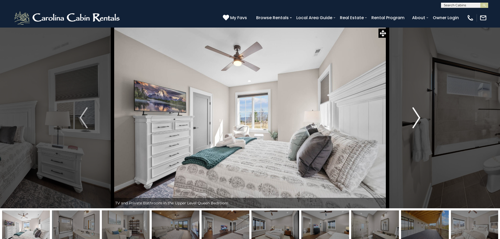
click at [418, 115] on img "Next" at bounding box center [416, 117] width 8 height 21
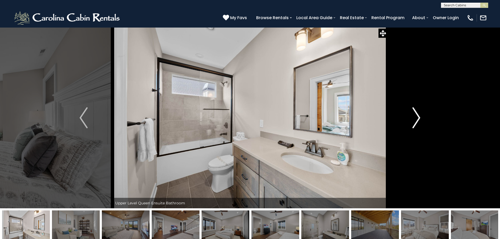
click at [418, 115] on img "Next" at bounding box center [416, 117] width 8 height 21
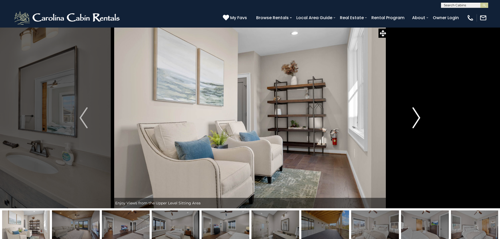
click at [418, 115] on img "Next" at bounding box center [416, 117] width 8 height 21
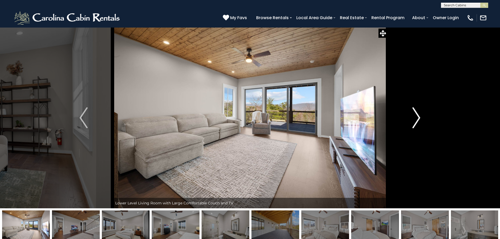
click at [418, 115] on img "Next" at bounding box center [416, 117] width 8 height 21
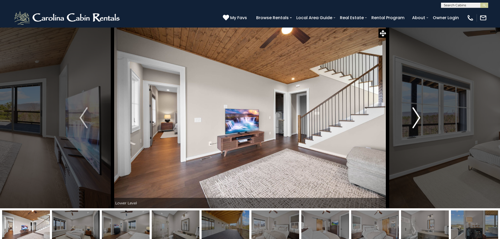
click at [418, 114] on img "Next" at bounding box center [416, 117] width 8 height 21
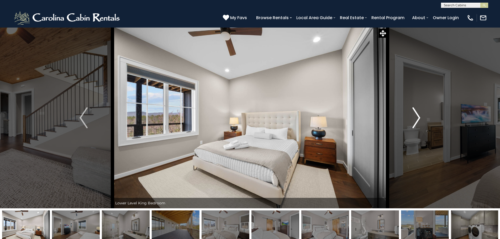
click at [418, 114] on img "Next" at bounding box center [416, 117] width 8 height 21
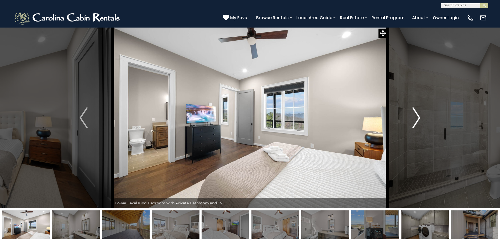
click at [418, 114] on img "Next" at bounding box center [416, 117] width 8 height 21
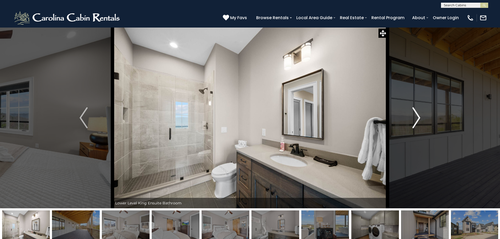
click at [418, 114] on img "Next" at bounding box center [416, 117] width 8 height 21
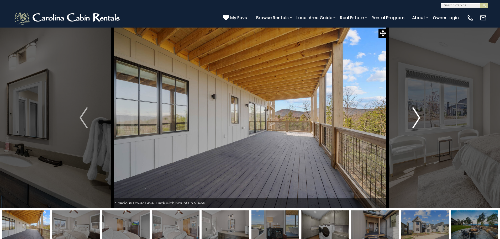
click at [418, 114] on img "Next" at bounding box center [416, 117] width 8 height 21
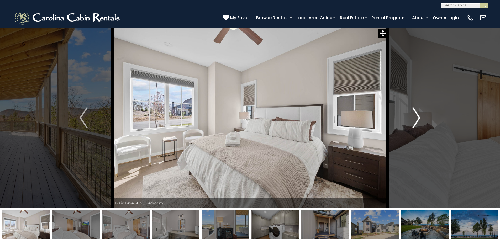
click at [418, 114] on img "Next" at bounding box center [416, 117] width 8 height 21
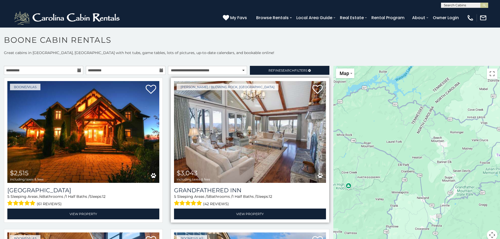
scroll to position [3, 0]
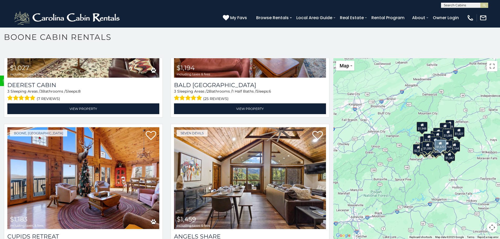
scroll to position [6459, 0]
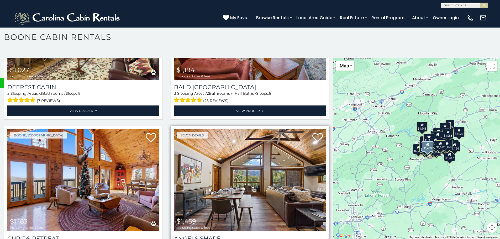
click at [236, 129] on img at bounding box center [250, 180] width 152 height 102
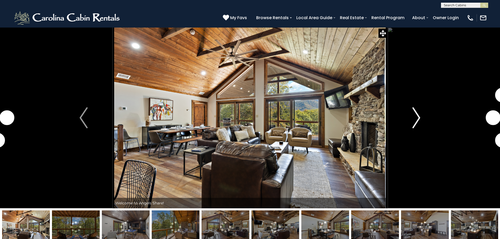
click at [418, 118] on img "Next" at bounding box center [416, 117] width 8 height 21
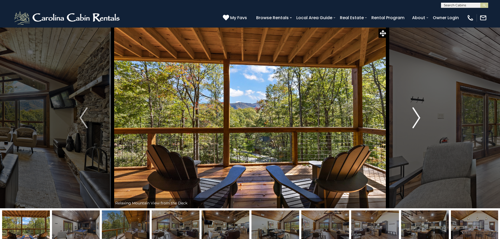
click at [418, 118] on img "Next" at bounding box center [416, 117] width 8 height 21
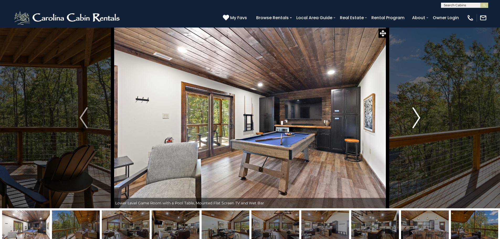
click at [418, 118] on img "Next" at bounding box center [416, 117] width 8 height 21
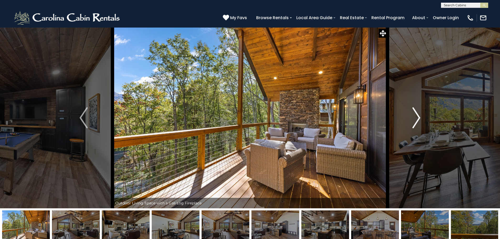
click at [418, 118] on img "Next" at bounding box center [416, 117] width 8 height 21
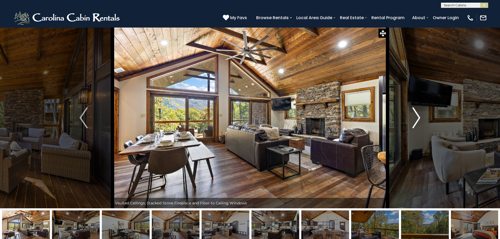
click at [418, 118] on img "Next" at bounding box center [416, 117] width 8 height 21
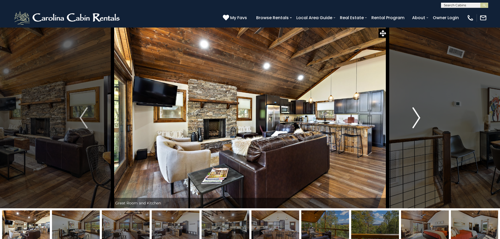
click at [418, 118] on img "Next" at bounding box center [416, 117] width 8 height 21
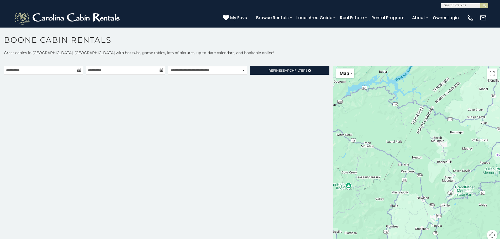
scroll to position [3, 0]
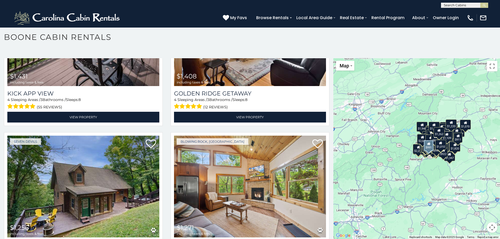
scroll to position [11898, 0]
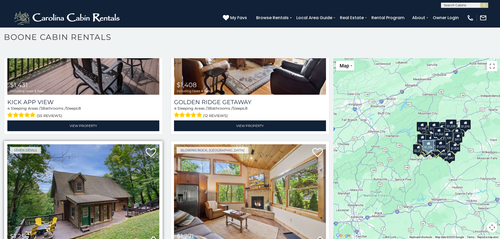
click at [84, 144] on img at bounding box center [83, 195] width 152 height 102
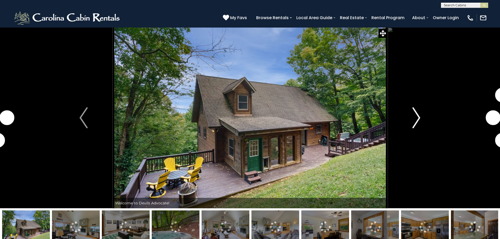
click at [418, 117] on img "Next" at bounding box center [416, 117] width 8 height 21
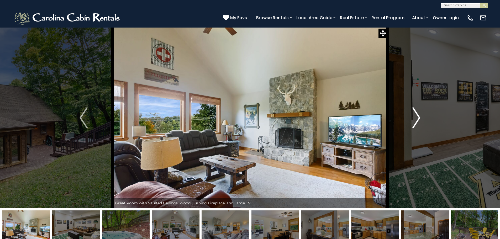
click at [418, 117] on img "Next" at bounding box center [416, 117] width 8 height 21
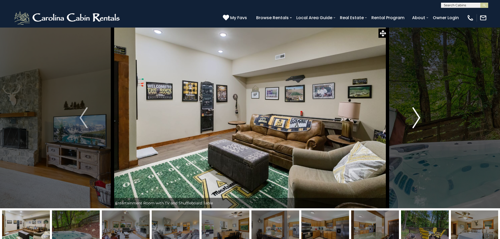
click at [418, 117] on img "Next" at bounding box center [416, 117] width 8 height 21
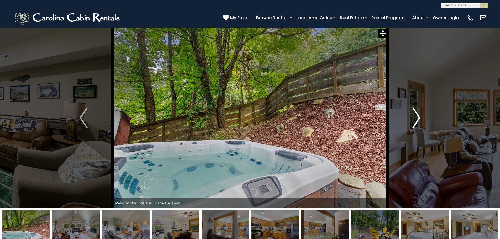
click at [418, 117] on img "Next" at bounding box center [416, 117] width 8 height 21
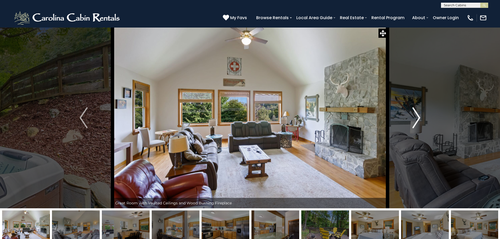
click at [418, 117] on img "Next" at bounding box center [416, 117] width 8 height 21
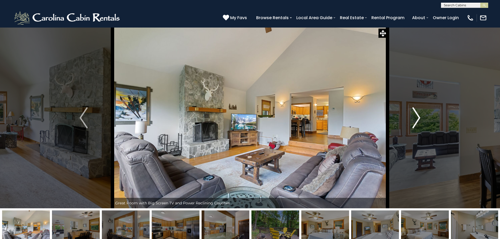
click at [418, 117] on img "Next" at bounding box center [416, 117] width 8 height 21
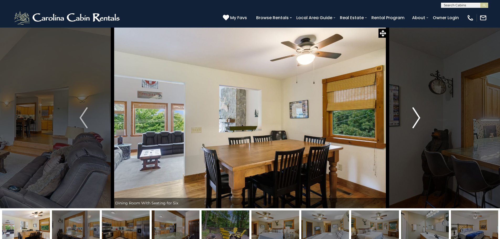
click at [418, 117] on img "Next" at bounding box center [416, 117] width 8 height 21
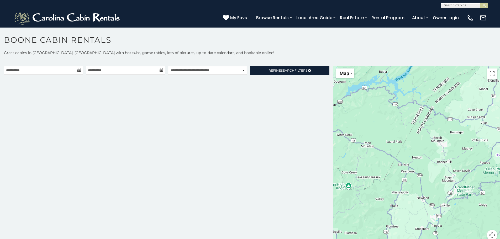
scroll to position [3, 0]
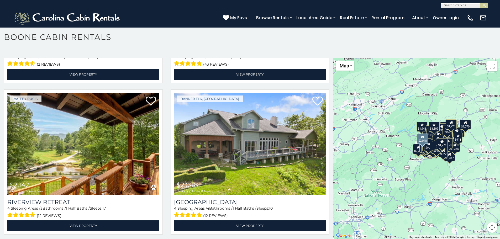
scroll to position [12265, 0]
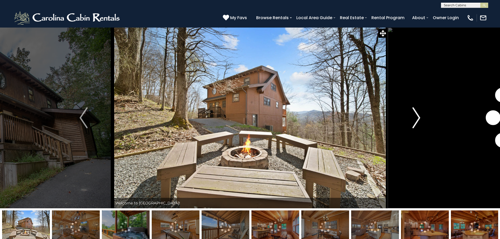
click at [415, 113] on img "Next" at bounding box center [416, 117] width 8 height 21
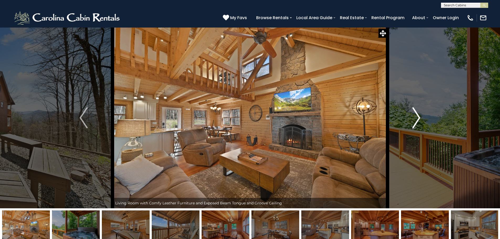
click at [415, 113] on img "Next" at bounding box center [416, 117] width 8 height 21
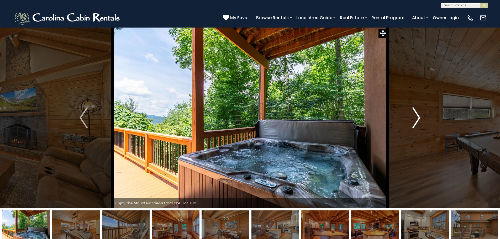
click at [415, 113] on img "Next" at bounding box center [416, 117] width 8 height 21
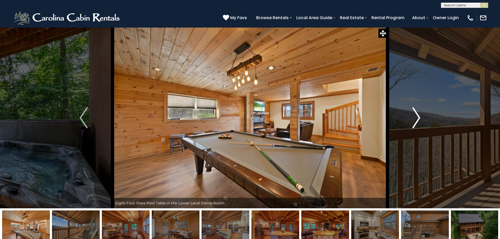
click at [415, 113] on img "Next" at bounding box center [416, 117] width 8 height 21
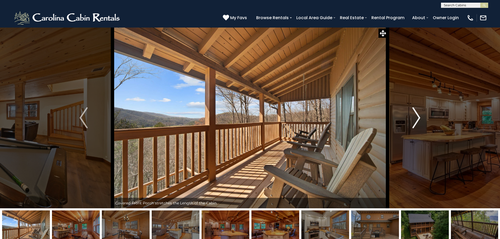
click at [415, 113] on img "Next" at bounding box center [416, 117] width 8 height 21
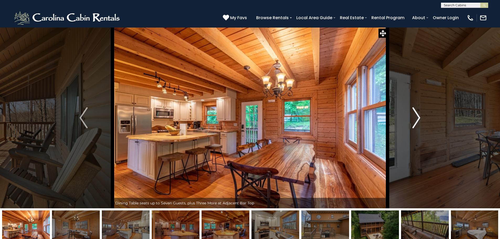
click at [415, 113] on img "Next" at bounding box center [416, 117] width 8 height 21
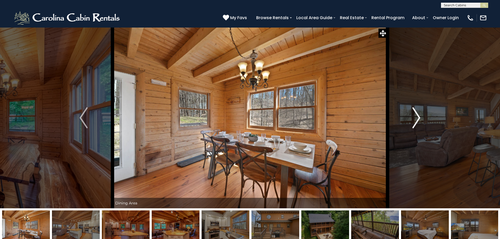
click at [415, 113] on img "Next" at bounding box center [416, 117] width 8 height 21
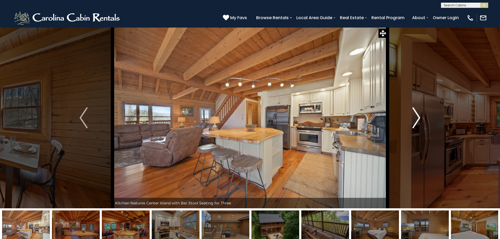
click at [415, 113] on img "Next" at bounding box center [416, 117] width 8 height 21
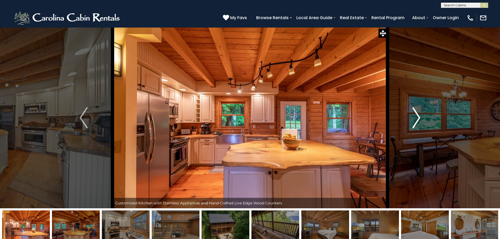
click at [415, 113] on img "Next" at bounding box center [416, 117] width 8 height 21
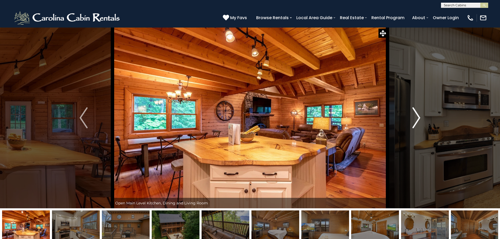
click at [415, 113] on img "Next" at bounding box center [416, 117] width 8 height 21
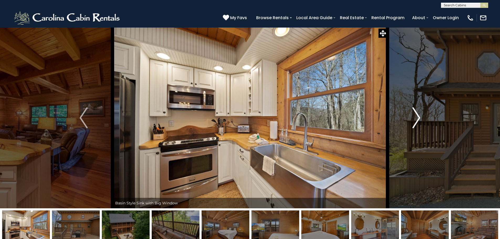
click at [415, 113] on img "Next" at bounding box center [416, 117] width 8 height 21
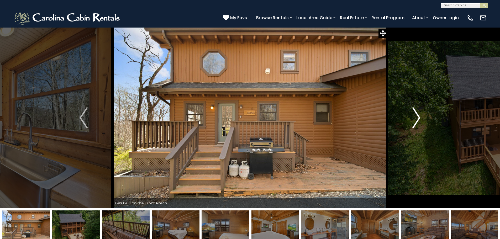
click at [415, 113] on img "Next" at bounding box center [416, 117] width 8 height 21
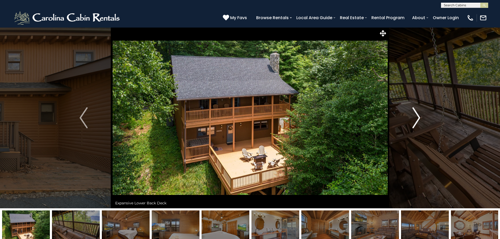
click at [415, 113] on img "Next" at bounding box center [416, 117] width 8 height 21
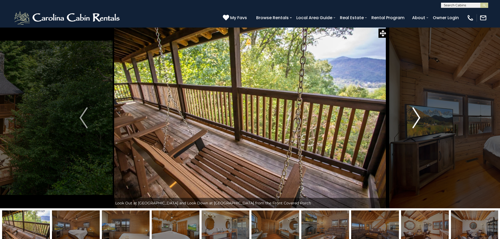
click at [415, 113] on img "Next" at bounding box center [416, 117] width 8 height 21
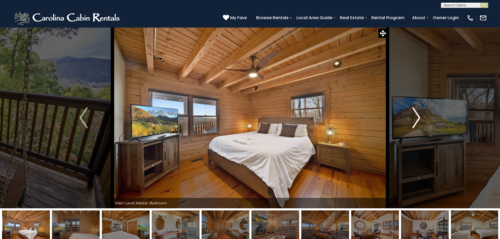
click at [415, 113] on img "Next" at bounding box center [416, 117] width 8 height 21
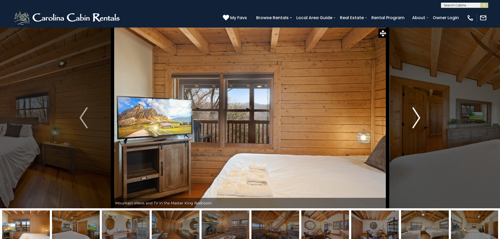
click at [415, 113] on img "Next" at bounding box center [416, 117] width 8 height 21
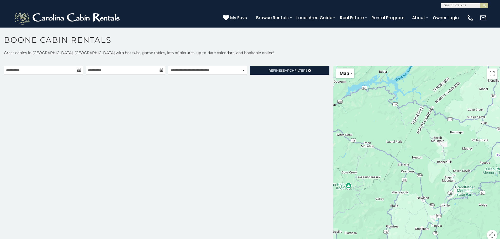
scroll to position [3, 0]
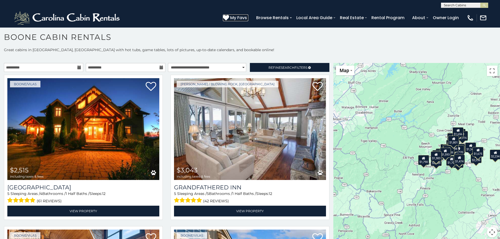
click at [240, 18] on span "My Favs" at bounding box center [238, 17] width 17 height 7
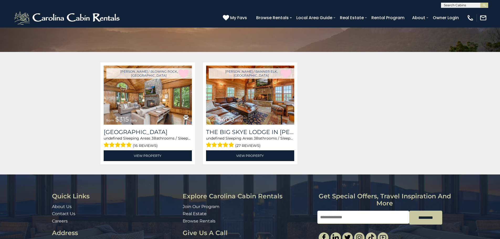
scroll to position [79, 0]
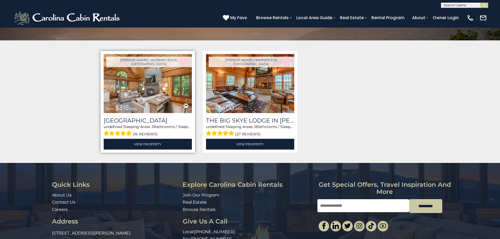
click at [146, 94] on img at bounding box center [148, 83] width 88 height 59
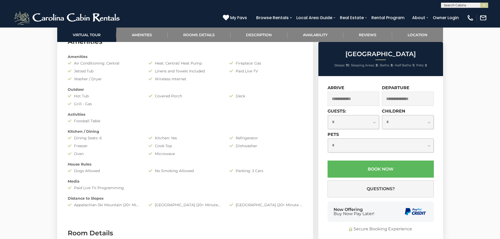
scroll to position [604, 0]
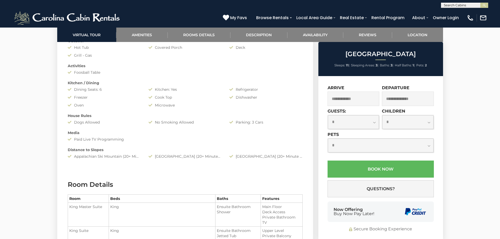
click at [360, 102] on input "text" at bounding box center [354, 99] width 52 height 14
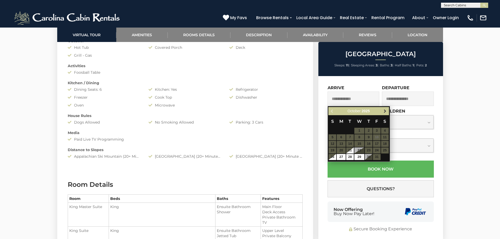
click at [385, 112] on span "Next" at bounding box center [385, 111] width 4 height 4
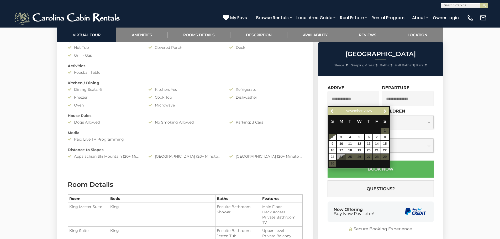
click at [385, 112] on span "Next" at bounding box center [385, 111] width 4 height 4
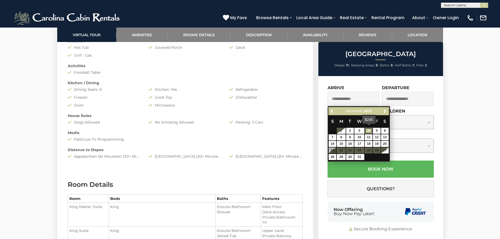
click at [369, 132] on link "4" at bounding box center [369, 131] width 8 height 6
type input "**********"
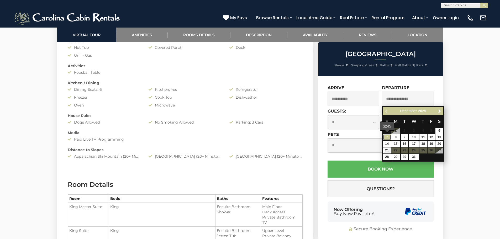
click at [385, 137] on link "7" at bounding box center [387, 137] width 8 height 6
type input "**********"
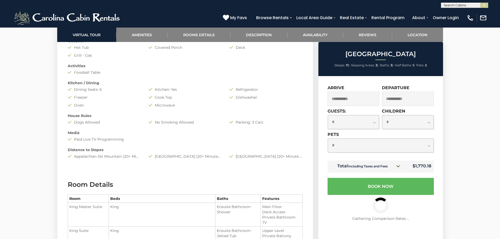
click at [374, 124] on select "**********" at bounding box center [353, 122] width 51 height 14
select select "*"
click at [328, 115] on select "**********" at bounding box center [353, 122] width 51 height 14
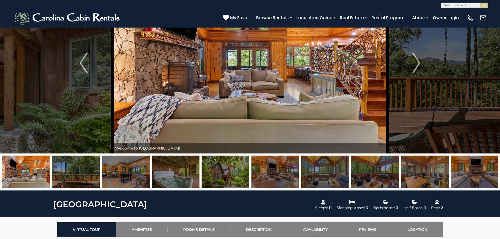
scroll to position [0, 0]
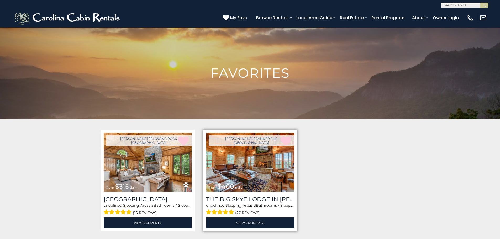
scroll to position [79, 0]
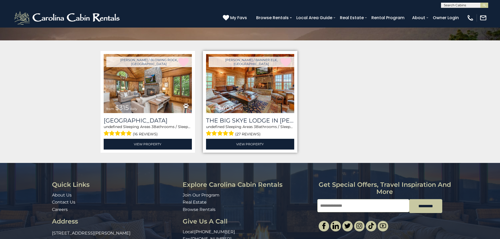
click at [244, 94] on img at bounding box center [250, 83] width 88 height 59
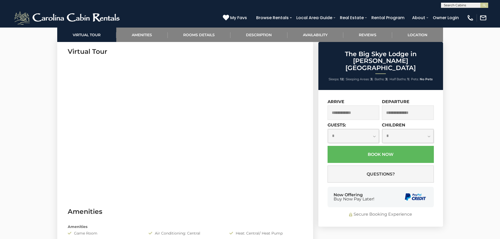
scroll to position [263, 0]
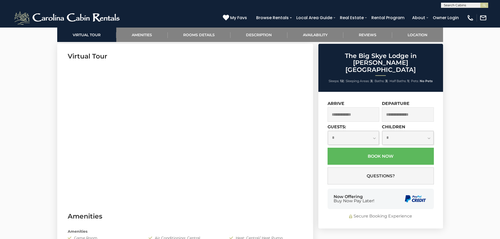
click at [356, 107] on input "text" at bounding box center [354, 114] width 52 height 14
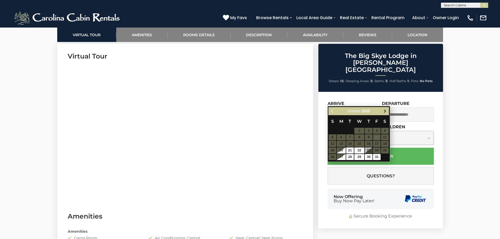
click at [385, 112] on span "Next" at bounding box center [385, 111] width 4 height 4
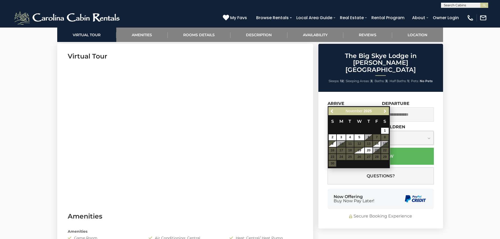
click at [385, 112] on span "Next" at bounding box center [385, 111] width 4 height 4
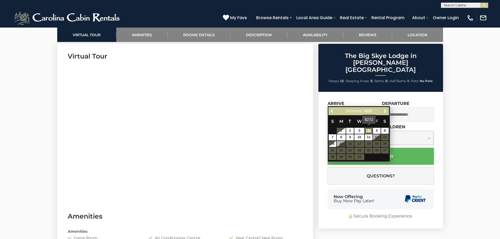
click at [368, 131] on link "4" at bounding box center [369, 131] width 8 height 6
type input "**********"
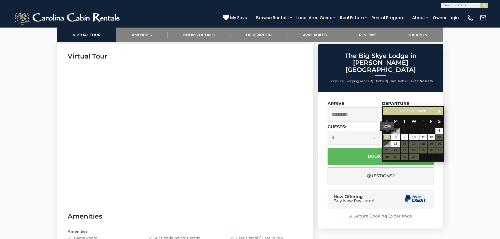
click at [387, 136] on link "7" at bounding box center [387, 137] width 8 height 6
type input "**********"
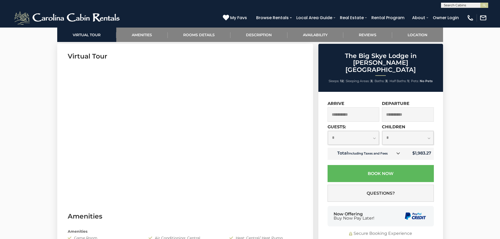
click at [375, 131] on select "**********" at bounding box center [353, 138] width 51 height 14
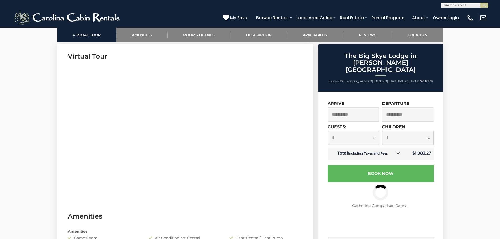
select select "*"
click at [328, 131] on select "**********" at bounding box center [353, 138] width 51 height 14
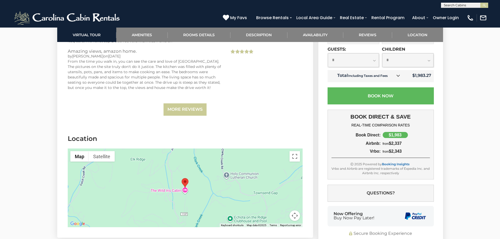
scroll to position [1628, 0]
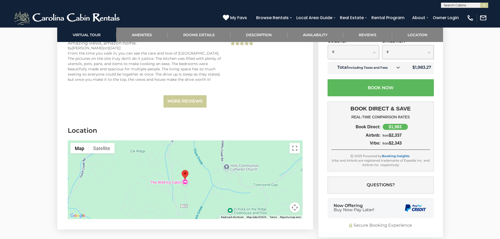
click at [293, 202] on button "Map camera controls" at bounding box center [295, 207] width 11 height 11
click at [283, 202] on button "Zoom out" at bounding box center [281, 207] width 11 height 11
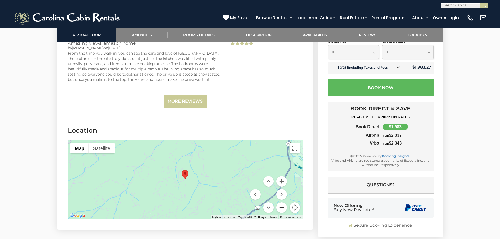
click at [283, 202] on button "Zoom out" at bounding box center [281, 207] width 11 height 11
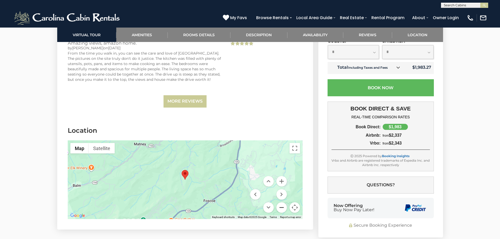
click at [283, 202] on button "Zoom out" at bounding box center [281, 207] width 11 height 11
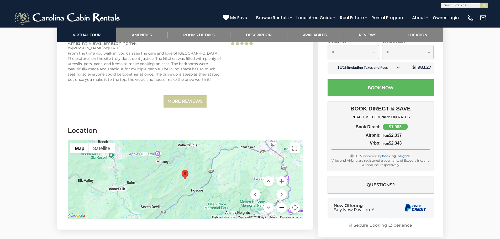
click at [283, 202] on button "Zoom out" at bounding box center [281, 207] width 11 height 11
